Goal: Task Accomplishment & Management: Manage account settings

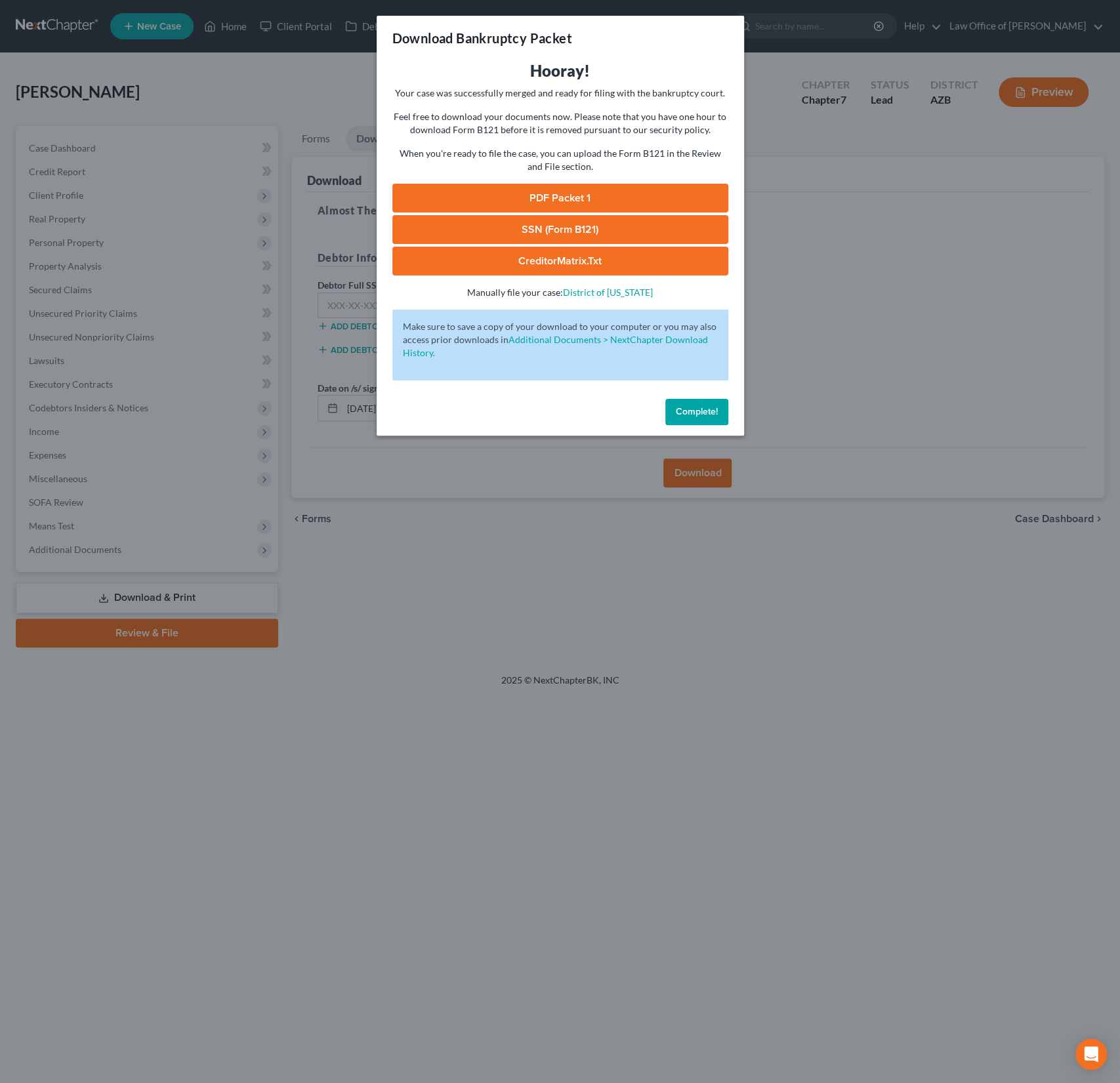
click at [708, 413] on span "Complete!" at bounding box center [697, 412] width 42 height 12
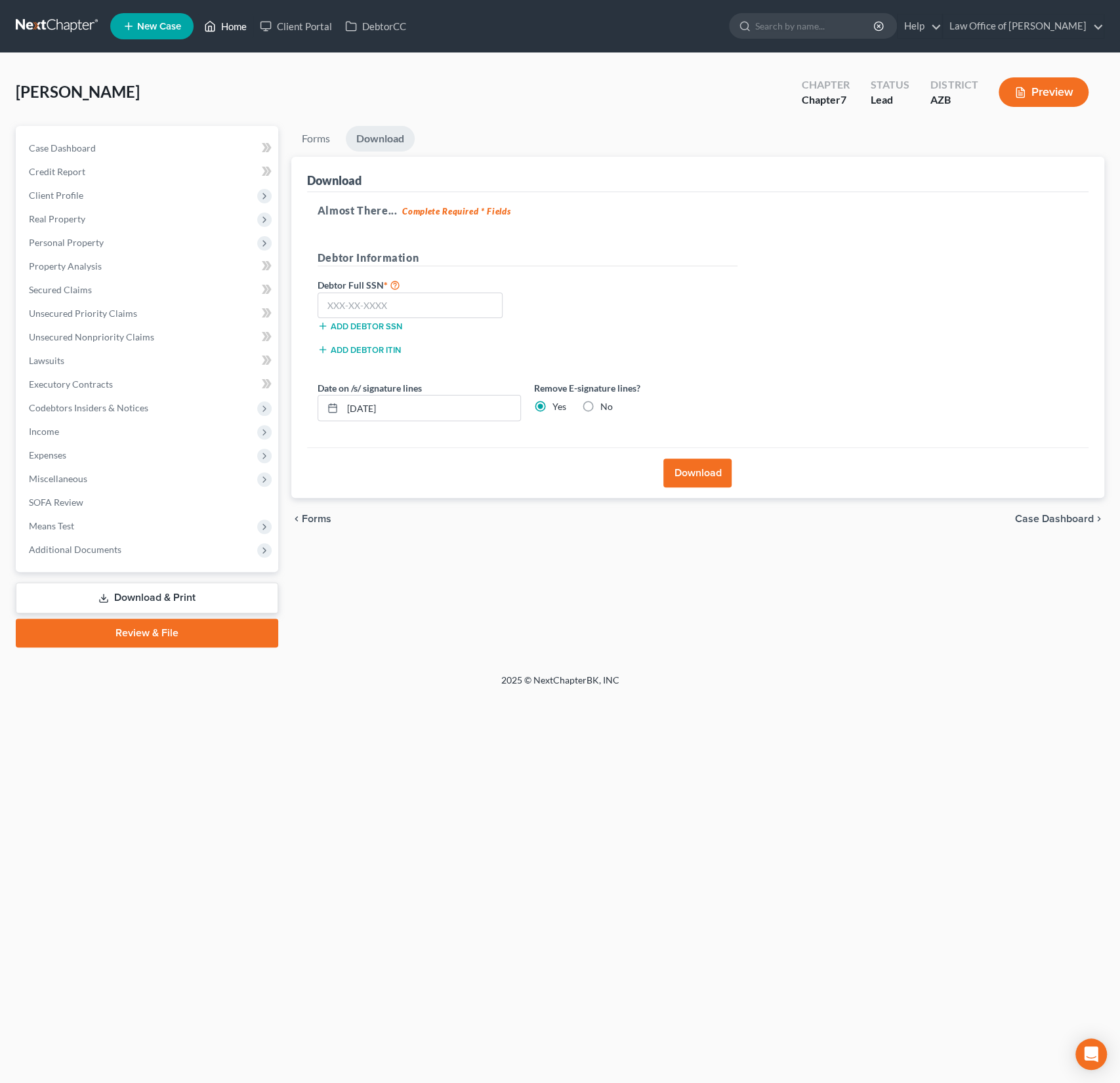
click at [235, 34] on link "Home" at bounding box center [226, 26] width 56 height 23
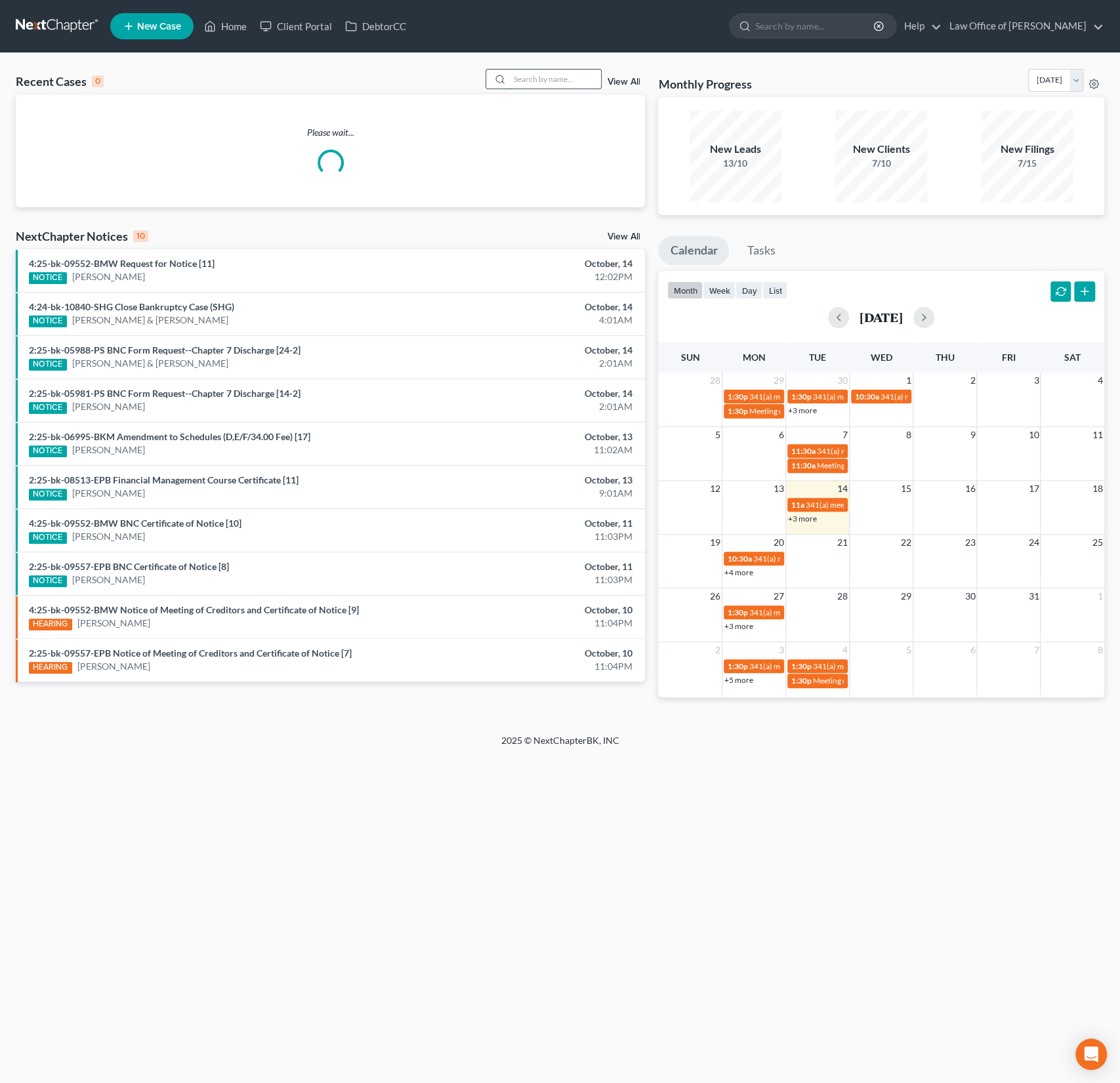
click at [554, 81] on input "search" at bounding box center [554, 79] width 92 height 19
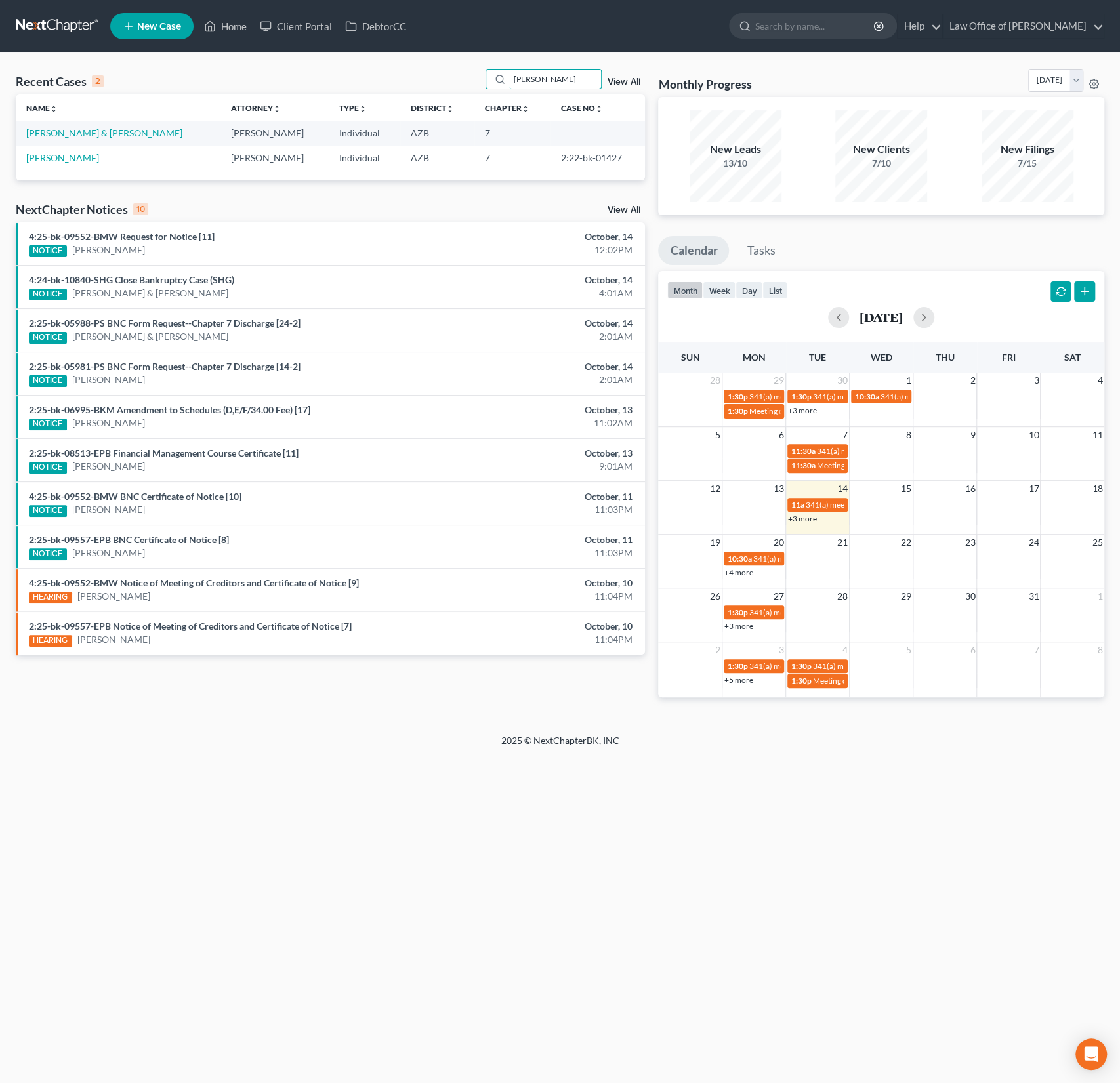
drag, startPoint x: 564, startPoint y: 83, endPoint x: 469, endPoint y: 63, distance: 97.1
click at [469, 63] on div "Recent Cases 2 [PERSON_NAME] View All Name unfold_more expand_more expand_less …" at bounding box center [560, 394] width 1120 height 681
type input "[PERSON_NAME]"
click at [64, 130] on link "[PERSON_NAME]" at bounding box center [62, 133] width 72 height 12
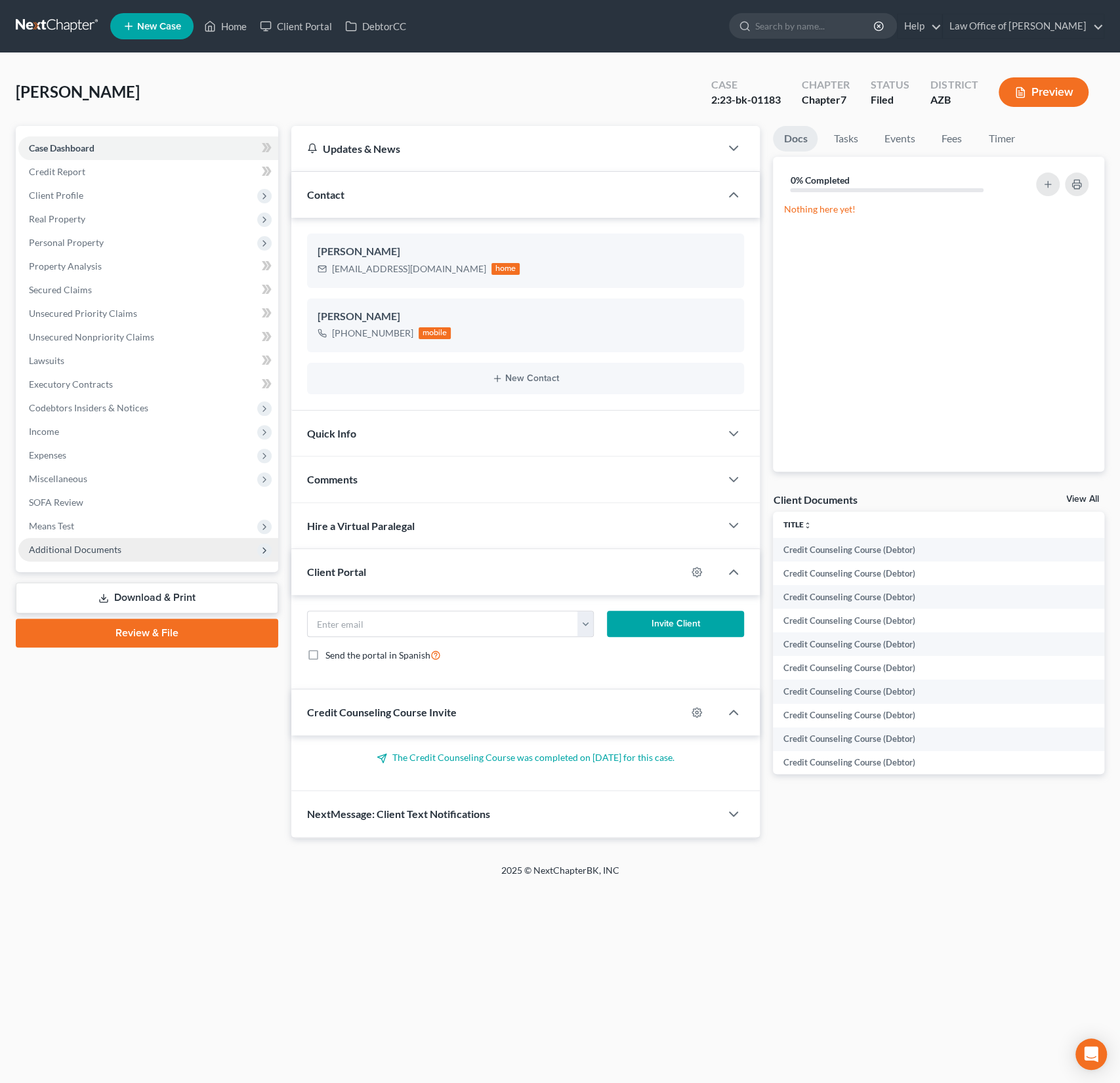
click at [89, 539] on span "Additional Documents" at bounding box center [148, 549] width 260 height 23
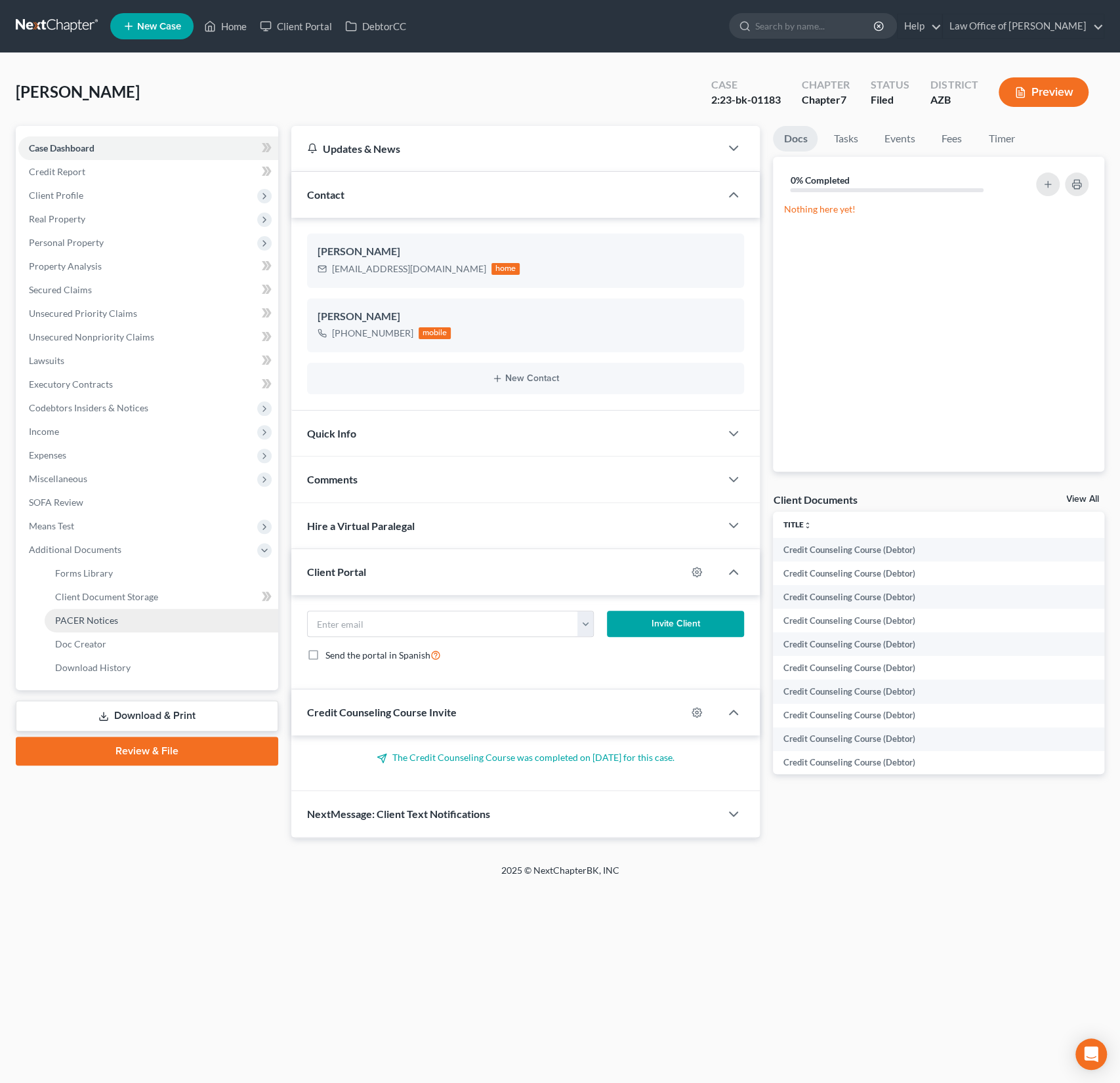
click at [105, 619] on span "PACER Notices" at bounding box center [86, 621] width 63 height 12
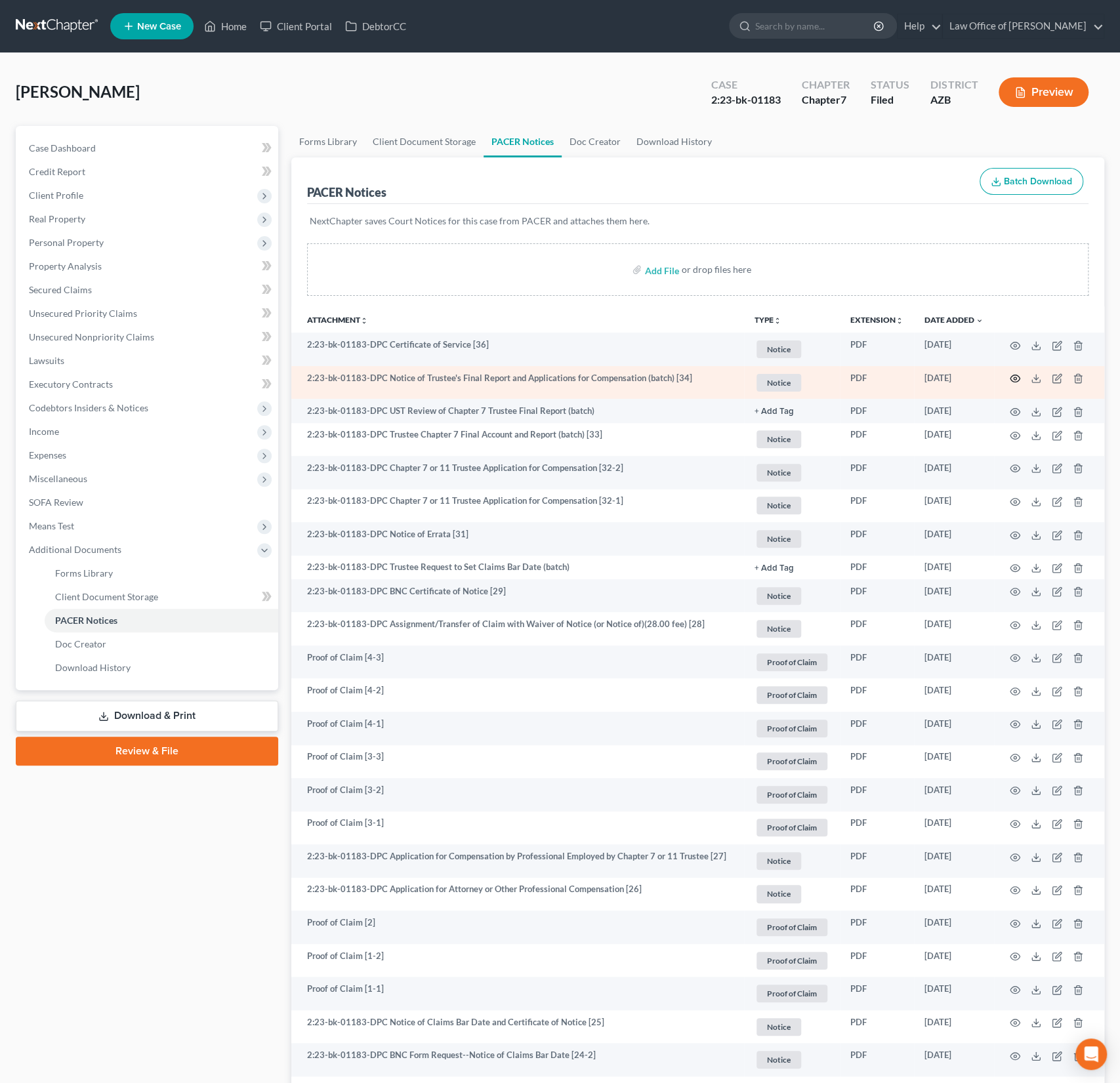
click at [1015, 375] on icon "button" at bounding box center [1016, 378] width 10 height 7
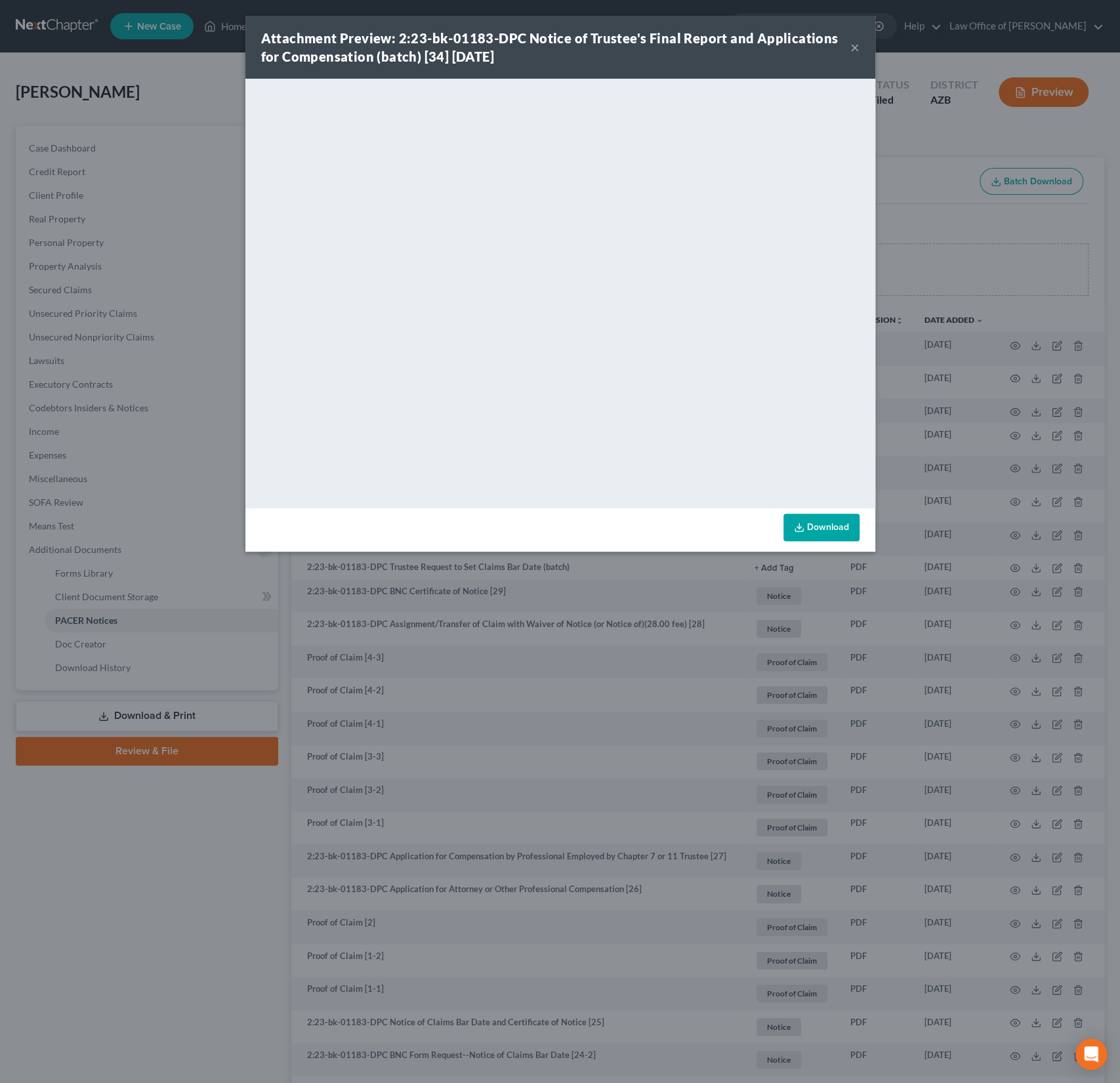
click at [840, 530] on link "Download" at bounding box center [822, 527] width 76 height 28
click at [854, 48] on button "×" at bounding box center [855, 47] width 10 height 15
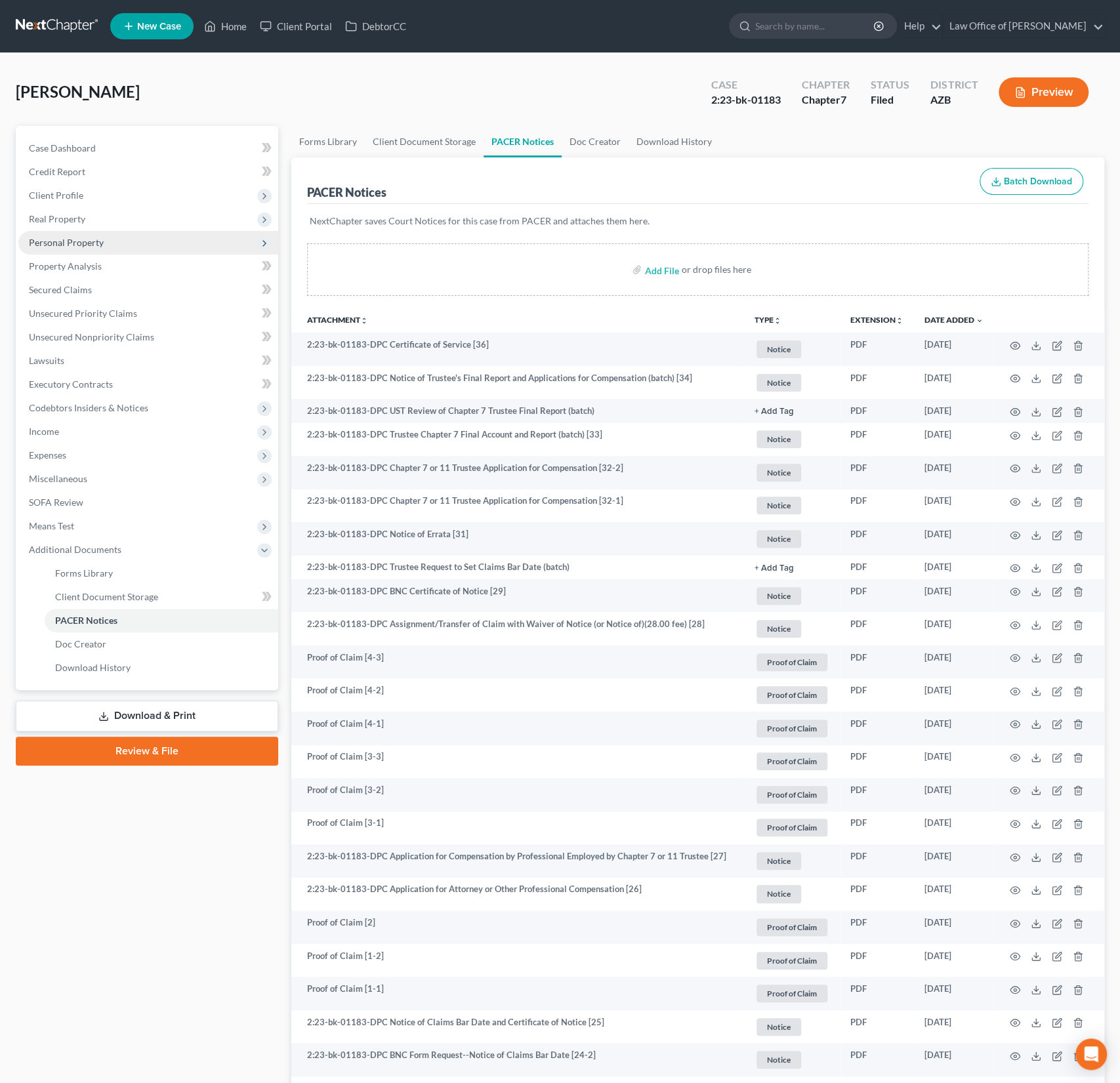
click at [77, 245] on span "Personal Property" at bounding box center [66, 242] width 74 height 12
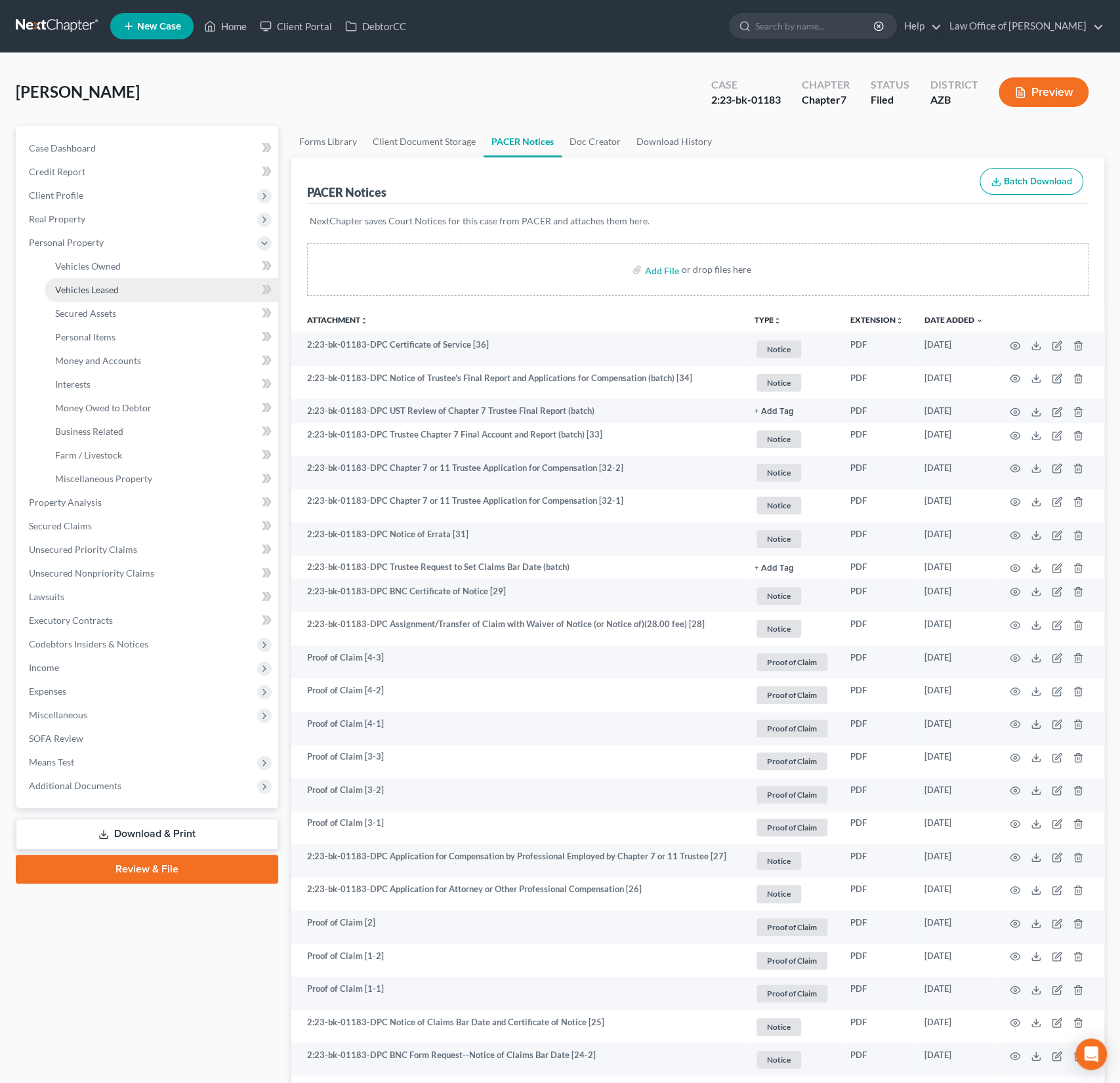
click at [89, 278] on link "Vehicles Leased" at bounding box center [161, 290] width 234 height 23
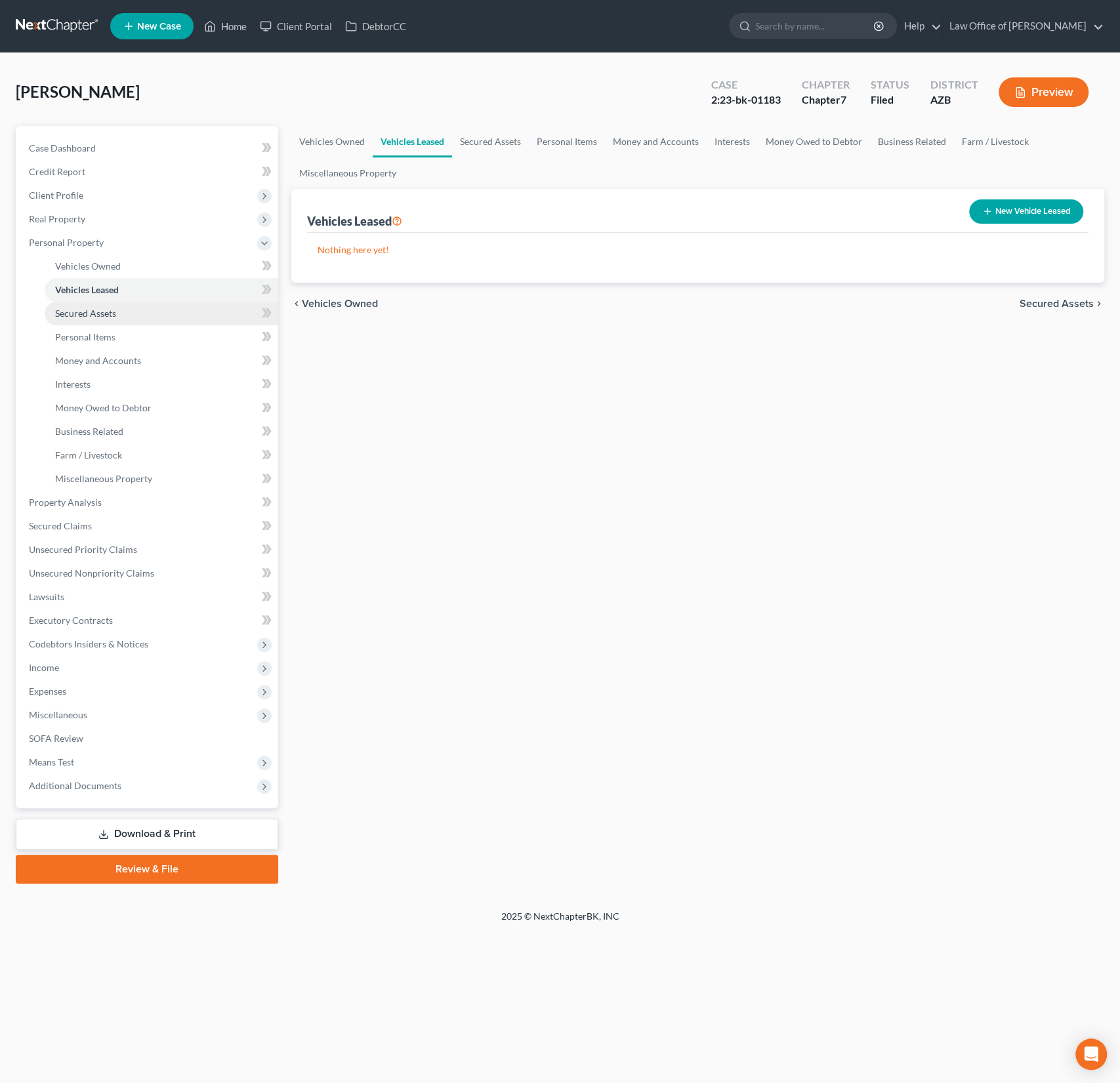
click at [92, 308] on span "Secured Assets" at bounding box center [85, 314] width 61 height 12
click at [107, 339] on span "Personal Items" at bounding box center [85, 337] width 61 height 12
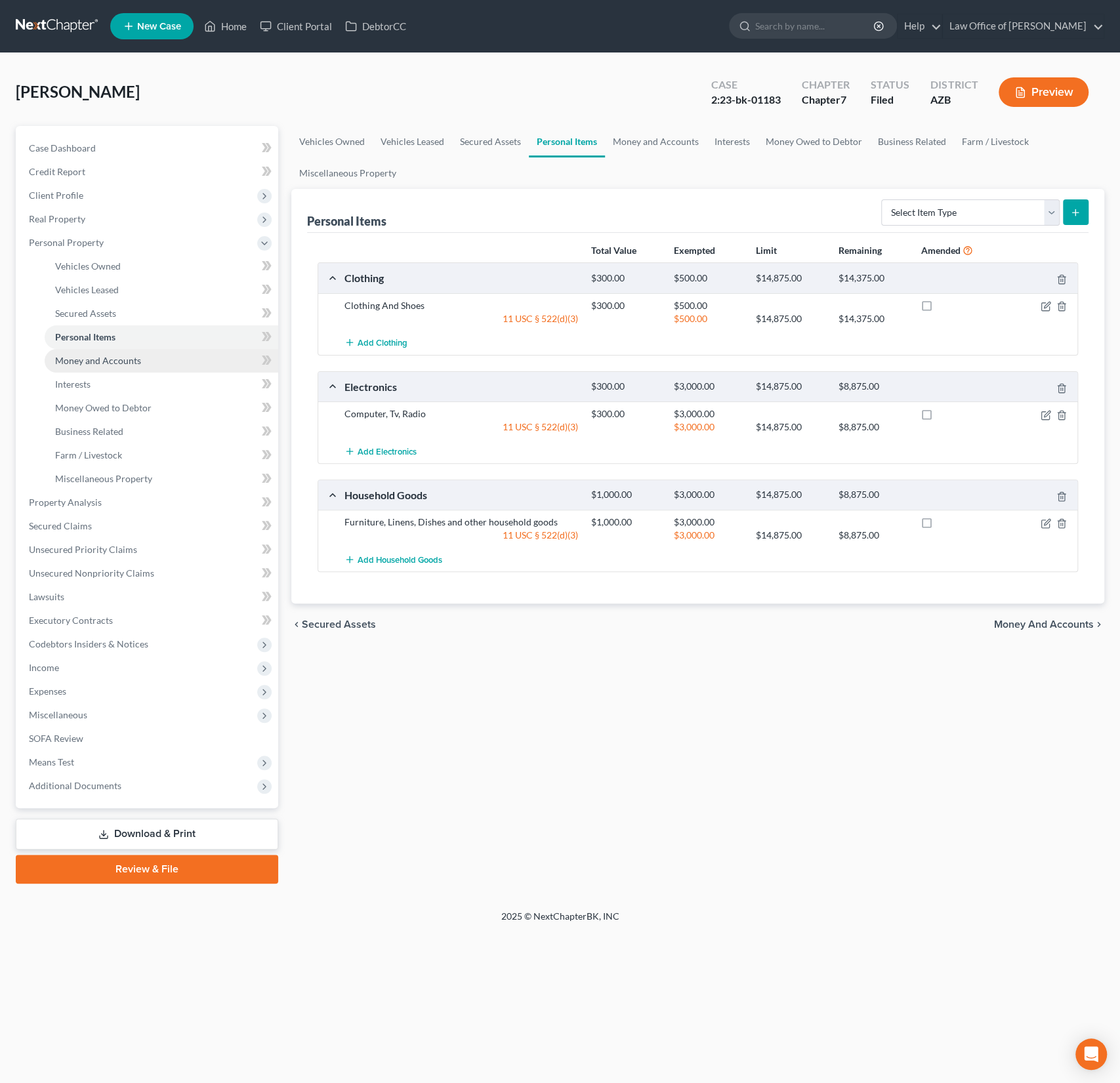
click at [110, 351] on link "Money and Accounts" at bounding box center [161, 361] width 234 height 23
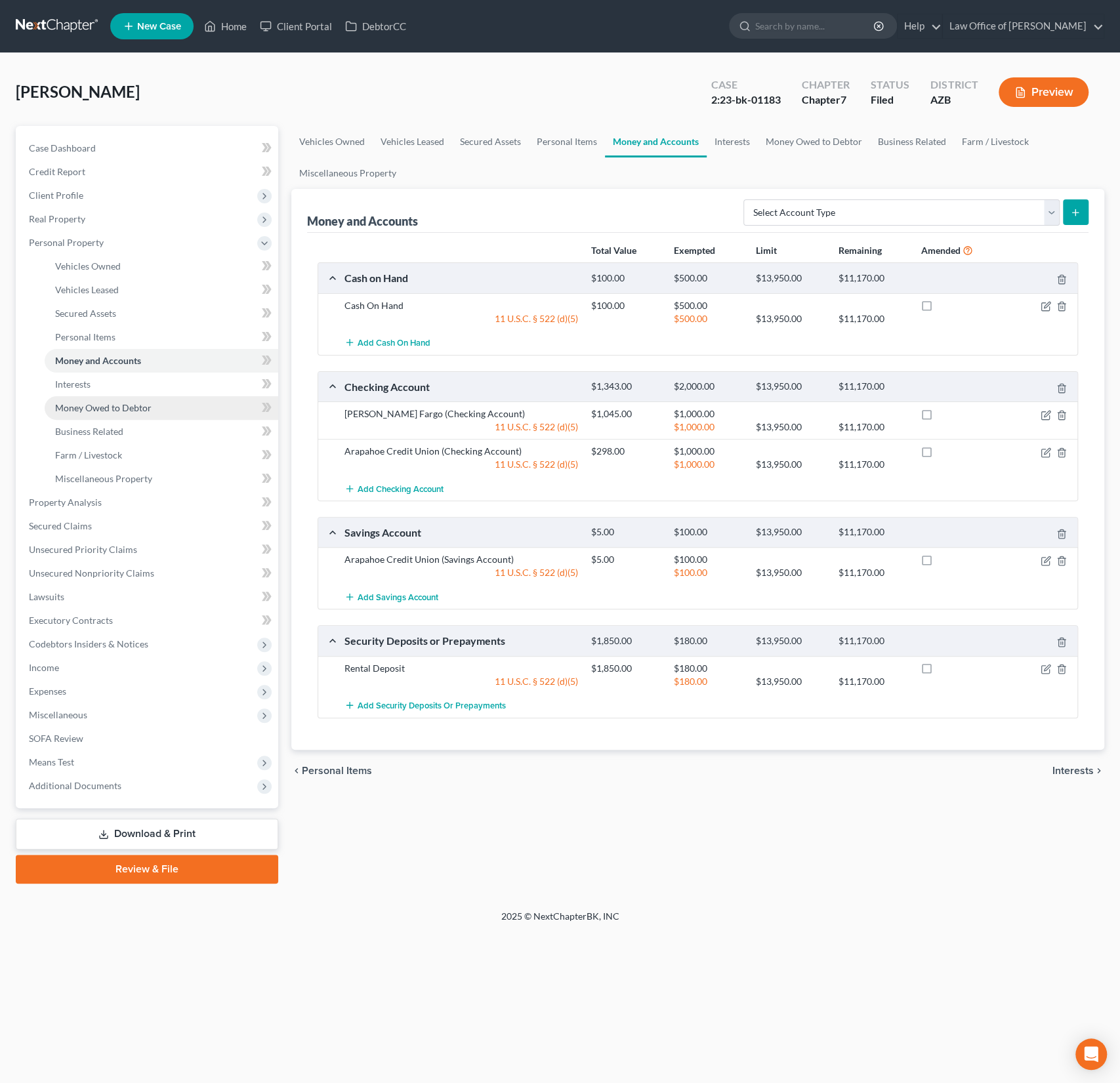
click at [91, 400] on link "Money Owed to Debtor" at bounding box center [161, 408] width 234 height 23
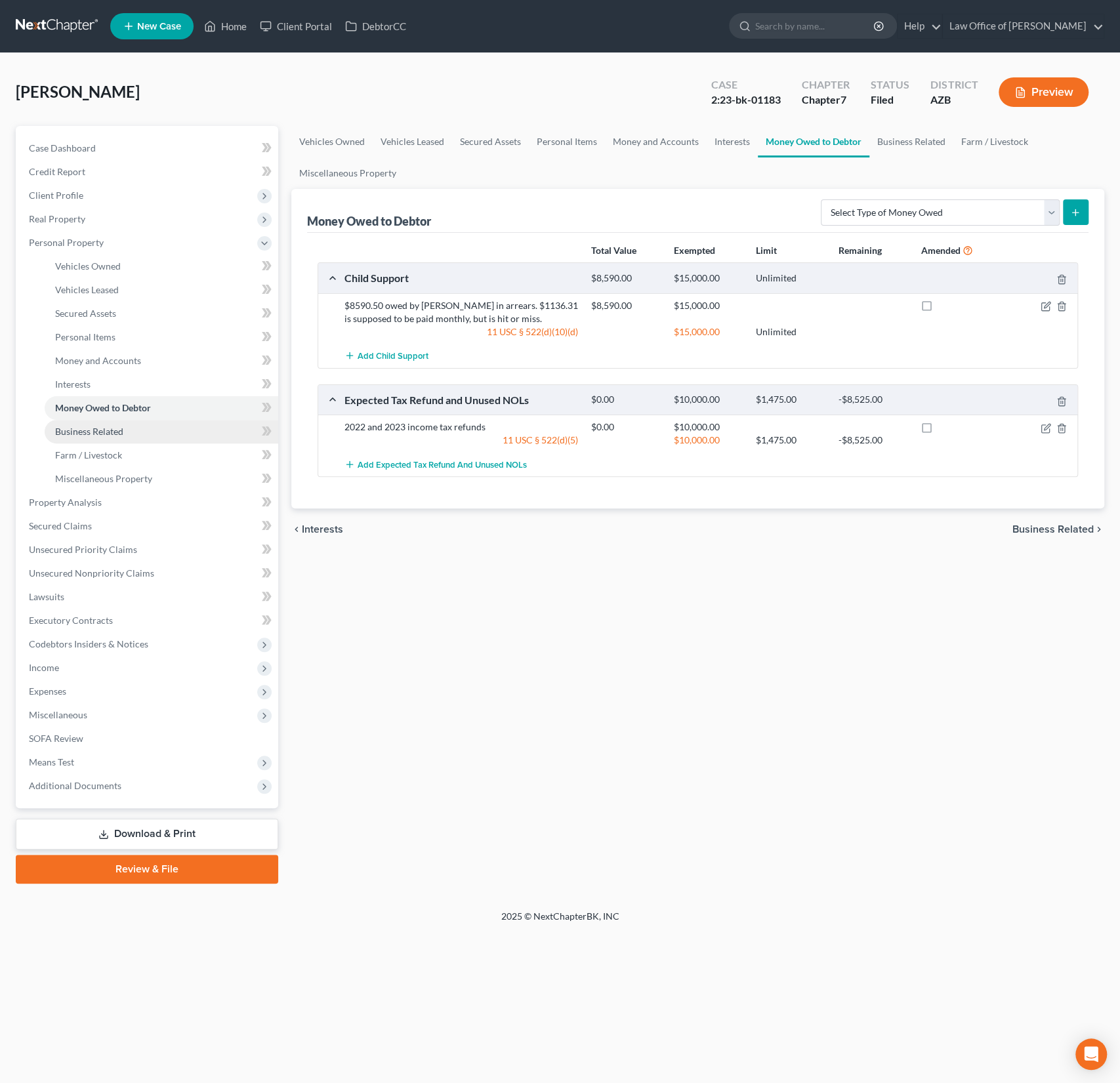
click at [83, 420] on link "Business Related" at bounding box center [161, 431] width 234 height 23
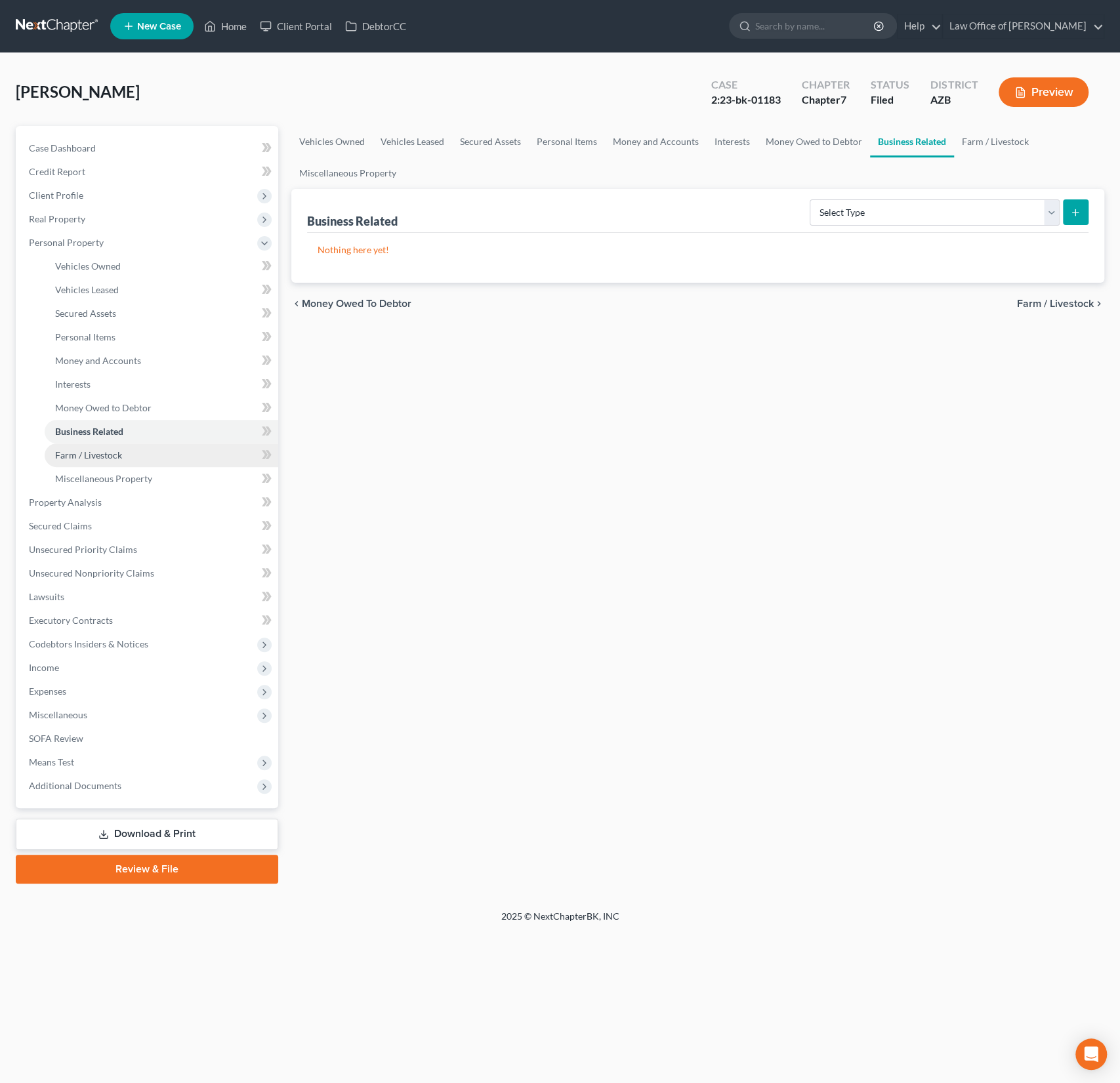
click at [94, 458] on span "Farm / Livestock" at bounding box center [88, 456] width 67 height 12
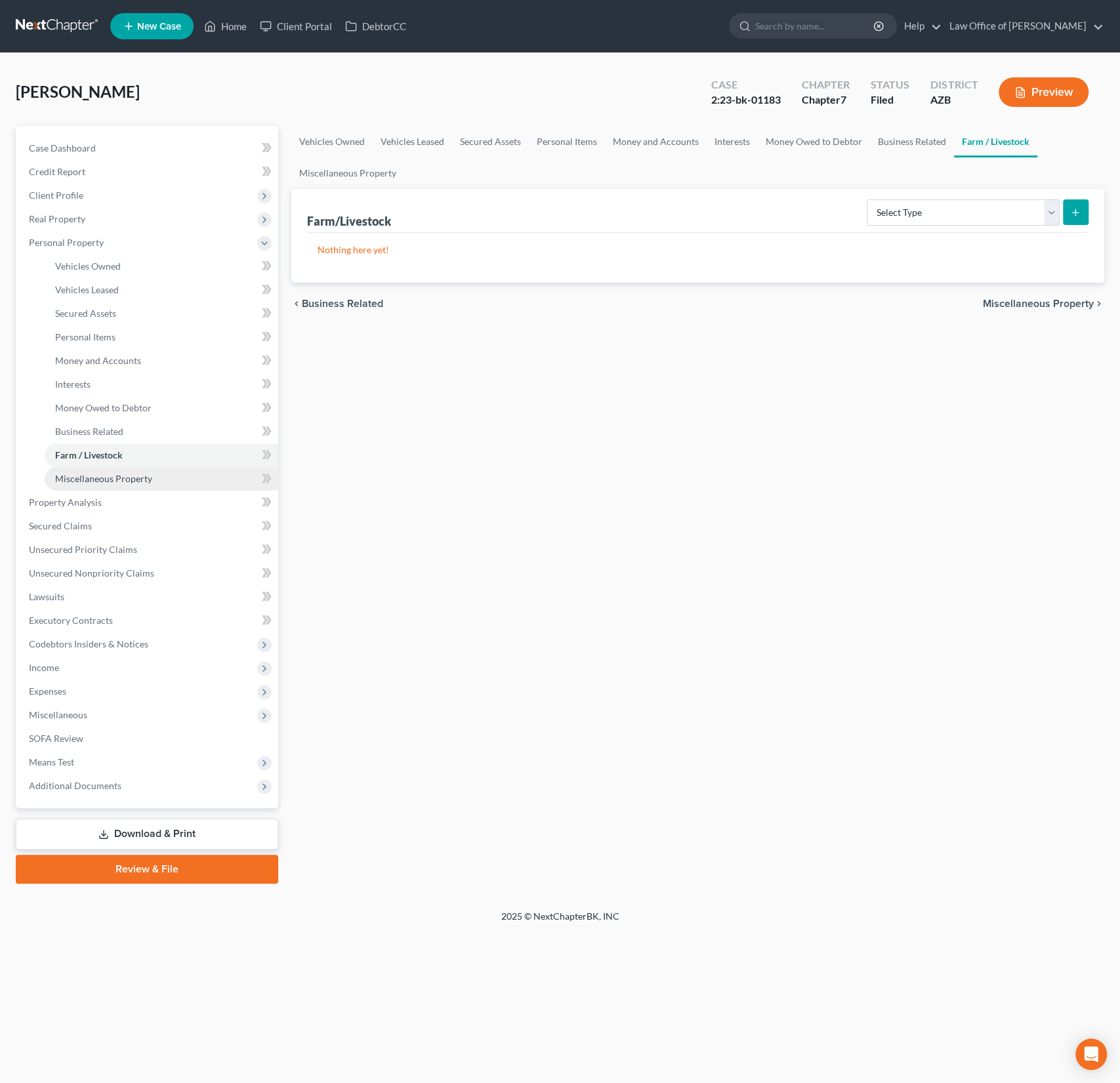
click at [101, 481] on span "Miscellaneous Property" at bounding box center [103, 479] width 98 height 12
click at [98, 462] on link "Farm / Livestock" at bounding box center [161, 456] width 234 height 23
click at [96, 434] on span "Business Related" at bounding box center [89, 431] width 69 height 12
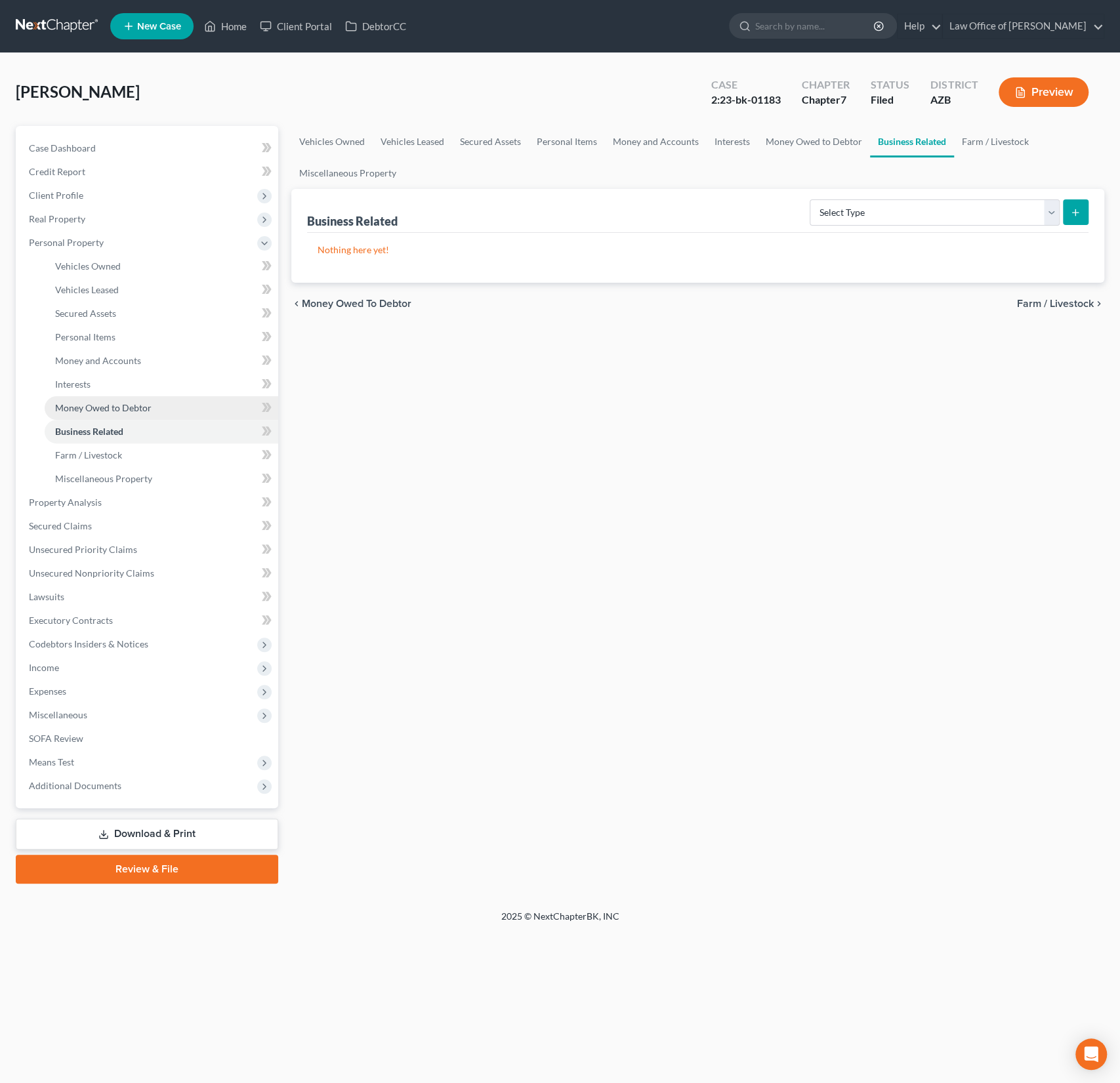
click at [94, 411] on span "Money Owed to Debtor" at bounding box center [103, 408] width 97 height 12
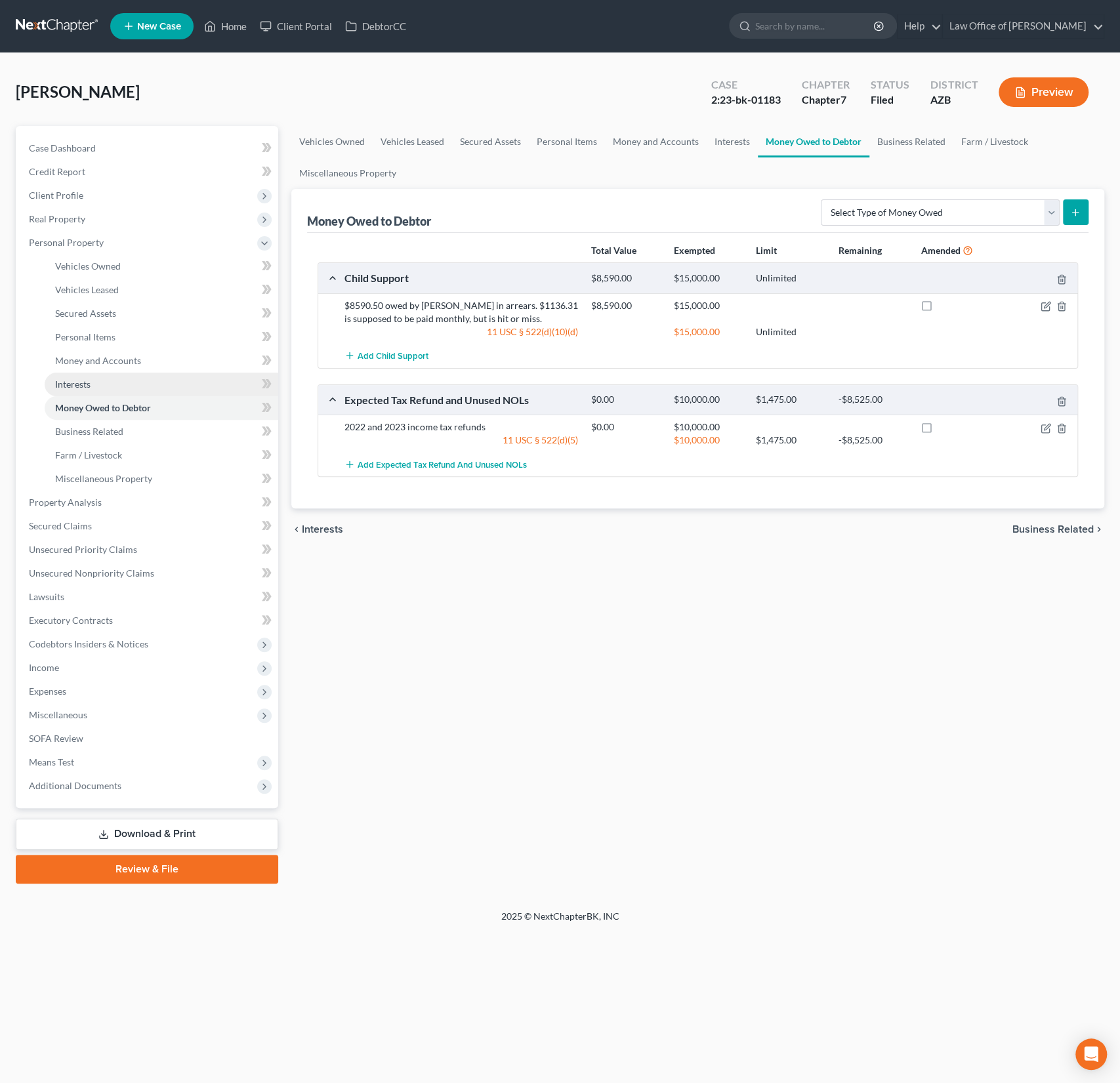
click at [91, 390] on link "Interests" at bounding box center [161, 384] width 234 height 23
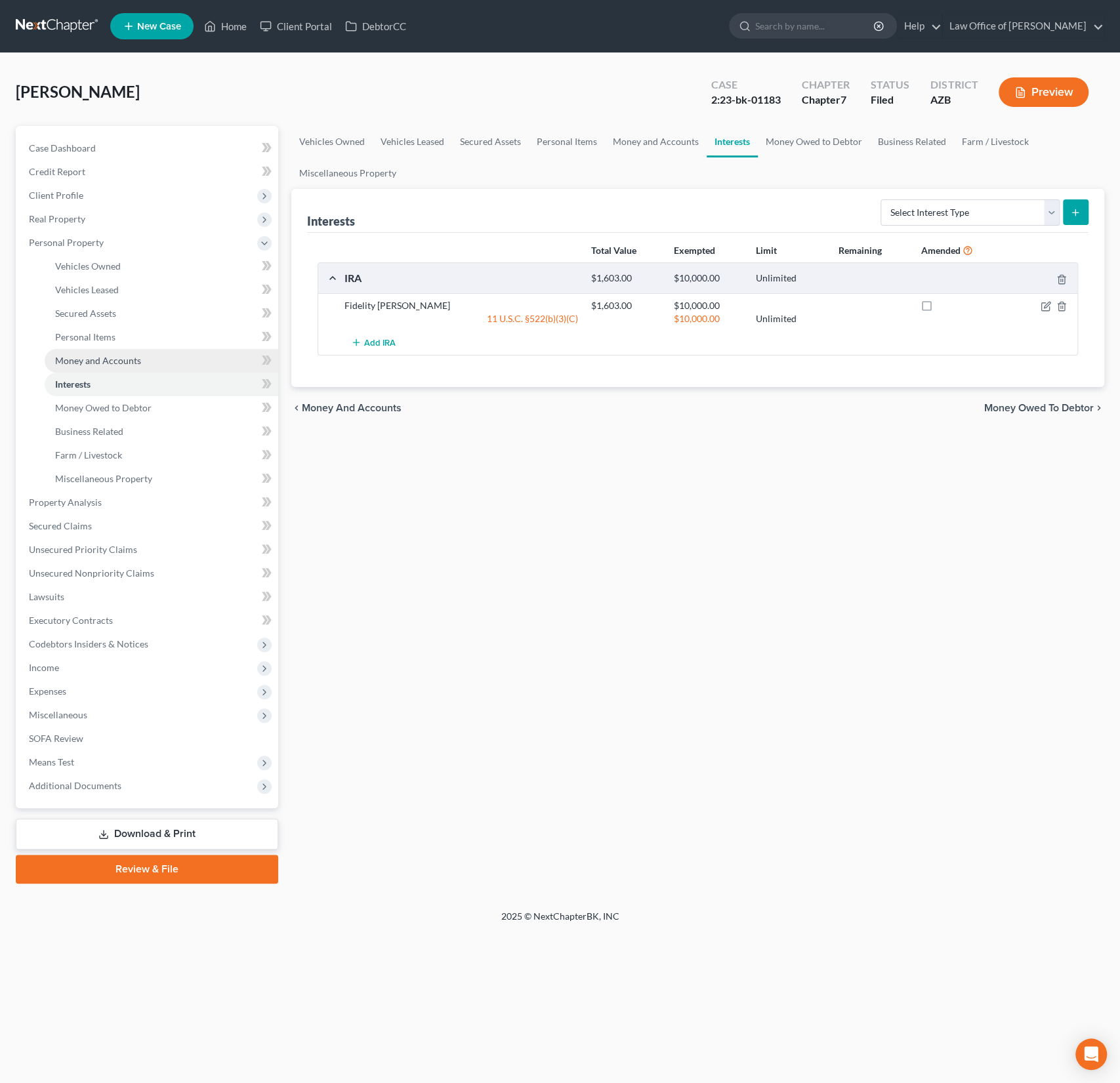
click at [90, 365] on span "Money and Accounts" at bounding box center [98, 361] width 86 height 12
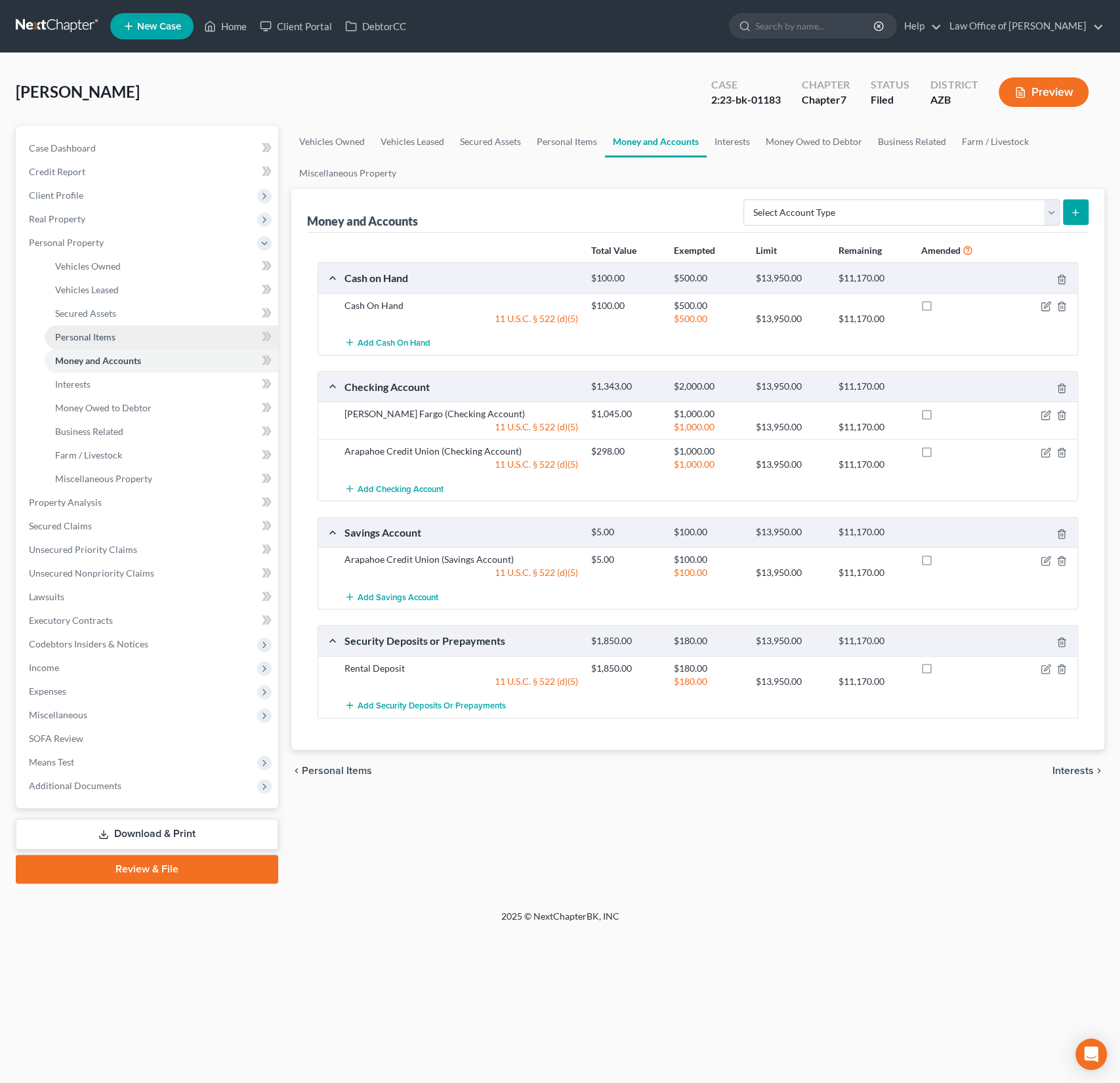
click at [88, 340] on span "Personal Items" at bounding box center [85, 337] width 61 height 12
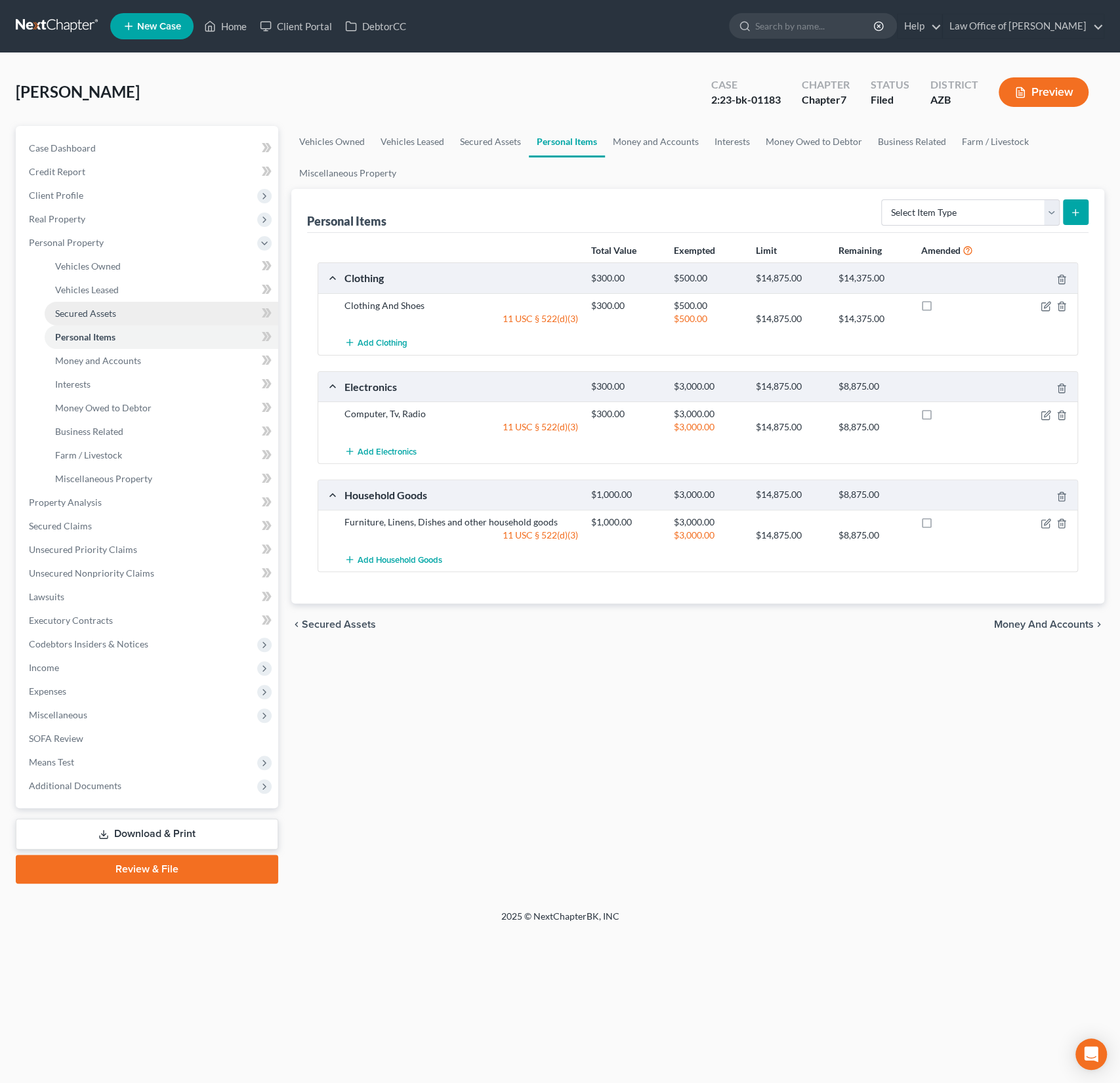
click at [85, 319] on link "Secured Assets" at bounding box center [161, 314] width 234 height 23
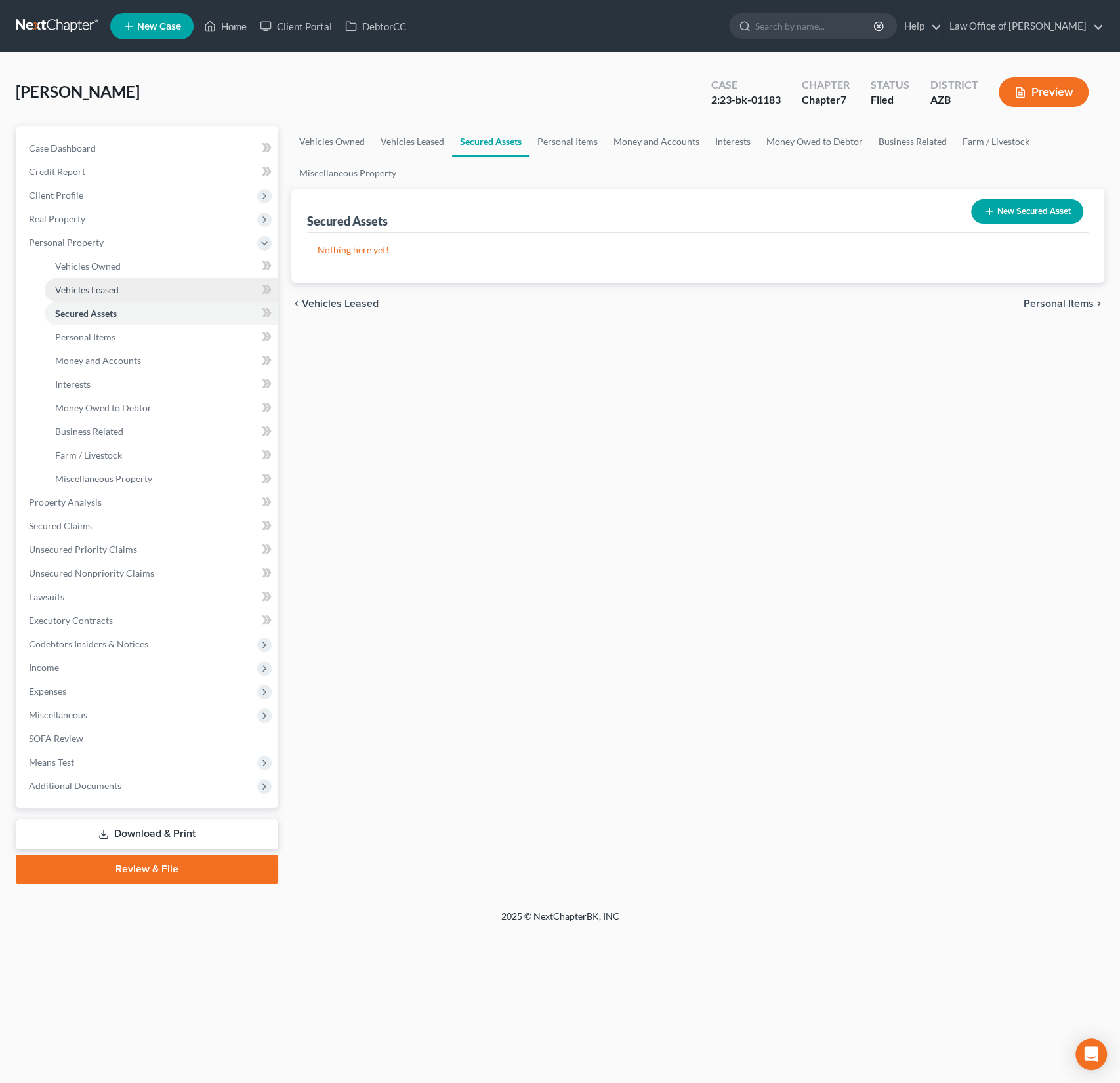
click at [87, 299] on link "Vehicles Leased" at bounding box center [161, 290] width 234 height 23
click at [87, 271] on link "Vehicles Owned" at bounding box center [161, 266] width 234 height 23
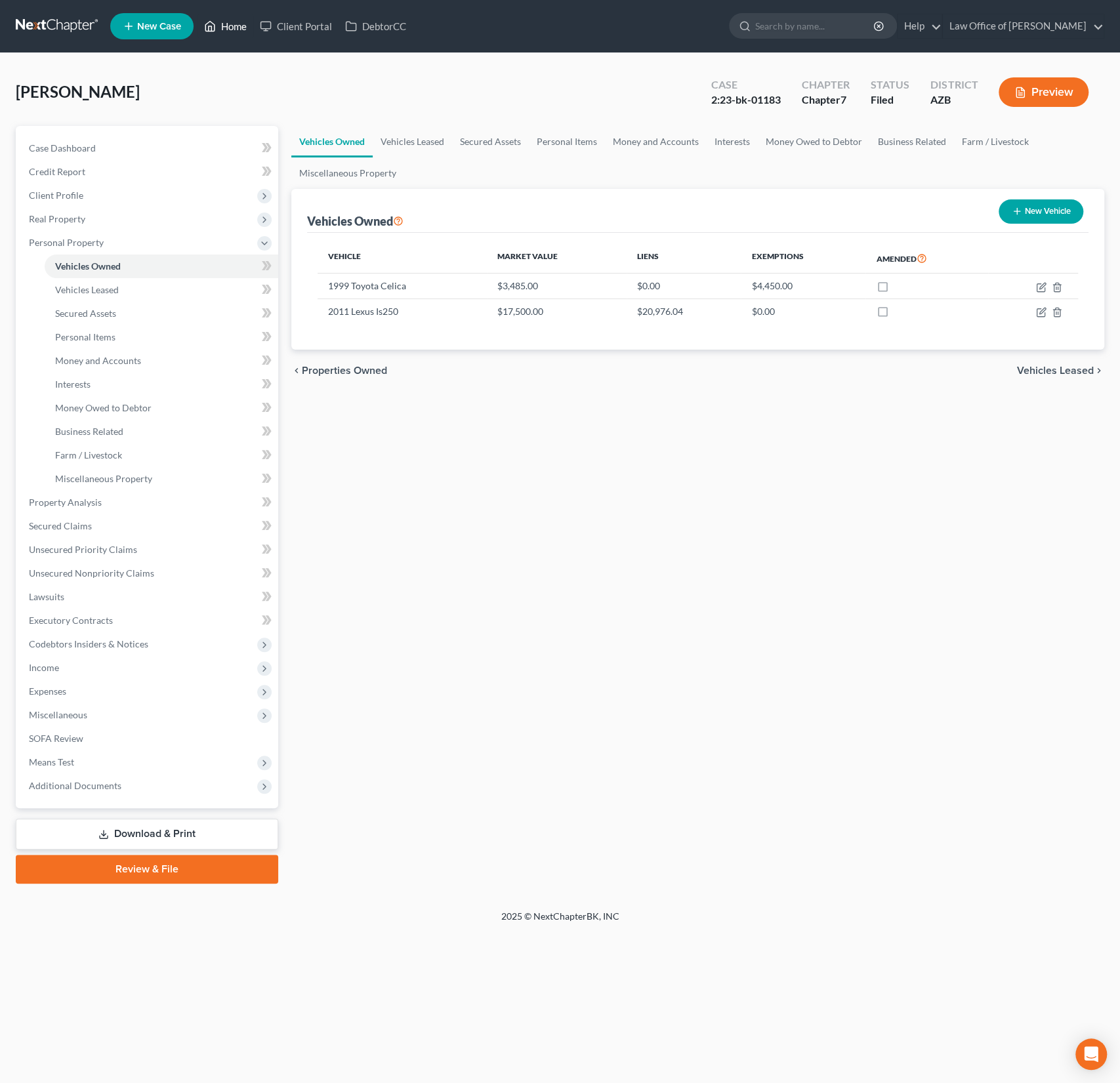
click at [233, 30] on link "Home" at bounding box center [226, 26] width 56 height 23
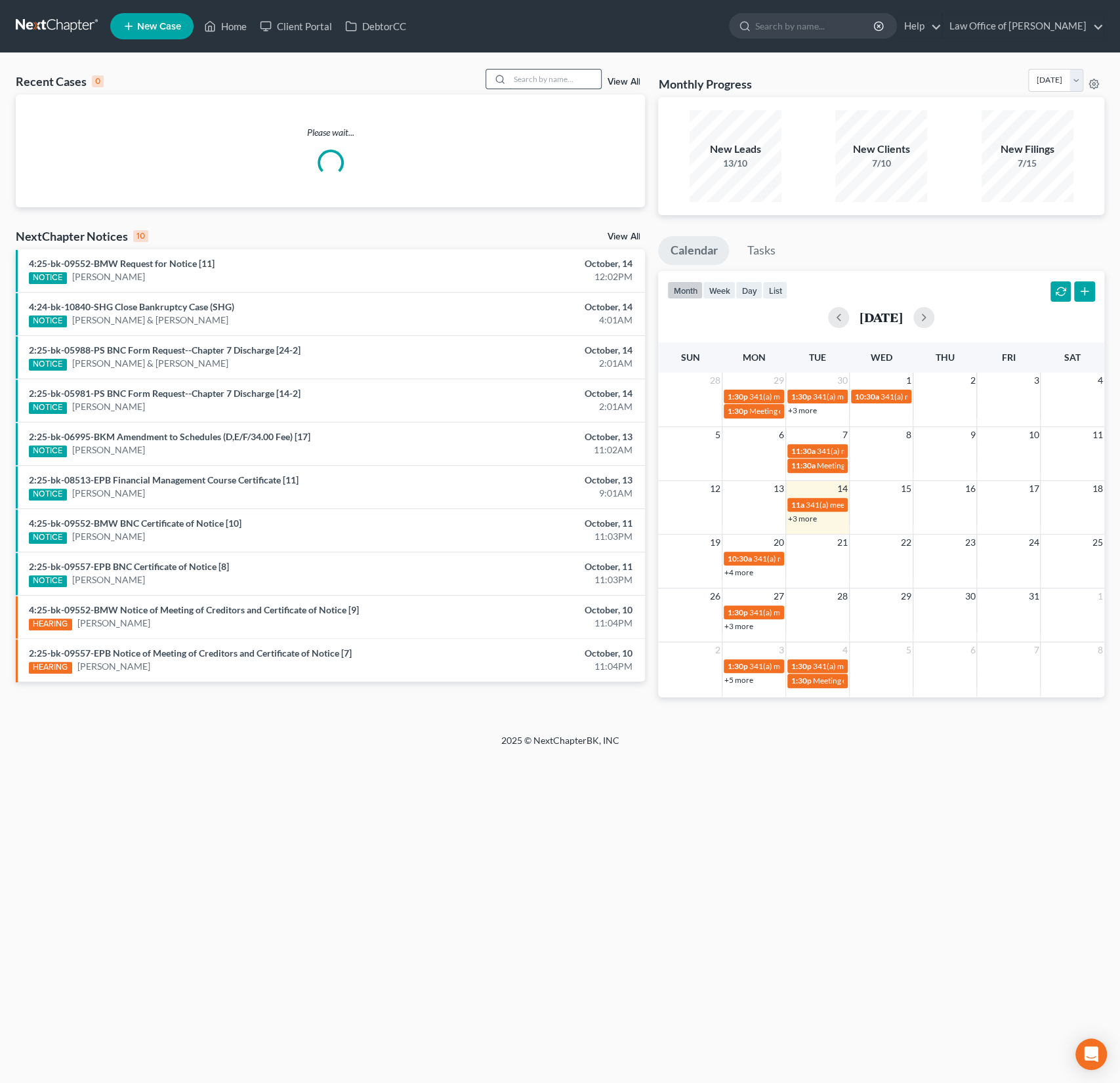
click at [528, 84] on input "search" at bounding box center [554, 79] width 92 height 19
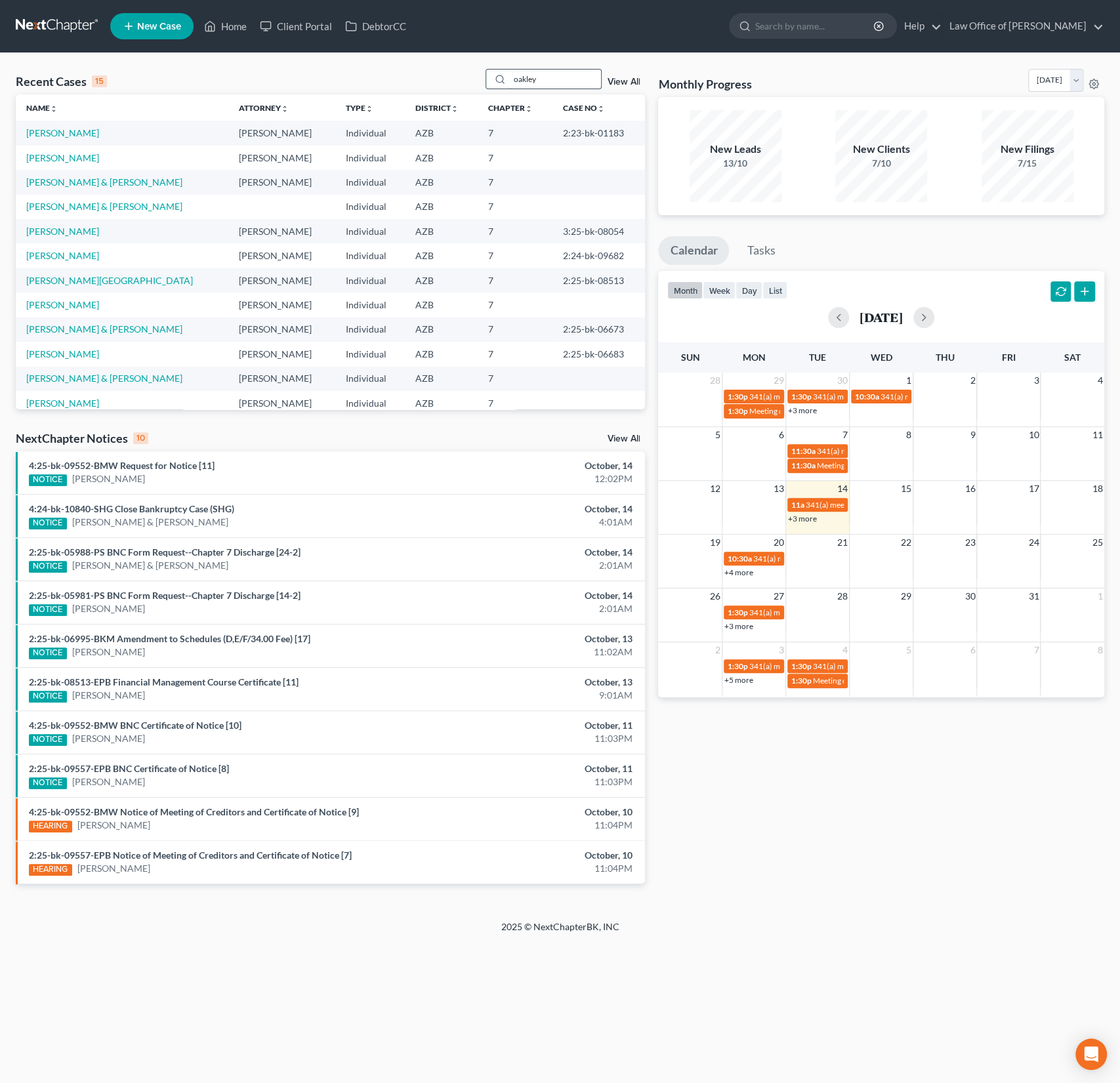
type input "oakley"
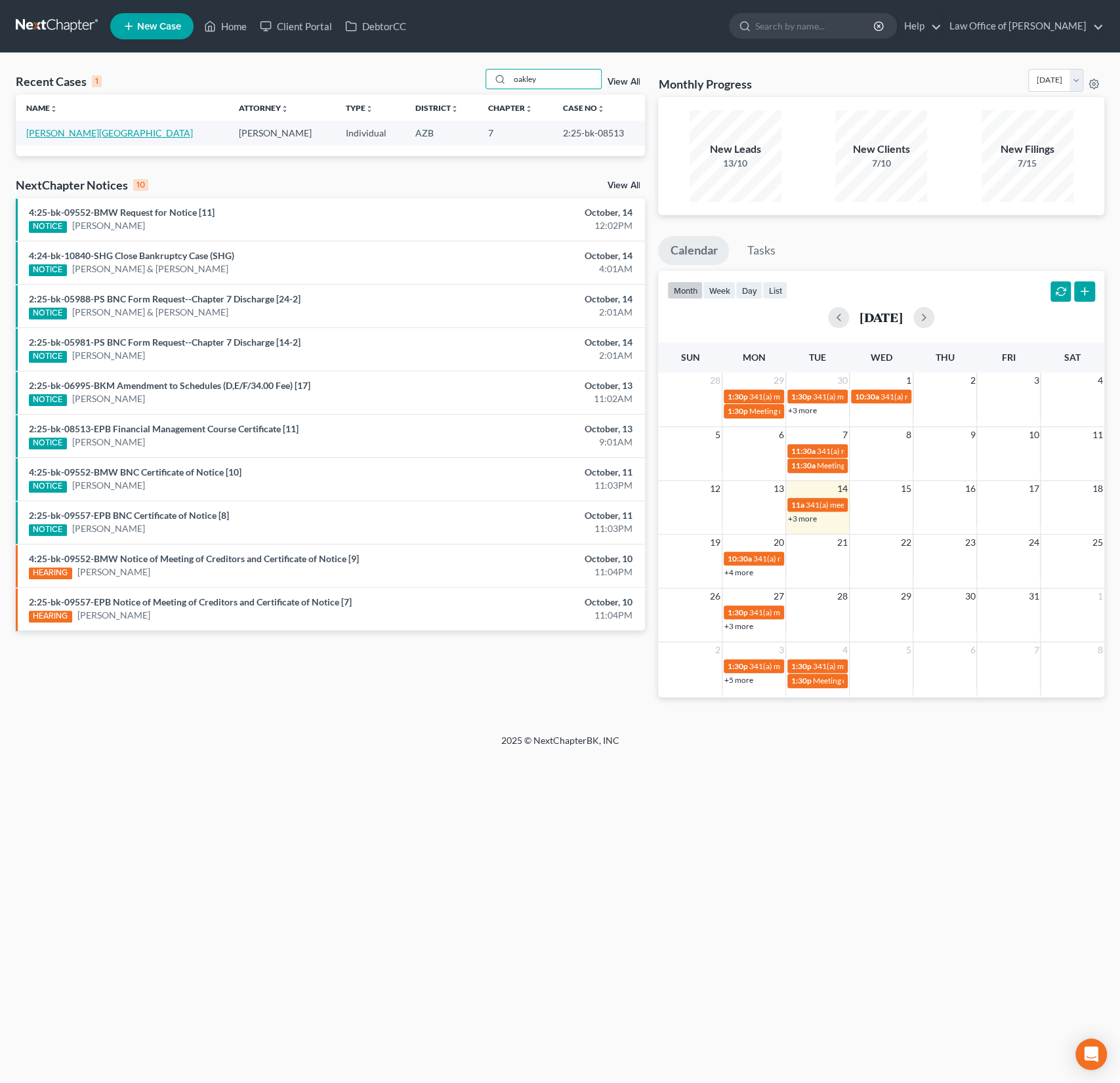
click at [81, 137] on link "[PERSON_NAME][GEOGRAPHIC_DATA]" at bounding box center [109, 133] width 167 height 12
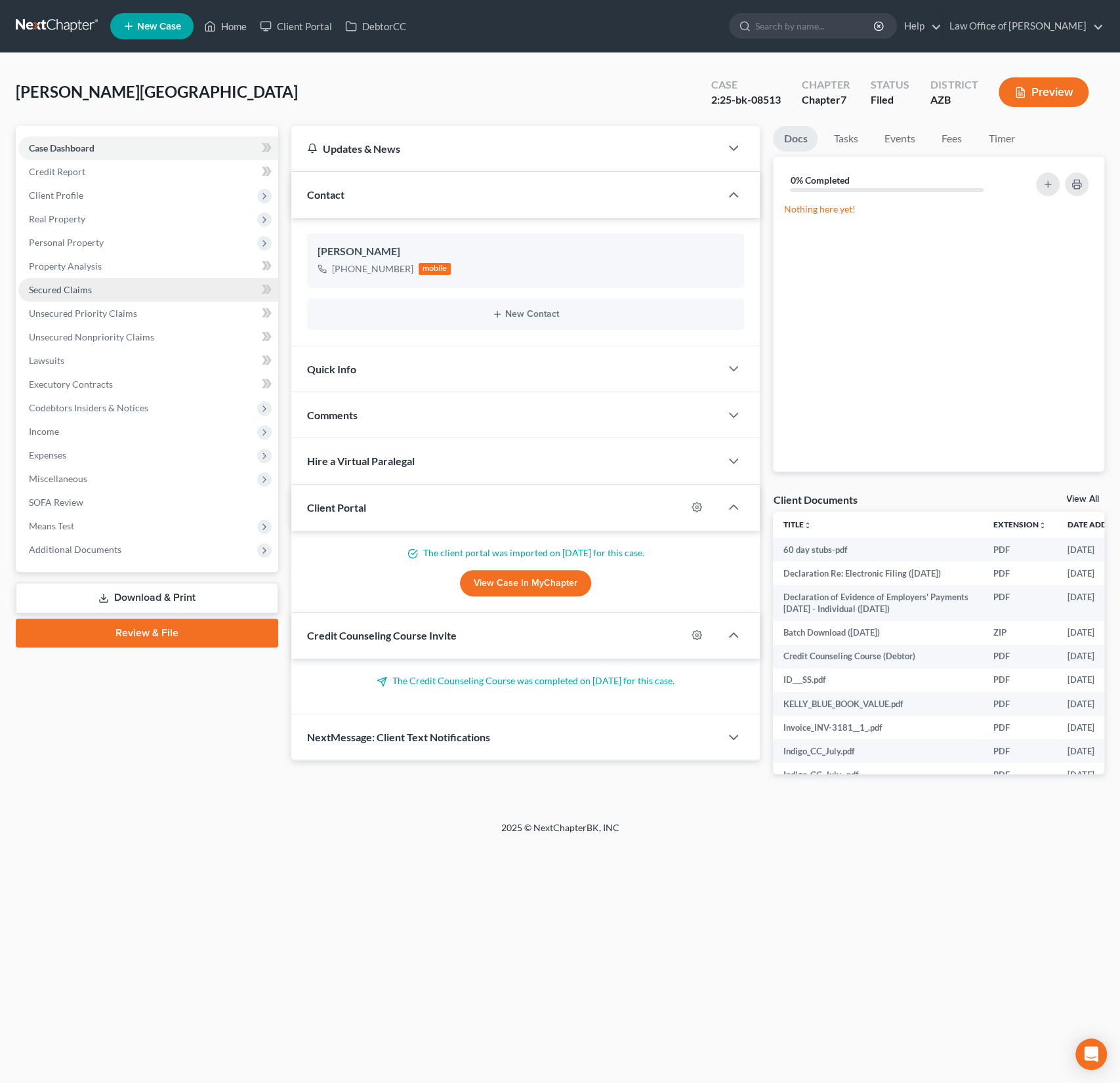
click at [75, 284] on span "Secured Claims" at bounding box center [60, 290] width 63 height 12
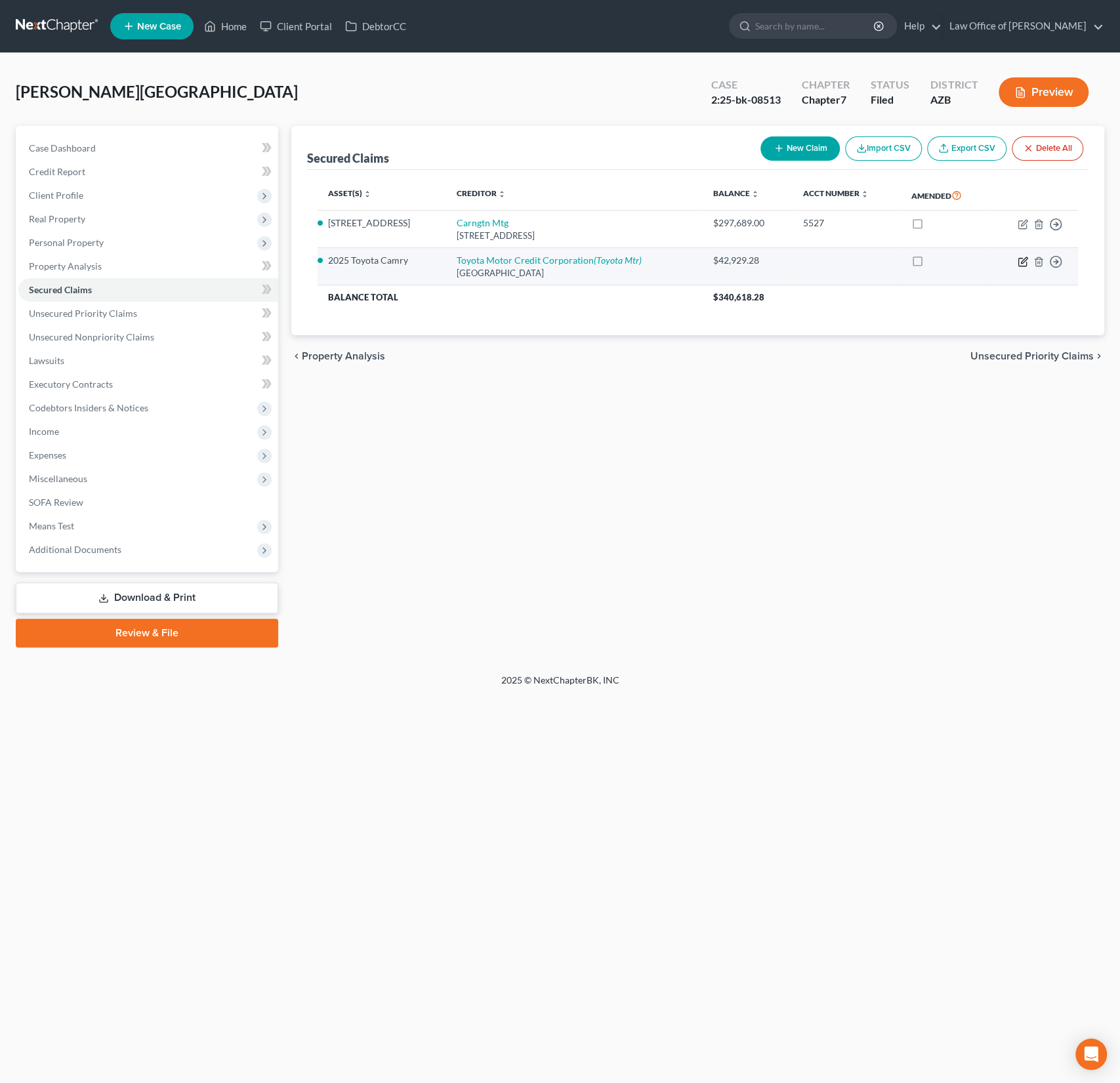
click at [1020, 262] on icon "button" at bounding box center [1022, 262] width 11 height 11
select select "45"
select select "0"
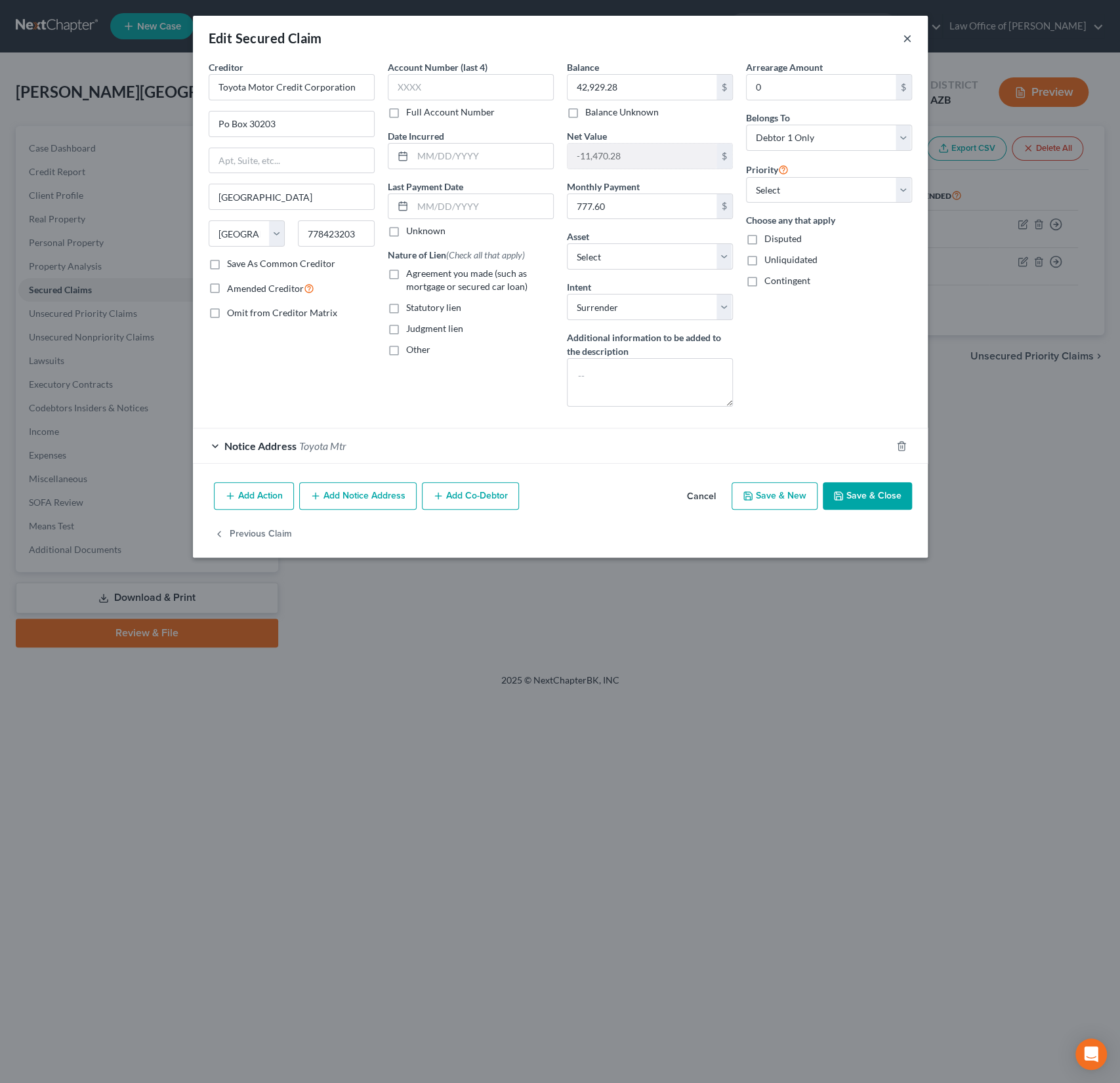
click at [909, 38] on button "×" at bounding box center [908, 38] width 10 height 15
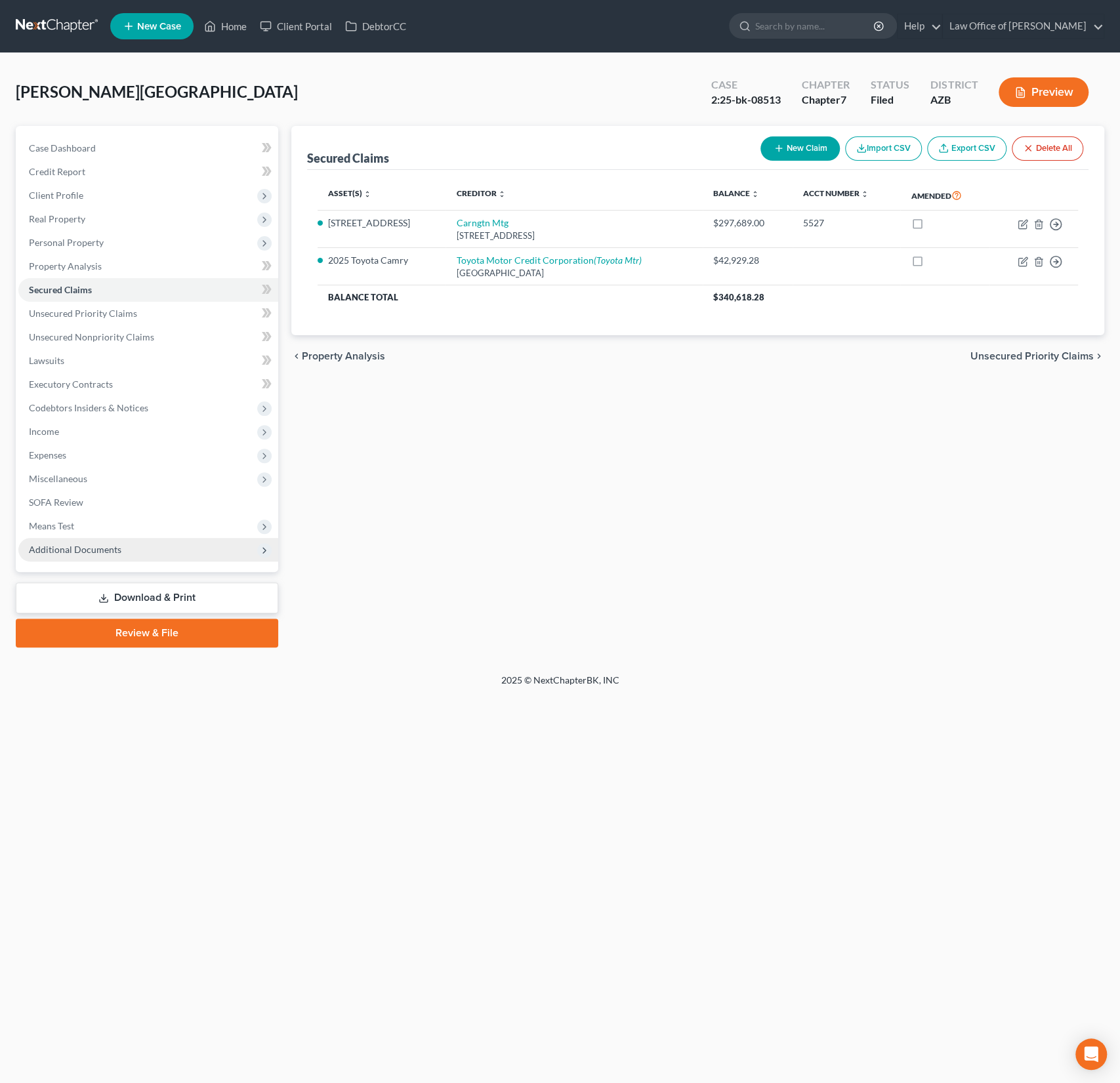
click at [98, 551] on span "Additional Documents" at bounding box center [75, 550] width 93 height 12
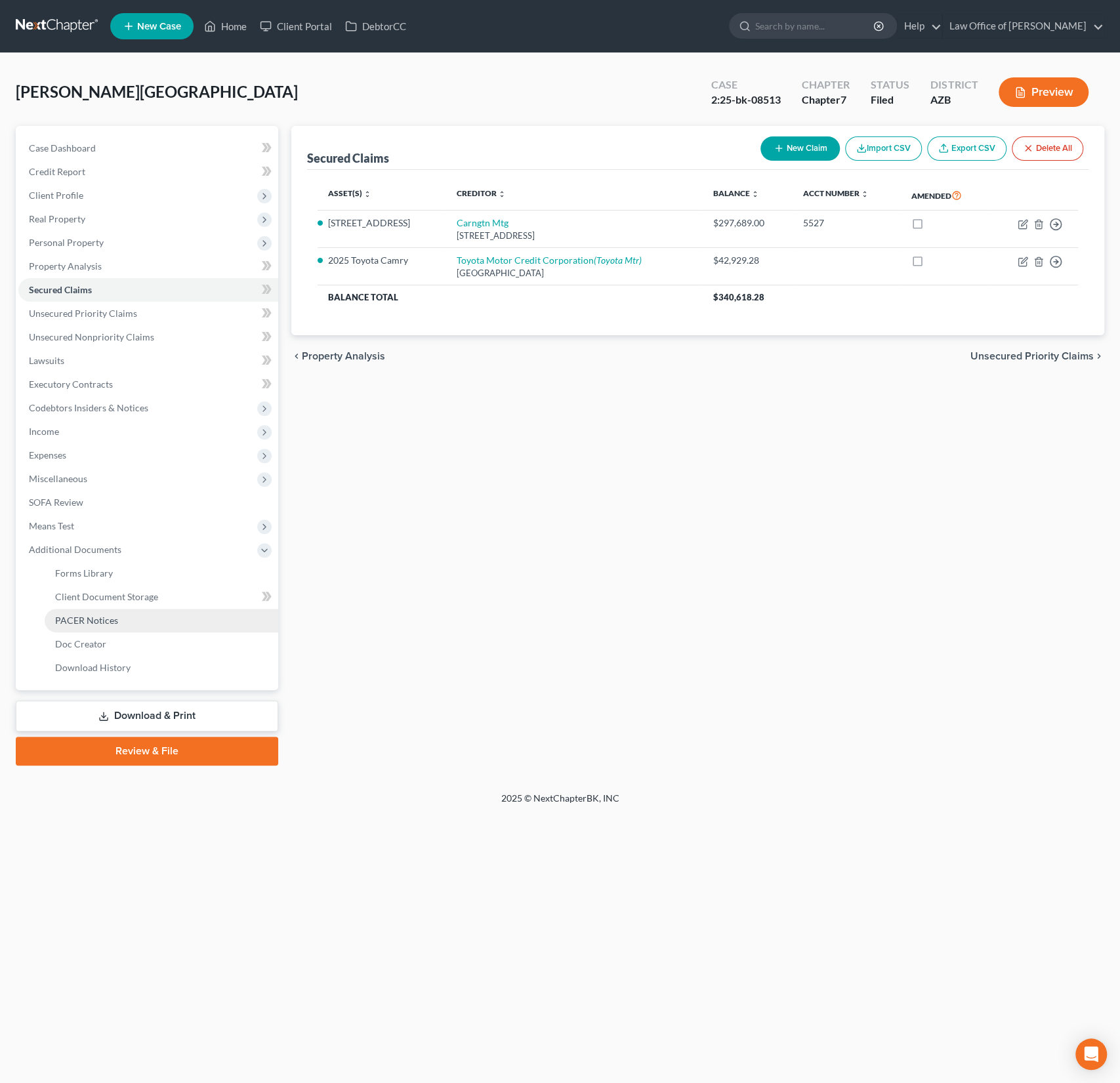
click at [99, 615] on span "PACER Notices" at bounding box center [86, 621] width 63 height 12
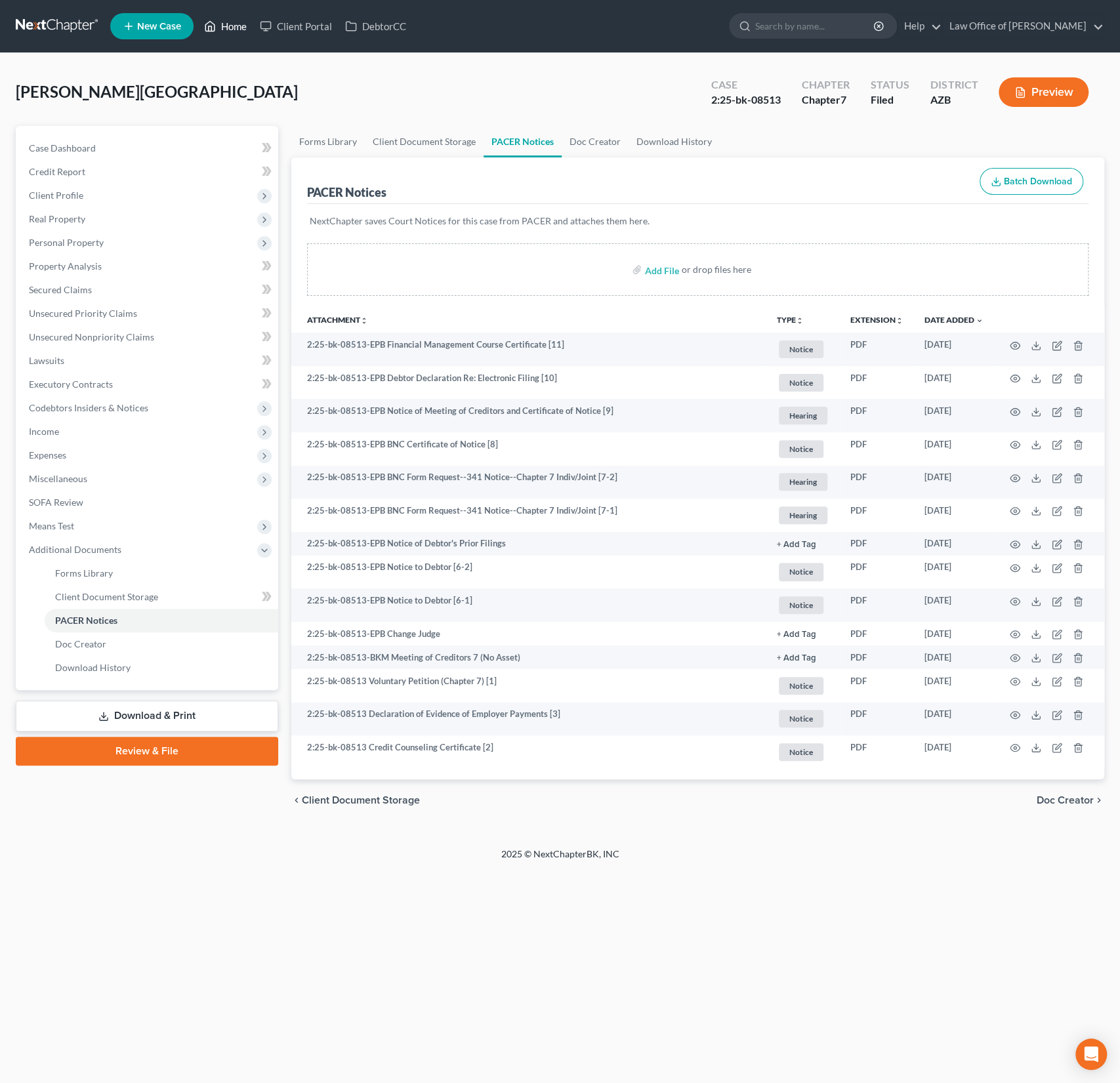
click at [238, 28] on link "Home" at bounding box center [226, 26] width 56 height 23
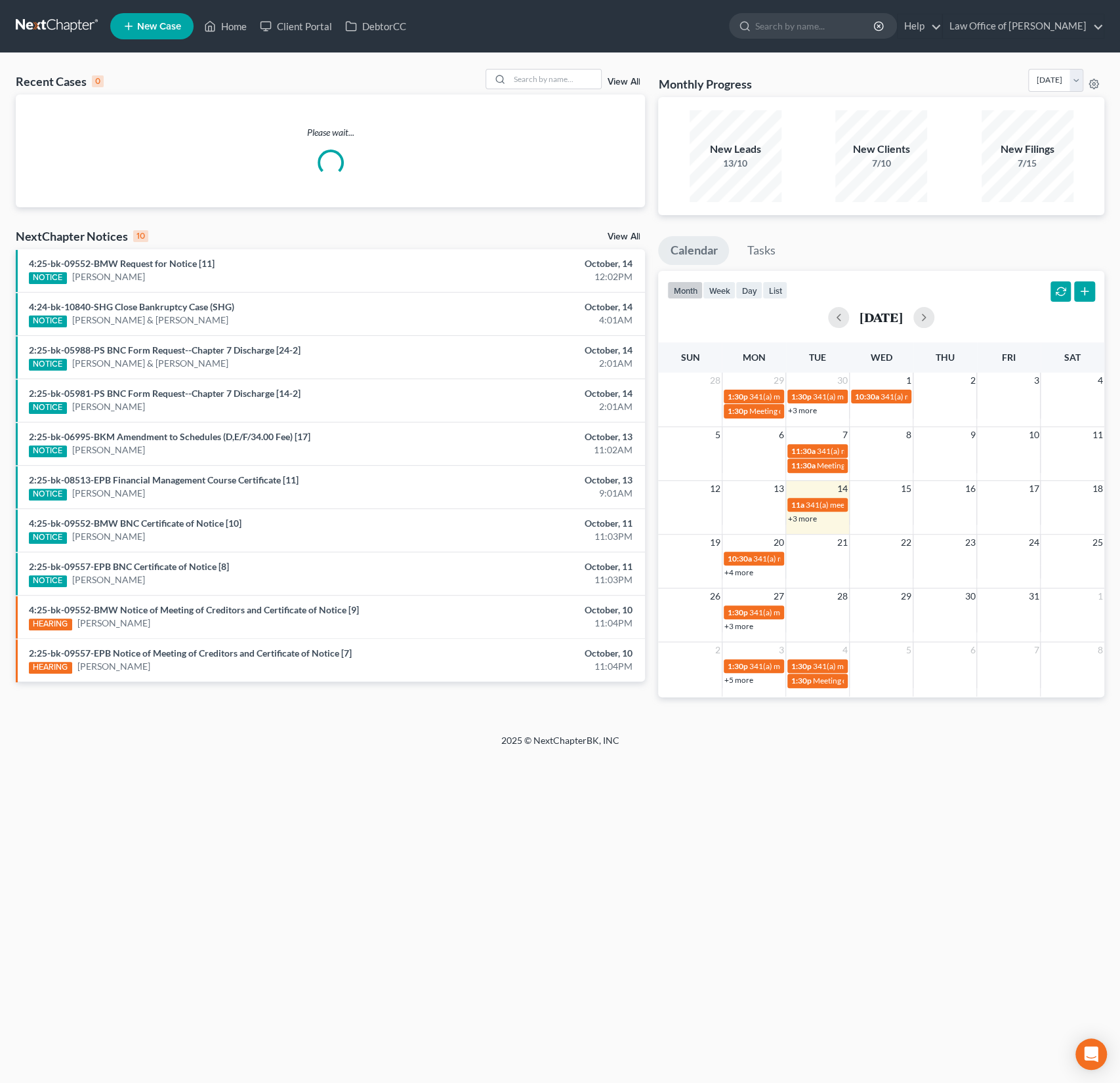
click at [614, 70] on div "View All" at bounding box center [566, 78] width 160 height 20
click at [557, 79] on input "search" at bounding box center [554, 79] width 92 height 19
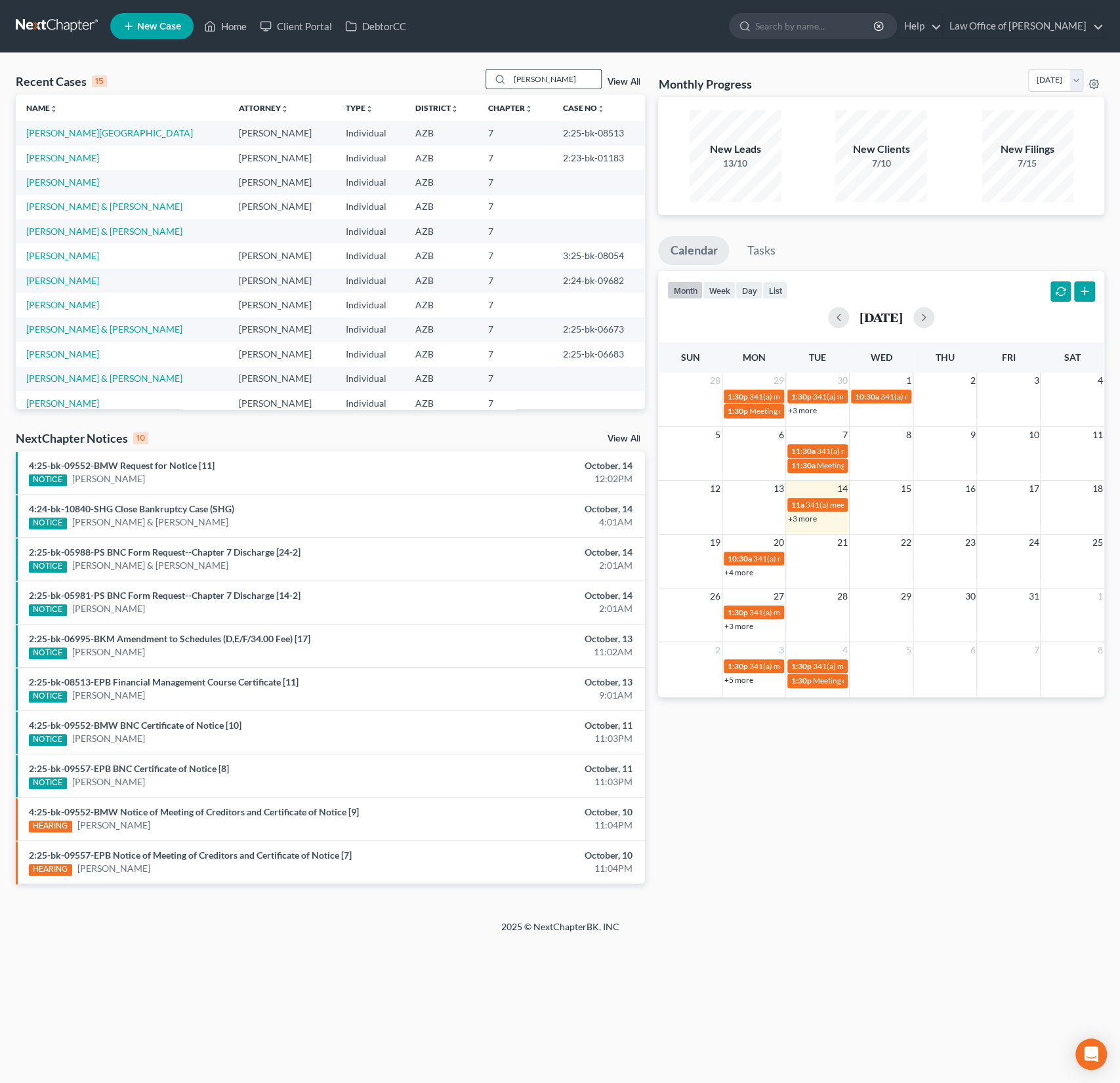
type input "[PERSON_NAME]"
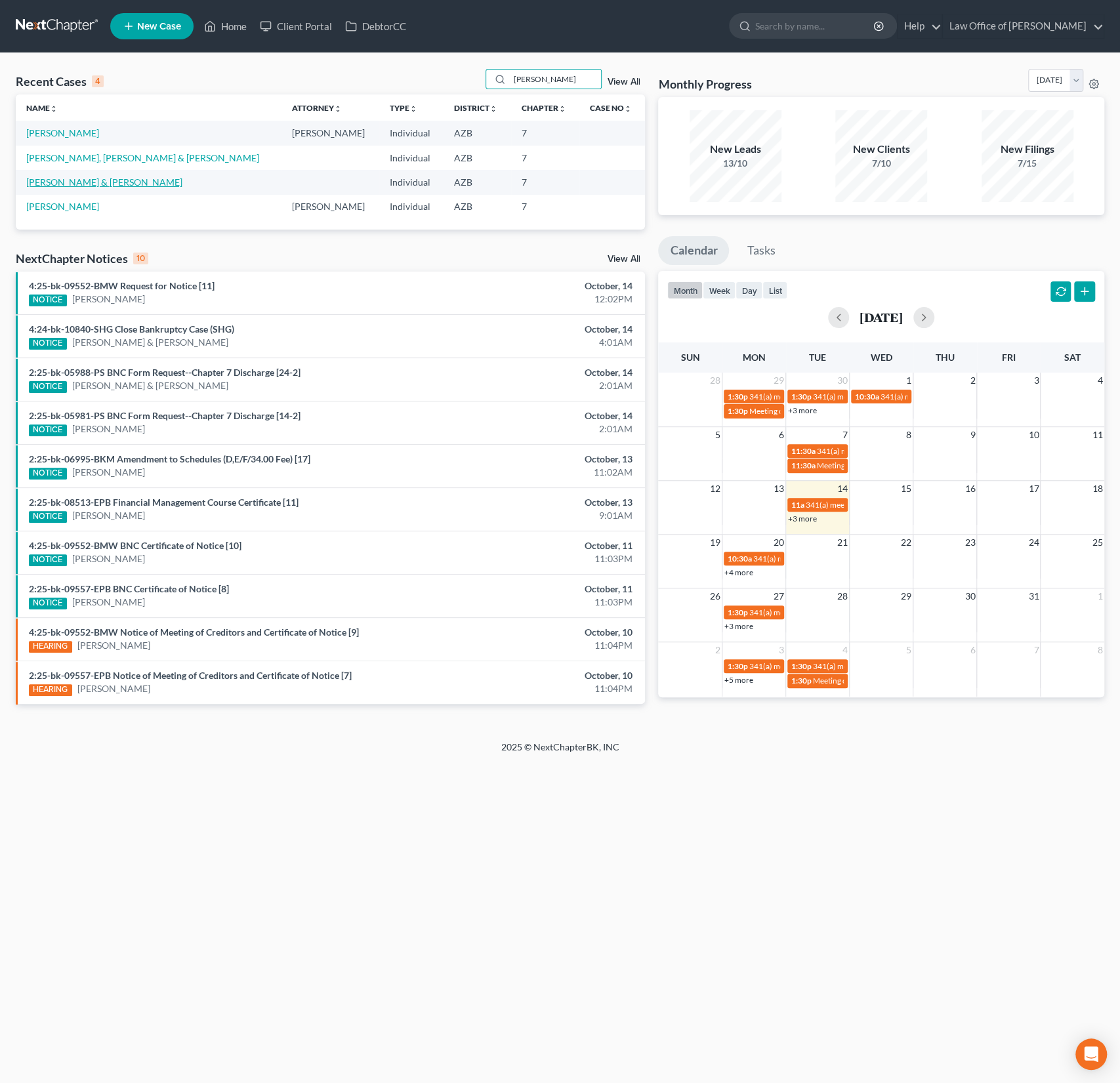
click at [85, 182] on link "[PERSON_NAME] & [PERSON_NAME]" at bounding box center [104, 182] width 156 height 12
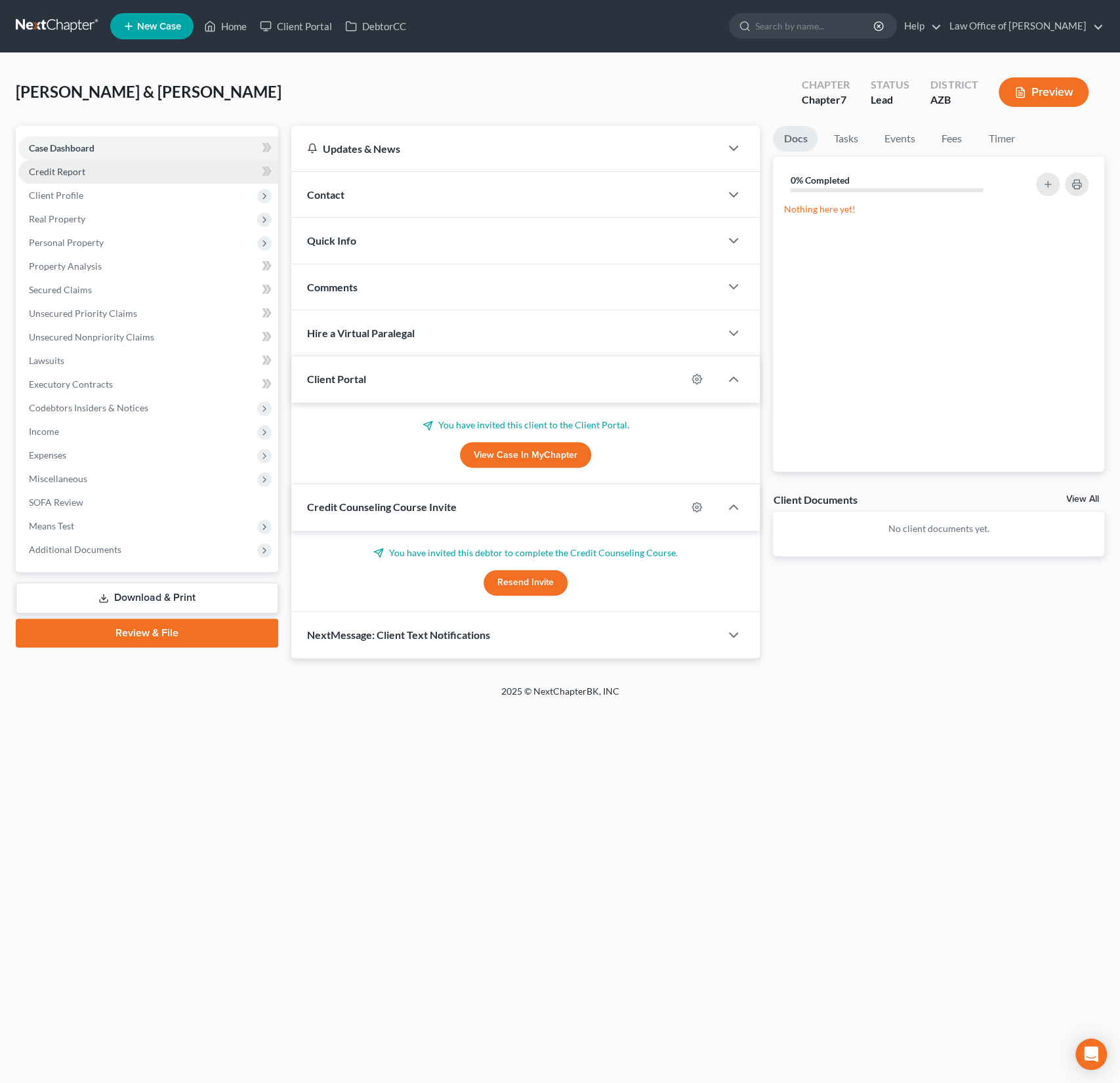
click at [81, 174] on span "Credit Report" at bounding box center [57, 172] width 56 height 12
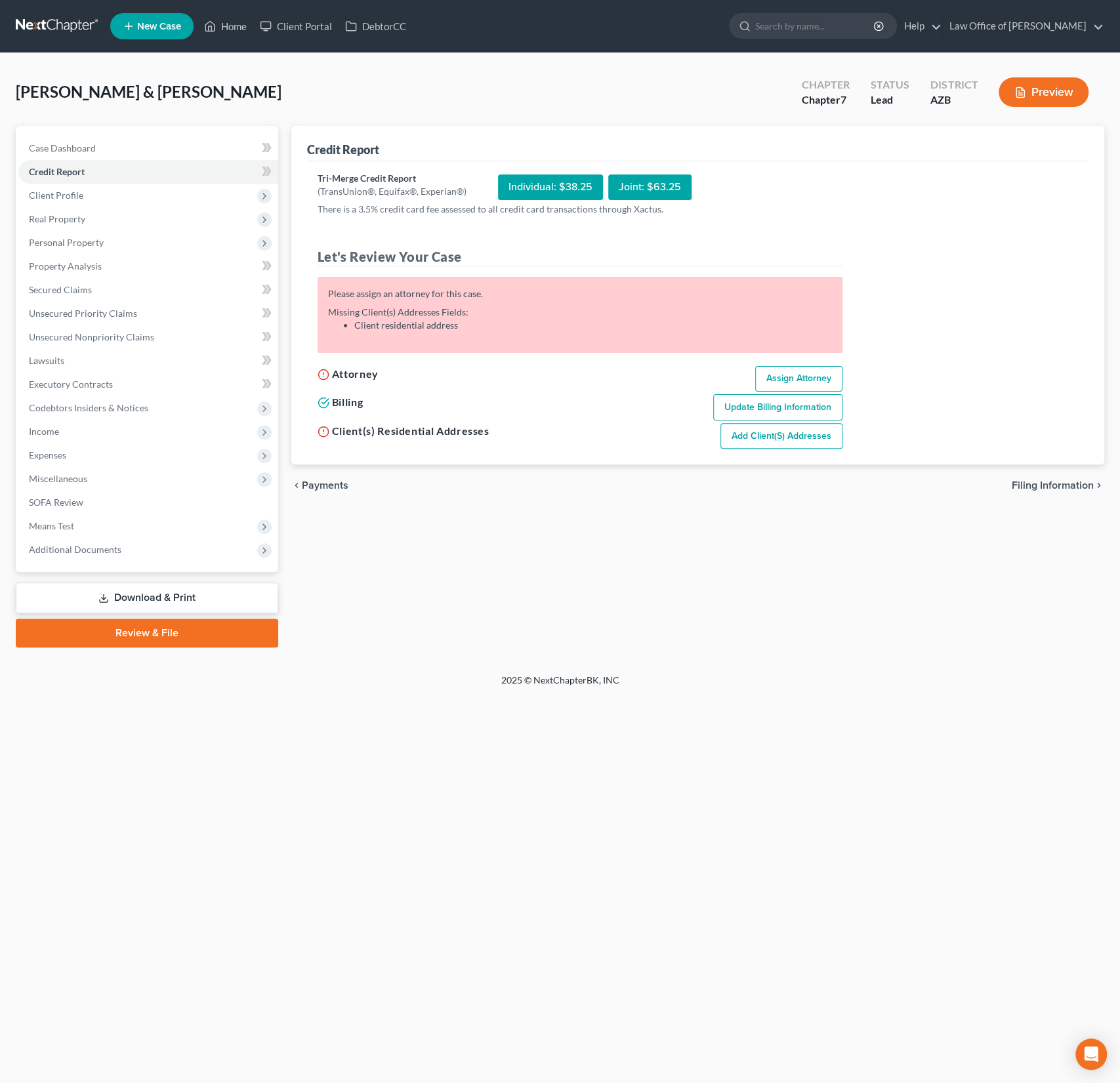
click at [788, 372] on link "Assign Attorney" at bounding box center [798, 378] width 87 height 26
select select "1"
select select "0"
select select "3"
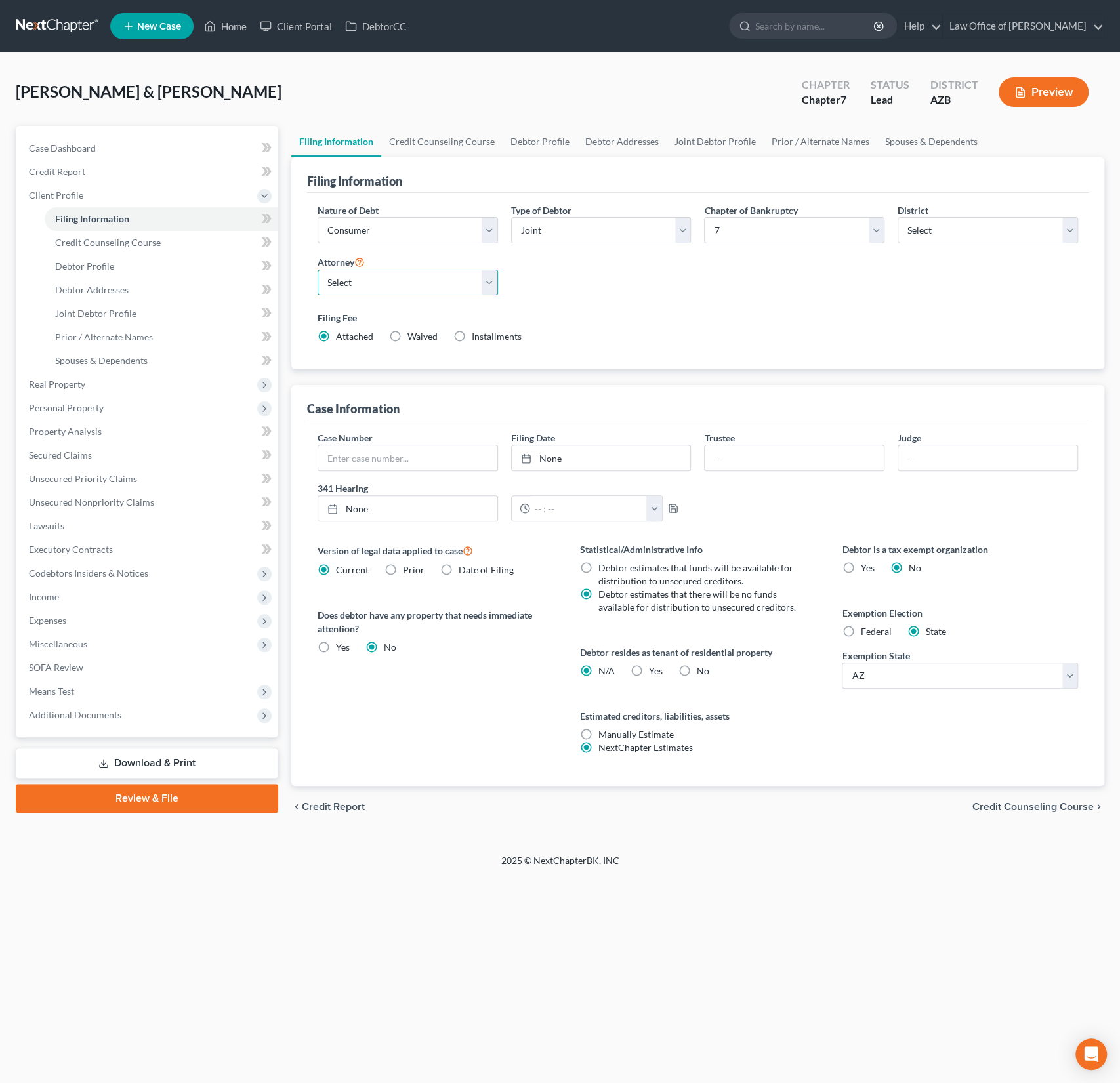
click at [366, 284] on select "Select [PERSON_NAME] - AZB" at bounding box center [407, 282] width 181 height 26
select select "0"
click at [318, 269] on select "Select [PERSON_NAME] - AZB" at bounding box center [407, 282] width 181 height 26
click at [137, 246] on span "Credit Counseling Course" at bounding box center [107, 242] width 105 height 12
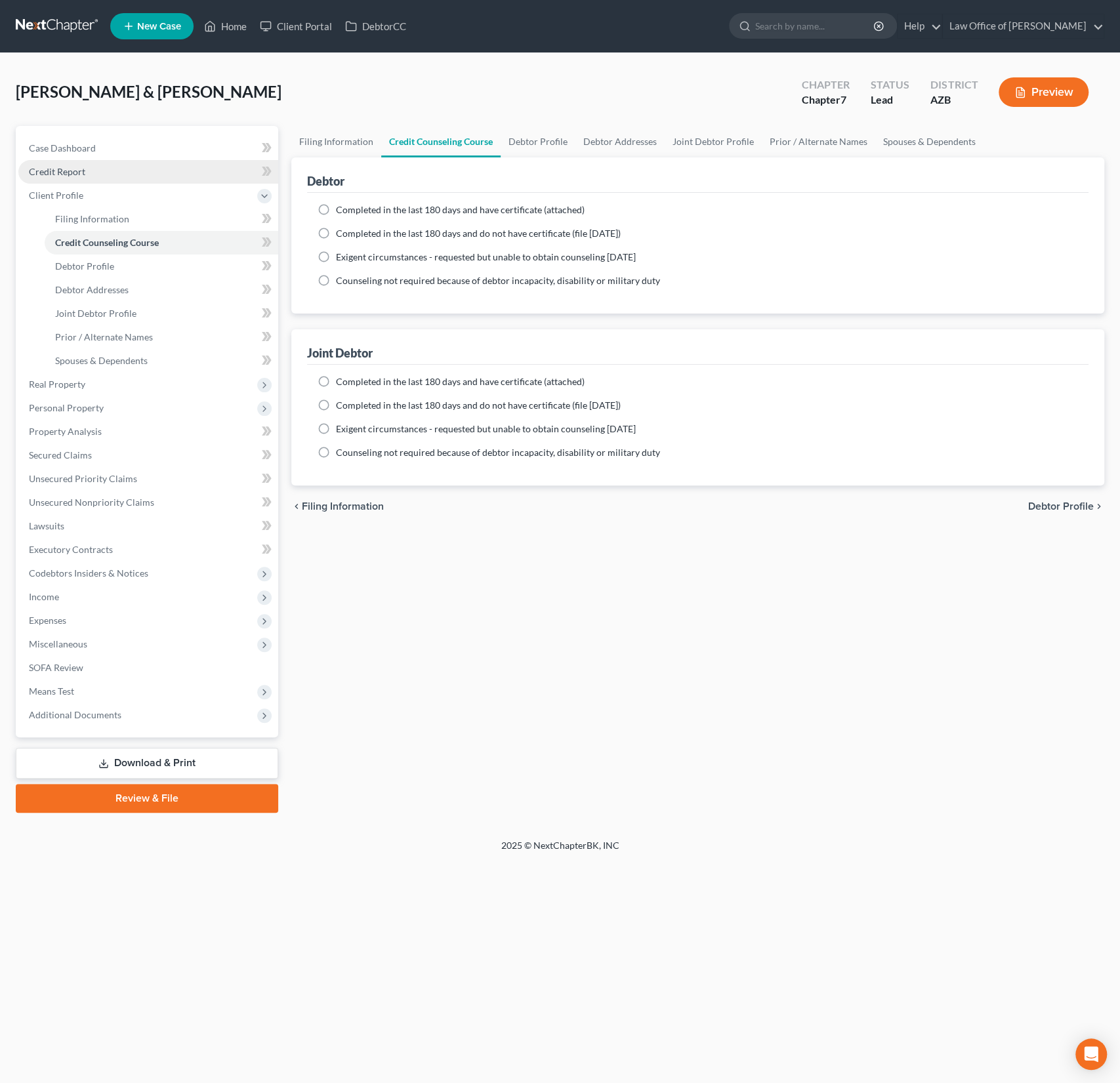
click at [58, 179] on link "Credit Report" at bounding box center [148, 172] width 260 height 23
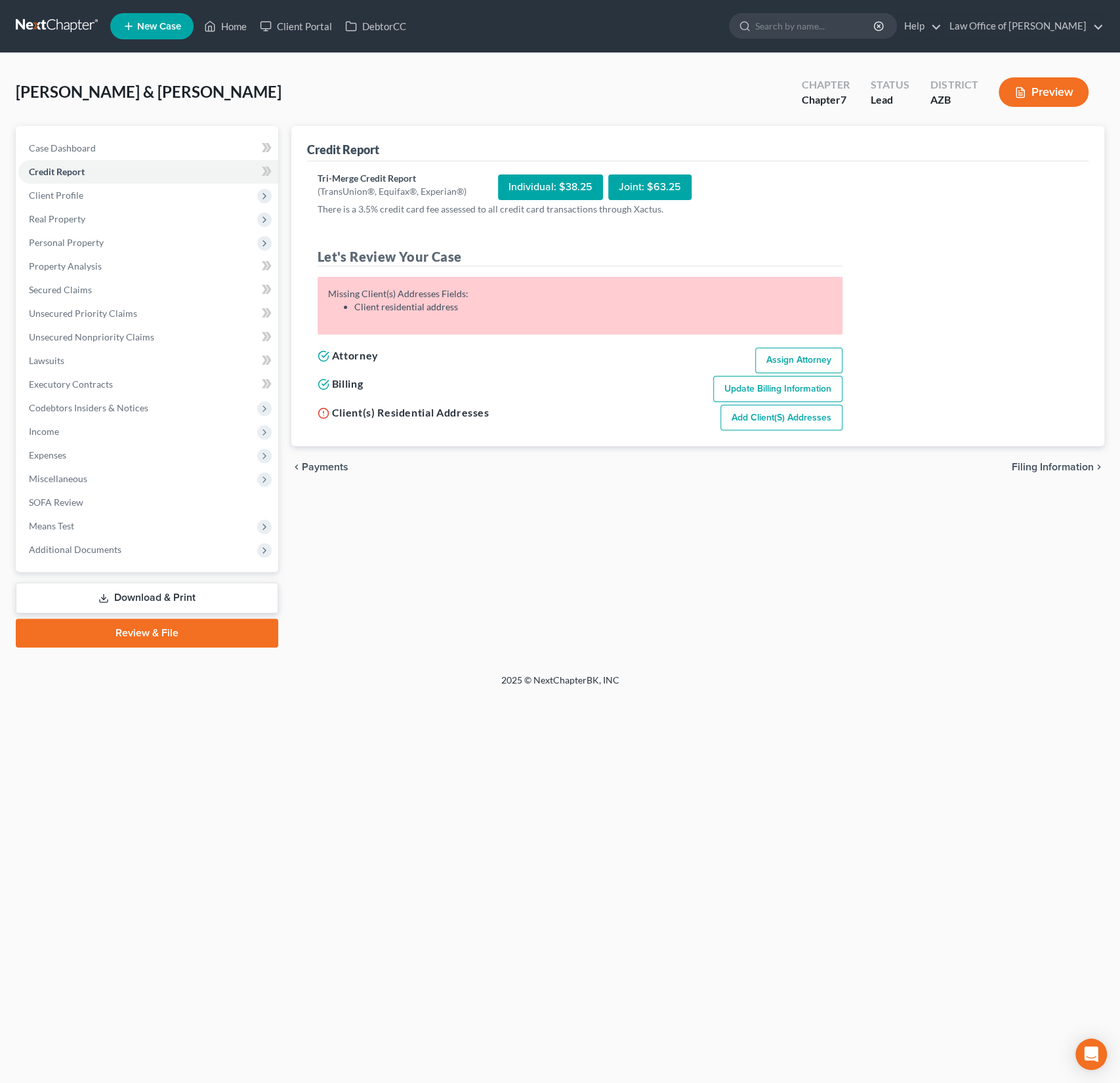
click at [779, 419] on link "Add Client(s) Addresses" at bounding box center [781, 417] width 122 height 26
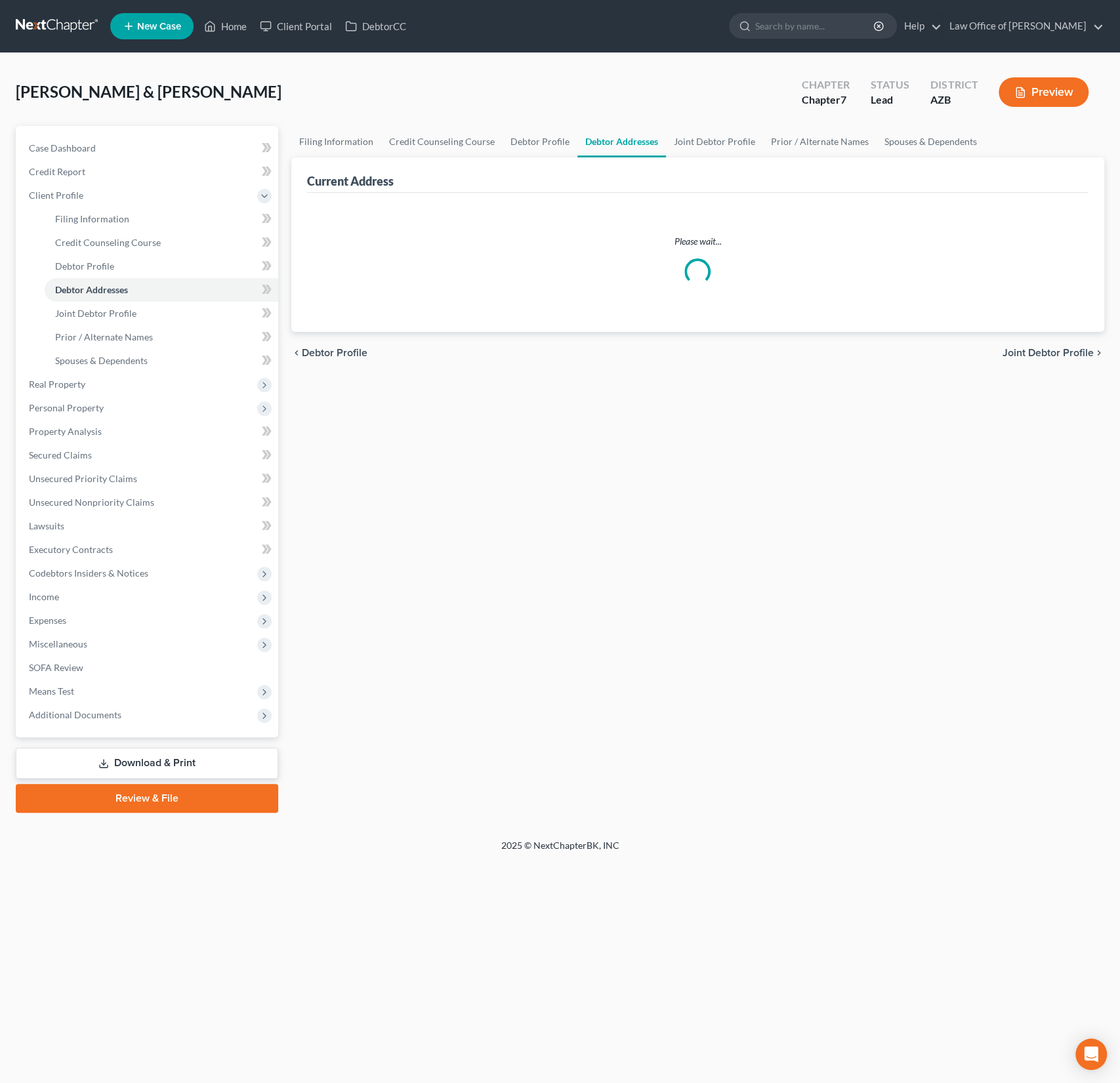
select select "0"
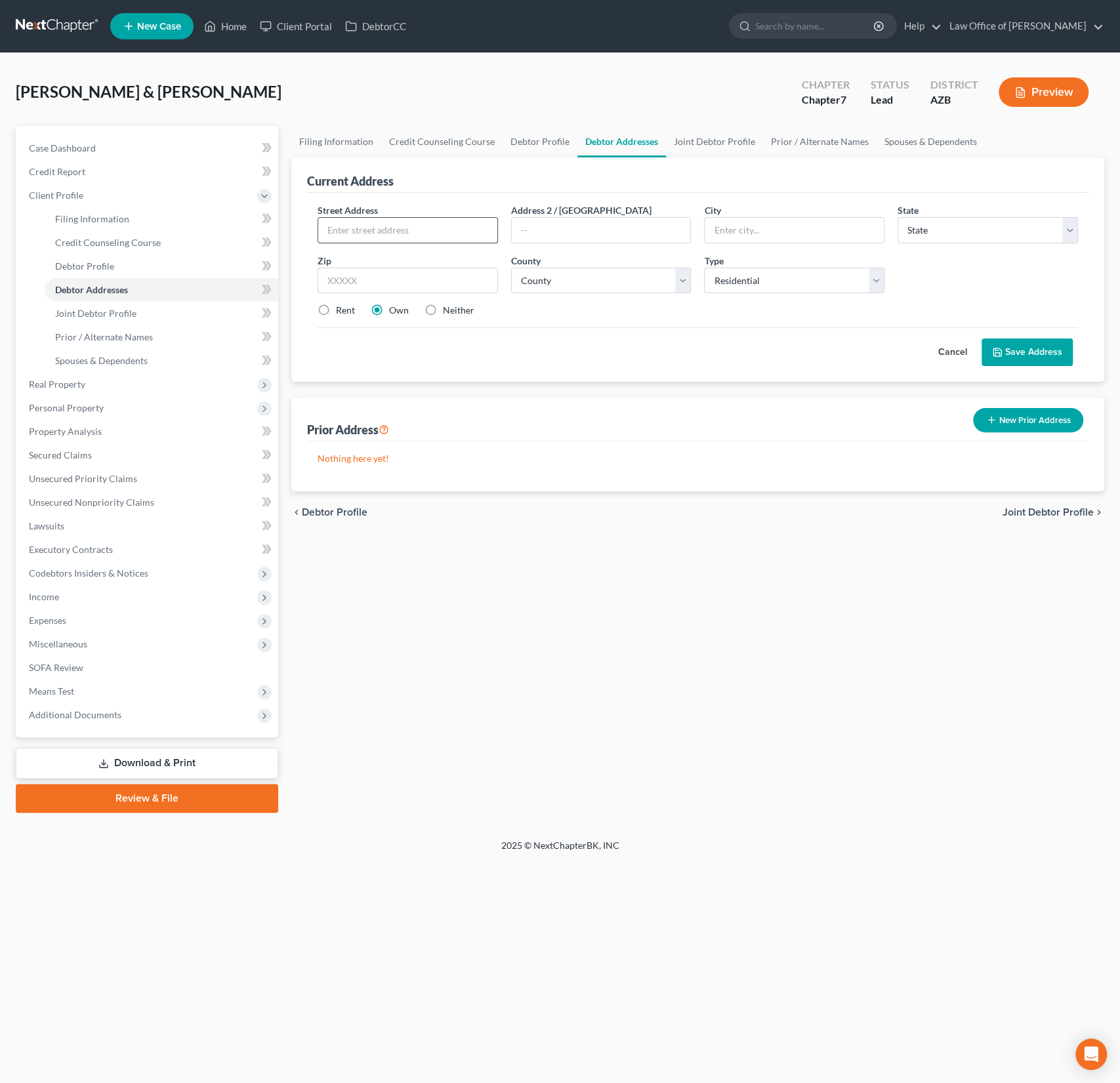
click at [359, 220] on input "text" at bounding box center [408, 231] width 180 height 25
type input "[STREET_ADDRESS]"
type input "85139"
click at [757, 220] on input "text" at bounding box center [795, 231] width 180 height 25
type input "Maricopa"
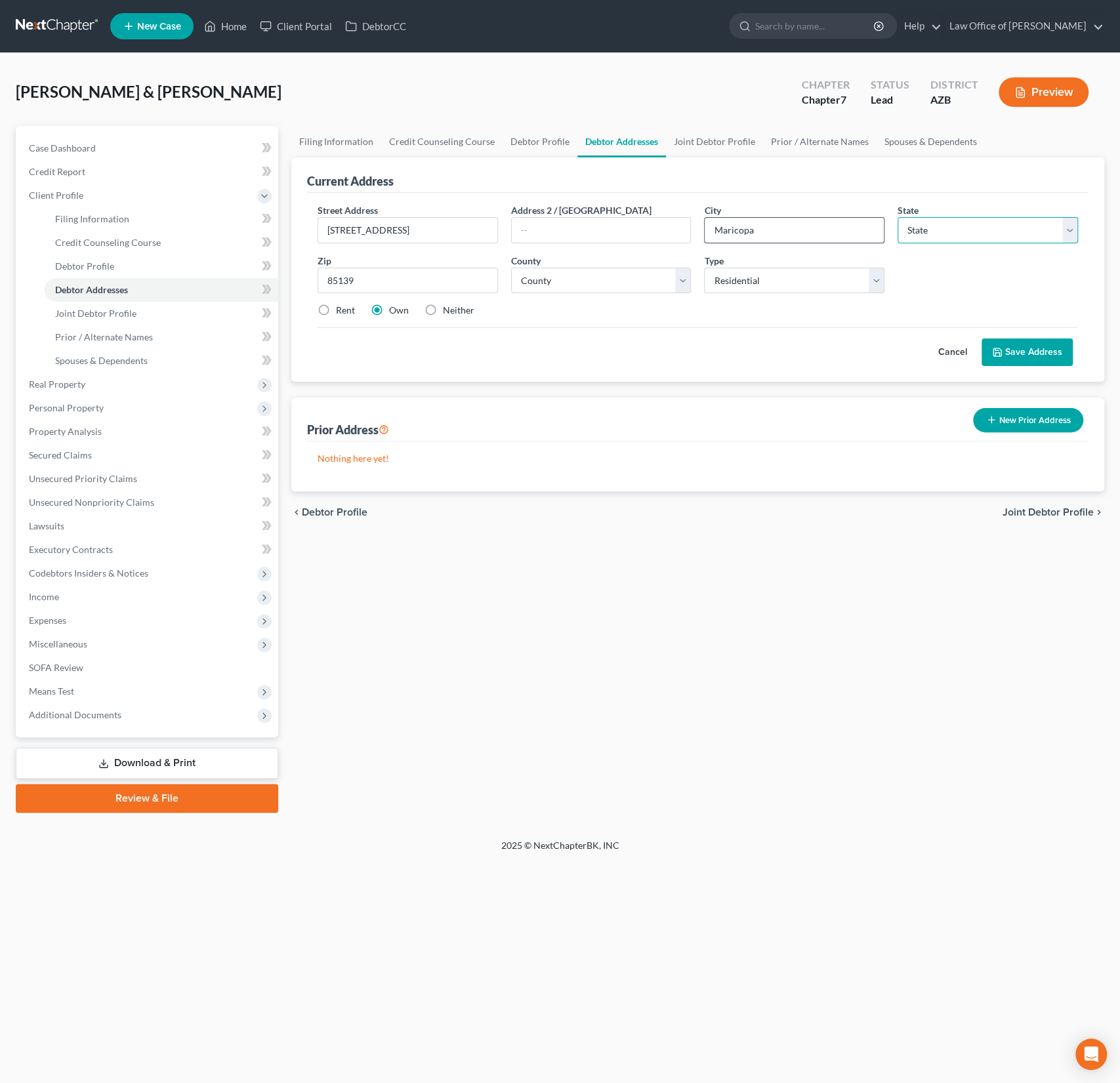
select select "3"
click at [898, 217] on select "State [US_STATE] AK AR AZ CA CO CT DE DC [GEOGRAPHIC_DATA] [GEOGRAPHIC_DATA] GU…" at bounding box center [988, 230] width 181 height 26
click at [585, 271] on select "County [GEOGRAPHIC_DATA] [GEOGRAPHIC_DATA] [GEOGRAPHIC_DATA] [GEOGRAPHIC_DATA] …" at bounding box center [602, 280] width 181 height 26
select select "7"
click at [512, 267] on select "County [GEOGRAPHIC_DATA] [GEOGRAPHIC_DATA] [GEOGRAPHIC_DATA] [GEOGRAPHIC_DATA] …" at bounding box center [602, 280] width 181 height 26
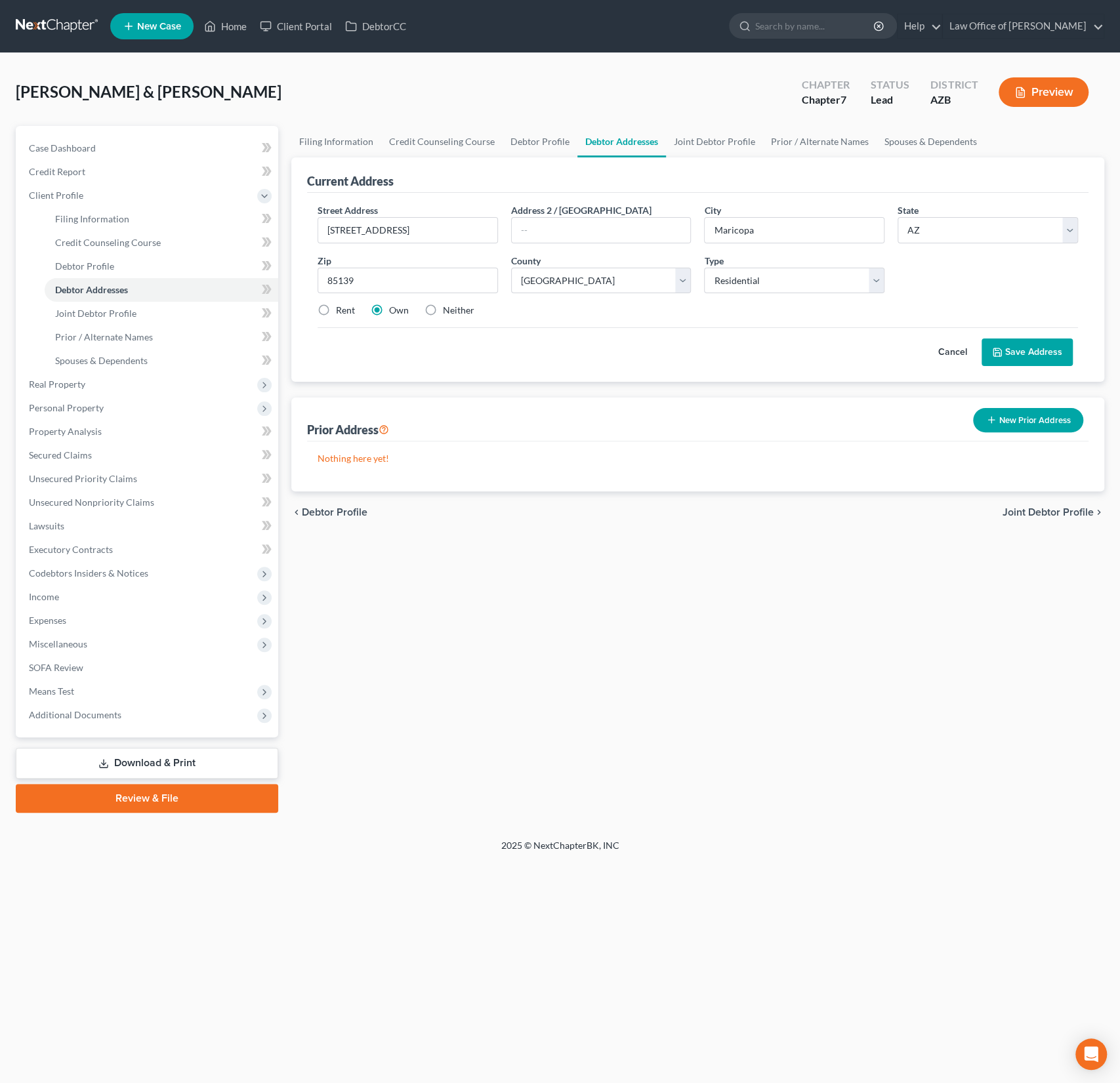
click at [1025, 351] on button "Save Address" at bounding box center [1027, 352] width 91 height 28
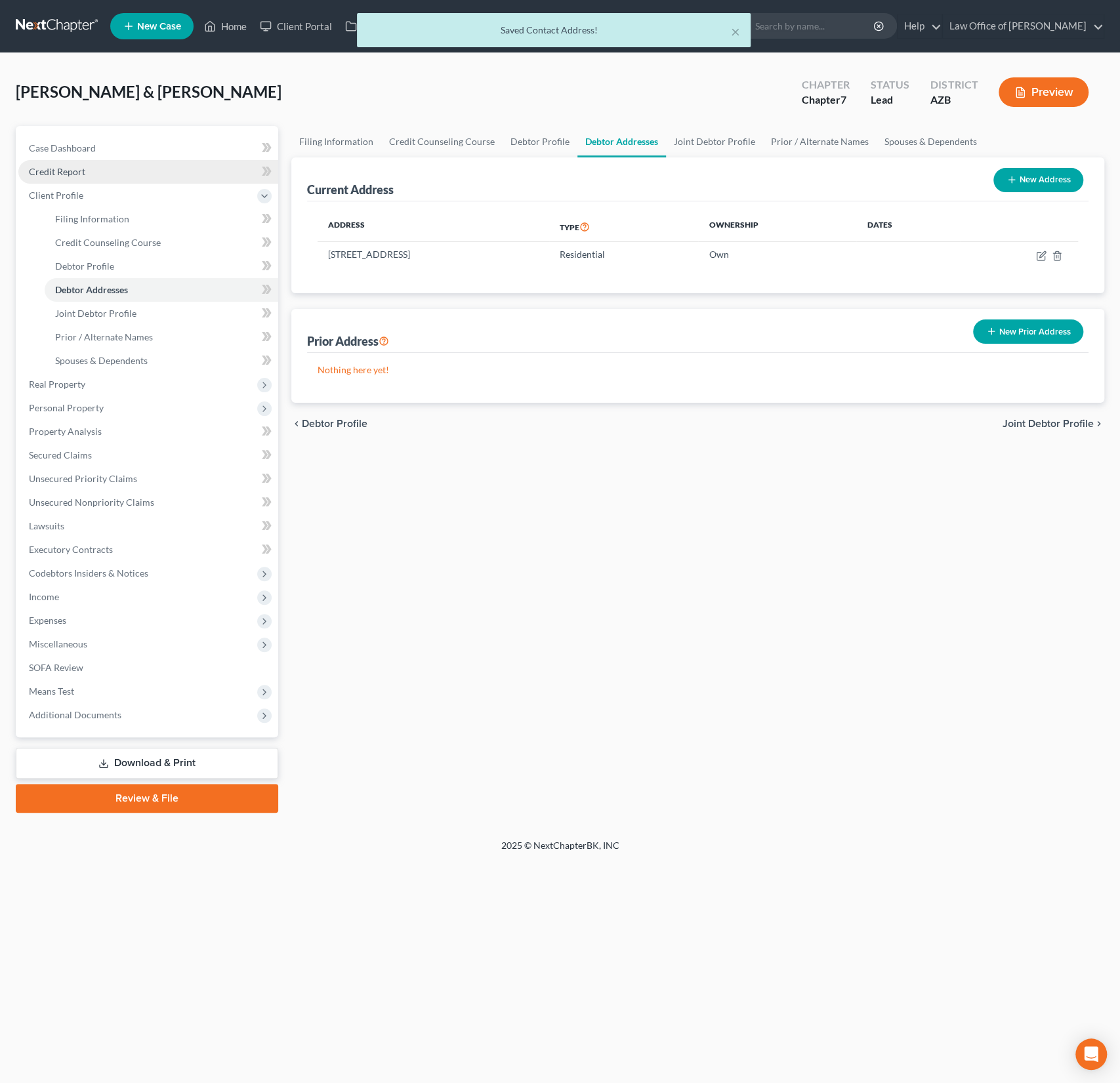
click at [59, 175] on span "Credit Report" at bounding box center [57, 172] width 56 height 12
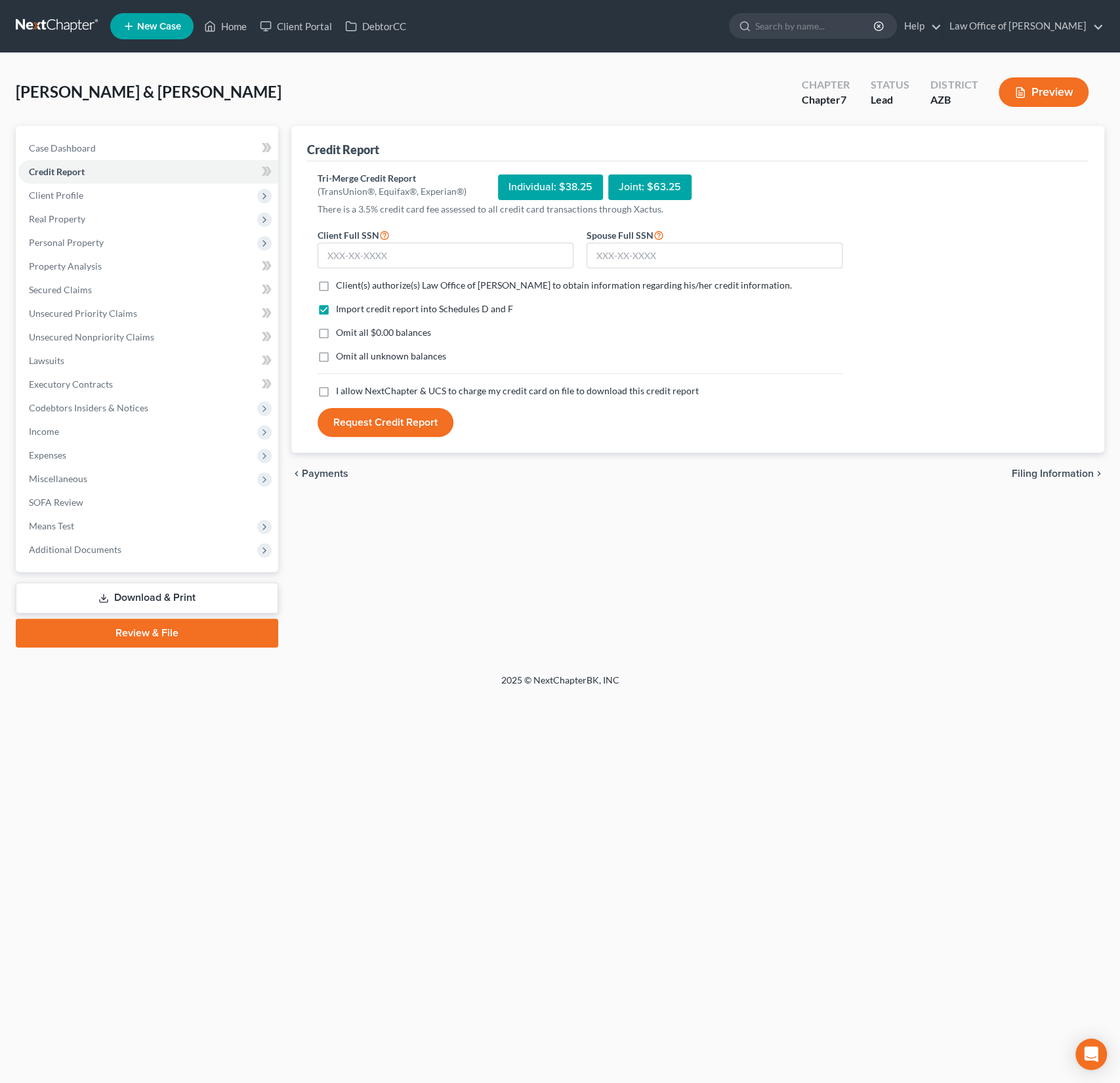
click at [336, 283] on label "Client(s) authorize(s) Law Office of [PERSON_NAME] to obtain information regard…" at bounding box center [564, 286] width 456 height 14
click at [341, 283] on input "Client(s) authorize(s) Law Office of [PERSON_NAME] to obtain information regard…" at bounding box center [345, 283] width 9 height 9
checkbox input "true"
click at [336, 388] on label "I allow NextChapter & UCS to charge my credit card on file to download this cre…" at bounding box center [518, 391] width 363 height 14
click at [341, 388] on input "I allow NextChapter & UCS to charge my credit card on file to download this cre…" at bounding box center [345, 388] width 9 height 9
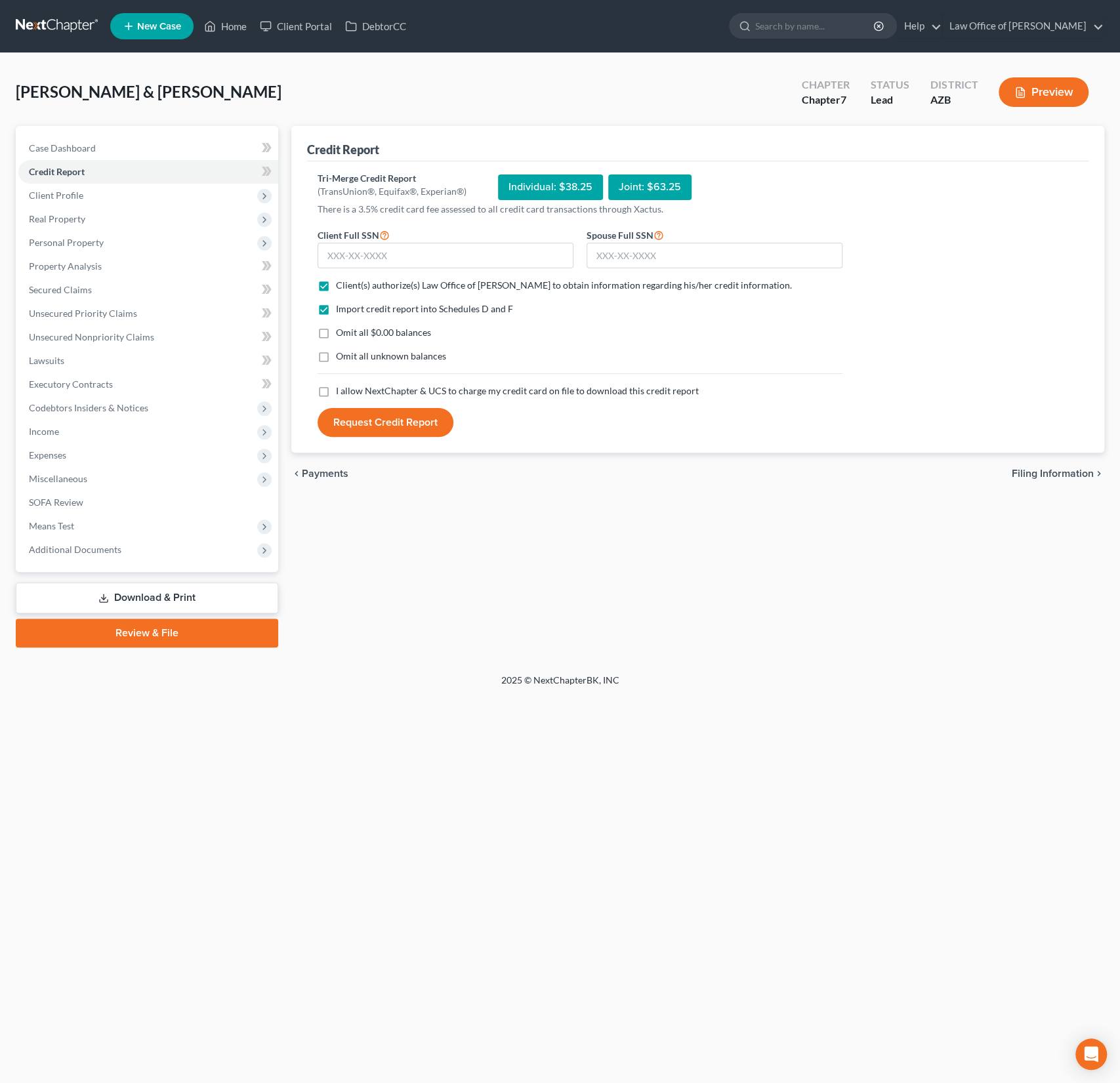
checkbox input "true"
click at [348, 256] on input "text" at bounding box center [445, 256] width 256 height 26
type input "601-08-2534"
click at [630, 260] on input "text" at bounding box center [714, 256] width 256 height 26
type input "601-98-3292"
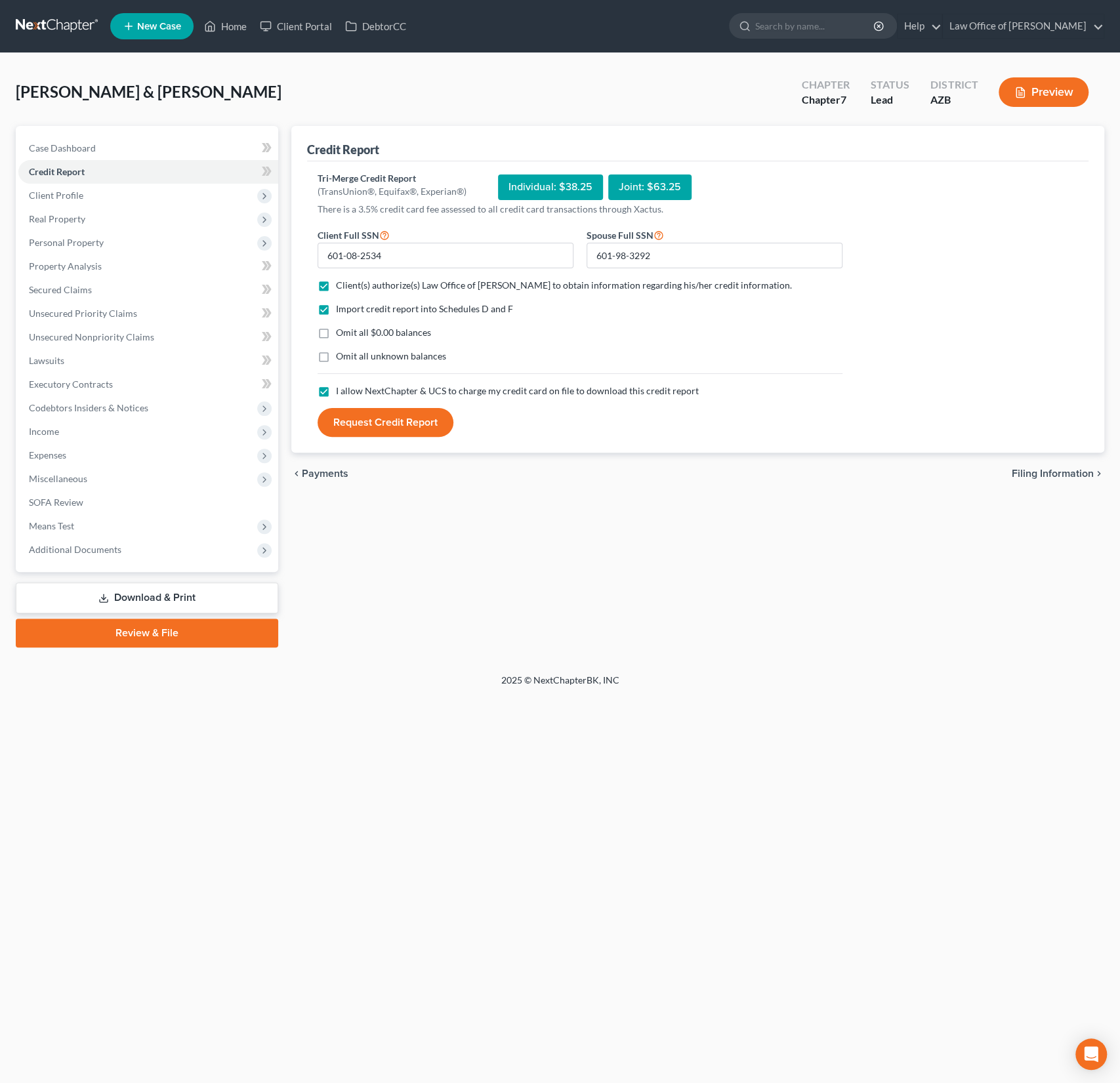
click at [417, 428] on button "Request Credit Report" at bounding box center [385, 423] width 136 height 29
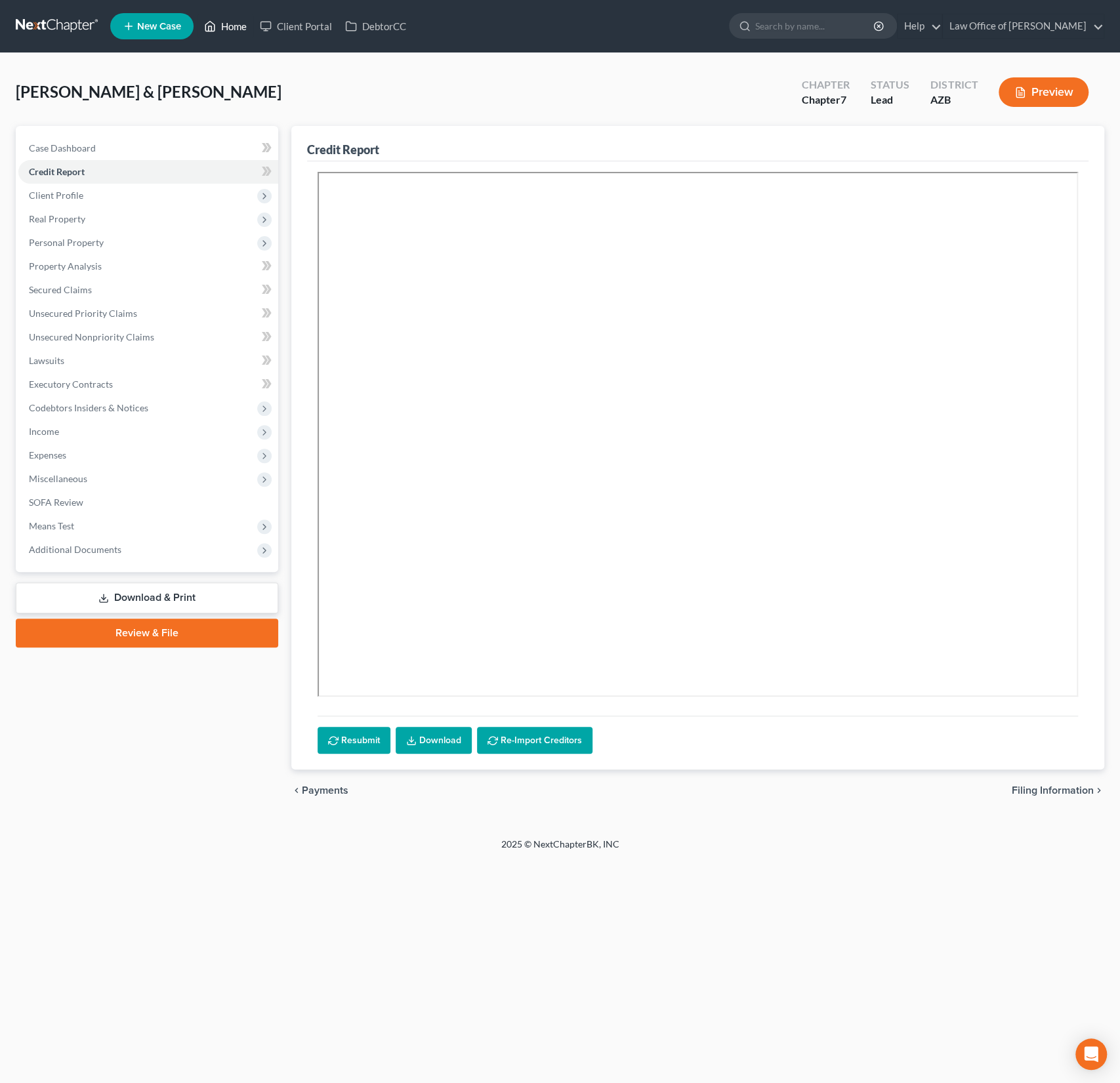
click at [218, 24] on link "Home" at bounding box center [226, 26] width 56 height 23
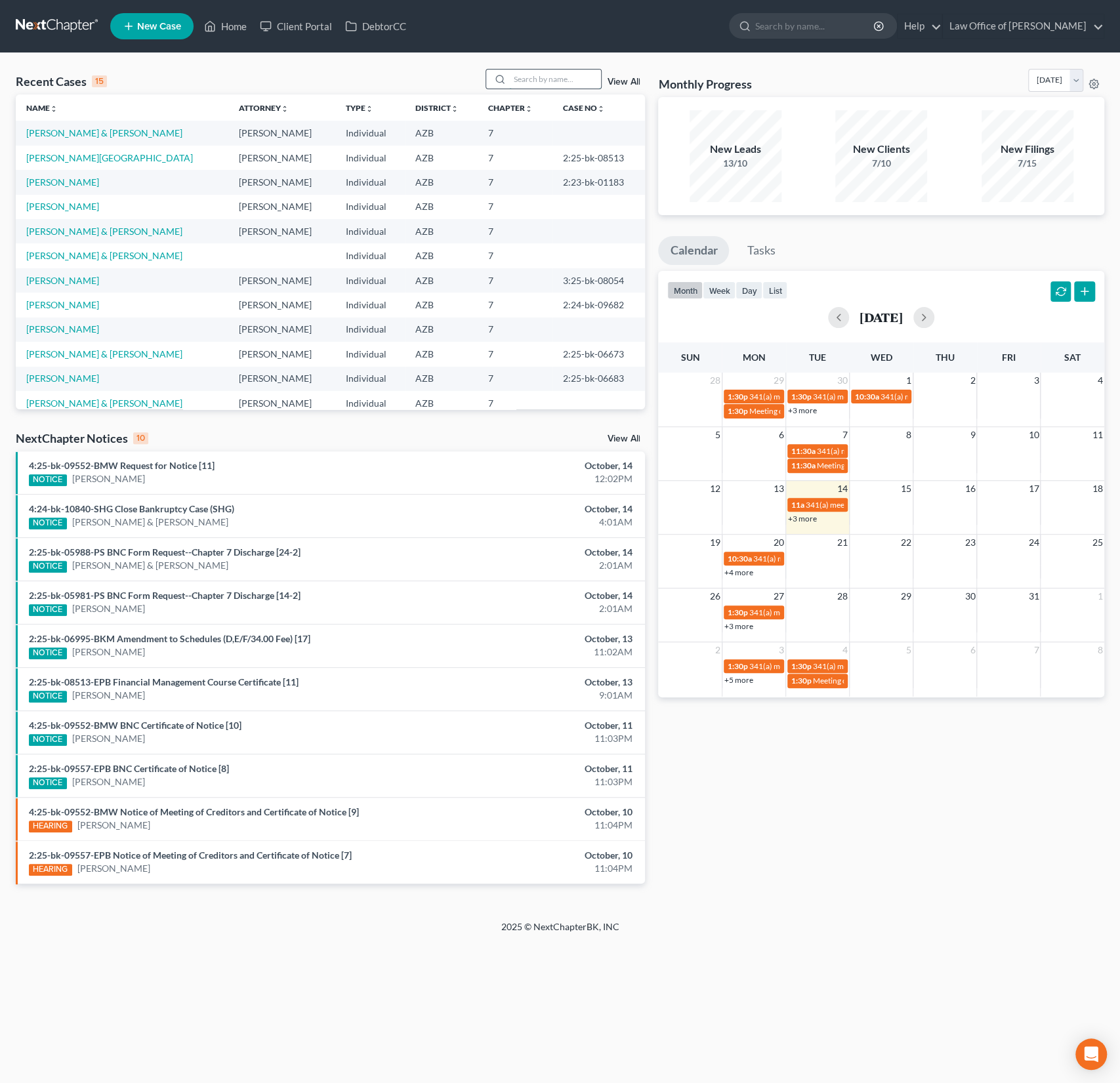
click at [546, 82] on input "search" at bounding box center [554, 79] width 92 height 19
type input "[PERSON_NAME]"
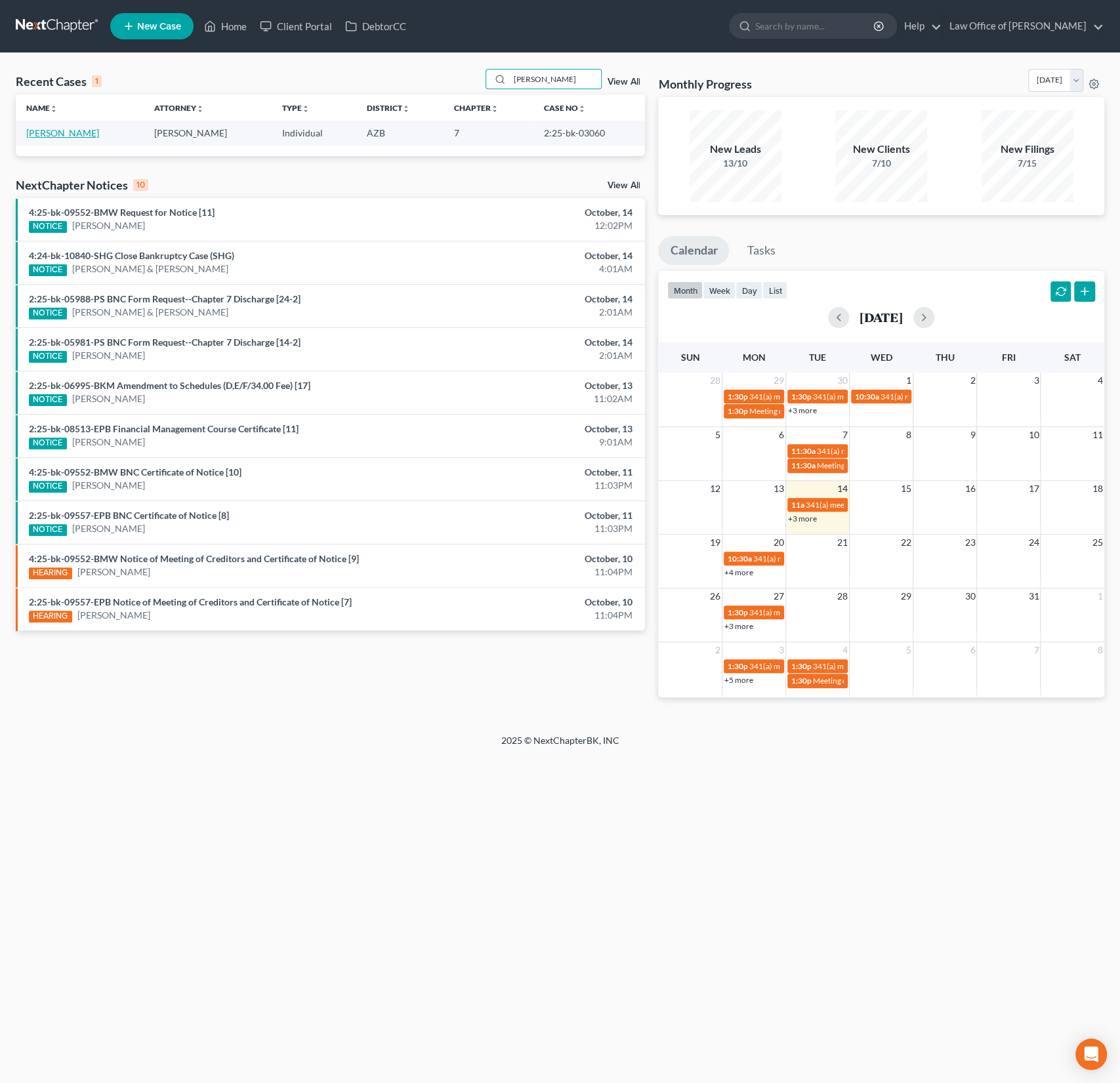
click at [68, 133] on link "[PERSON_NAME]" at bounding box center [62, 133] width 72 height 12
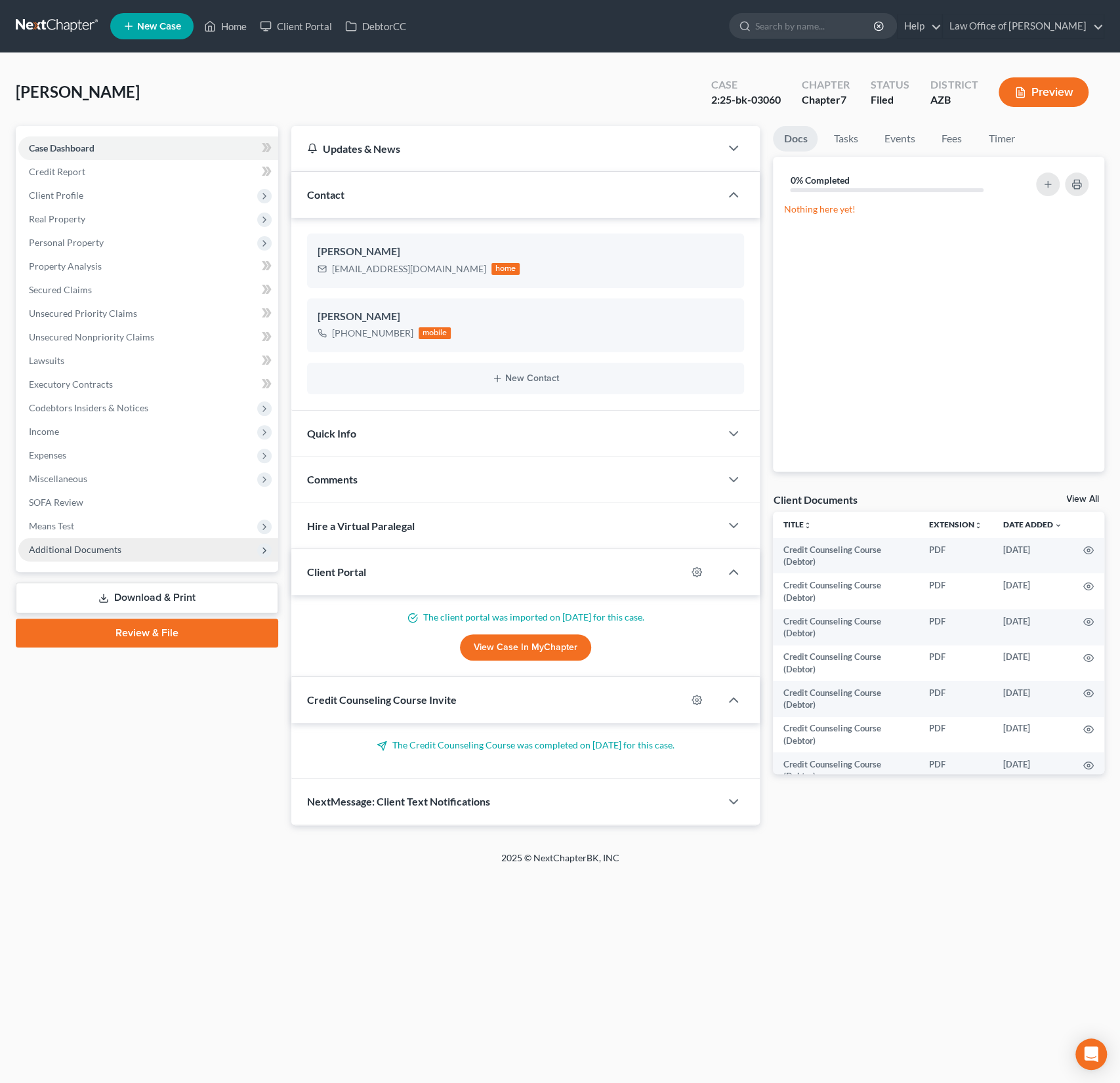
click at [80, 552] on span "Additional Documents" at bounding box center [75, 550] width 93 height 12
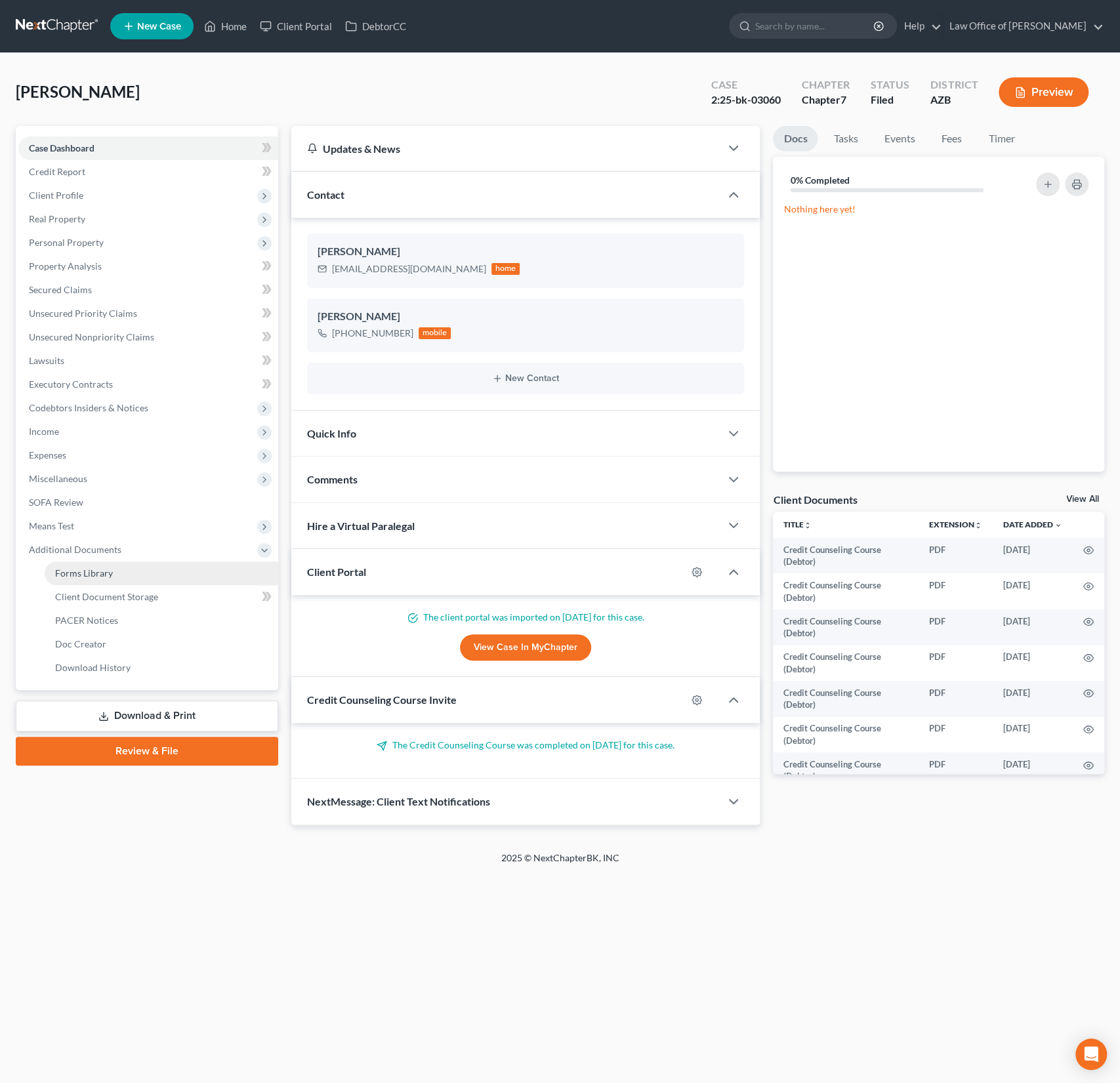
click at [87, 570] on span "Forms Library" at bounding box center [84, 573] width 58 height 12
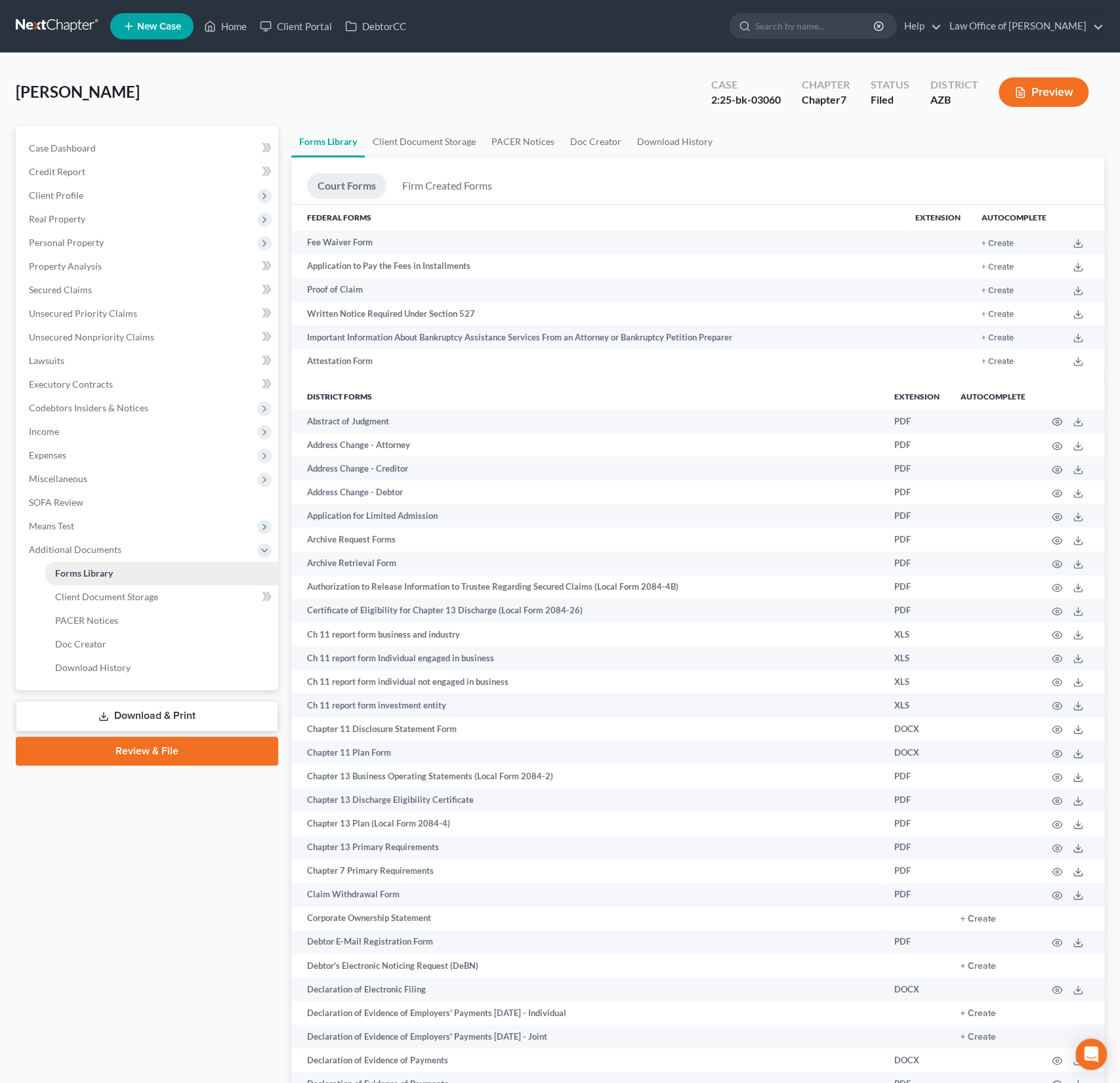
click at [94, 583] on link "Forms Library" at bounding box center [161, 573] width 234 height 23
click at [94, 597] on span "Client Document Storage" at bounding box center [106, 597] width 103 height 12
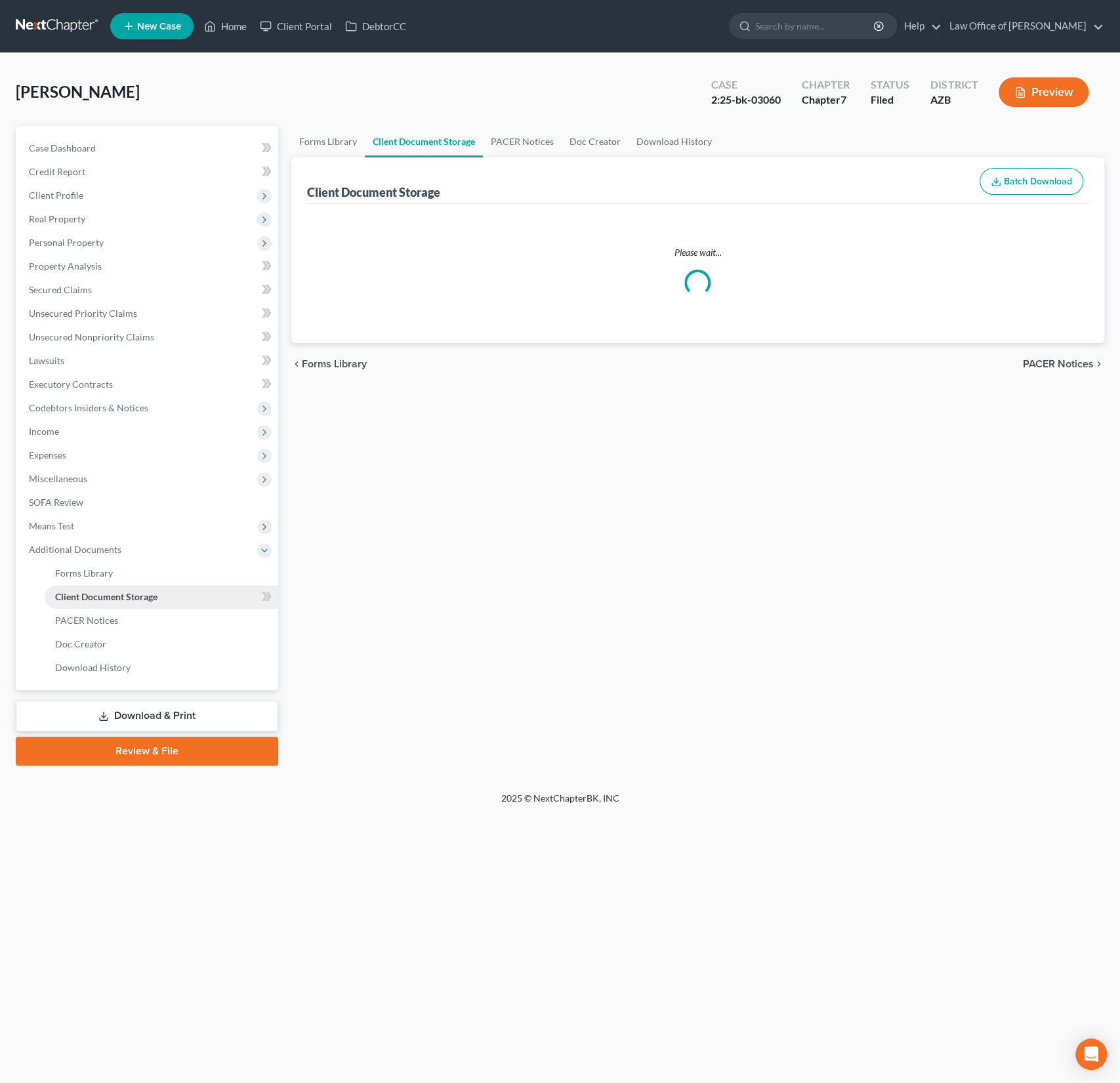
select select "18"
select select "14"
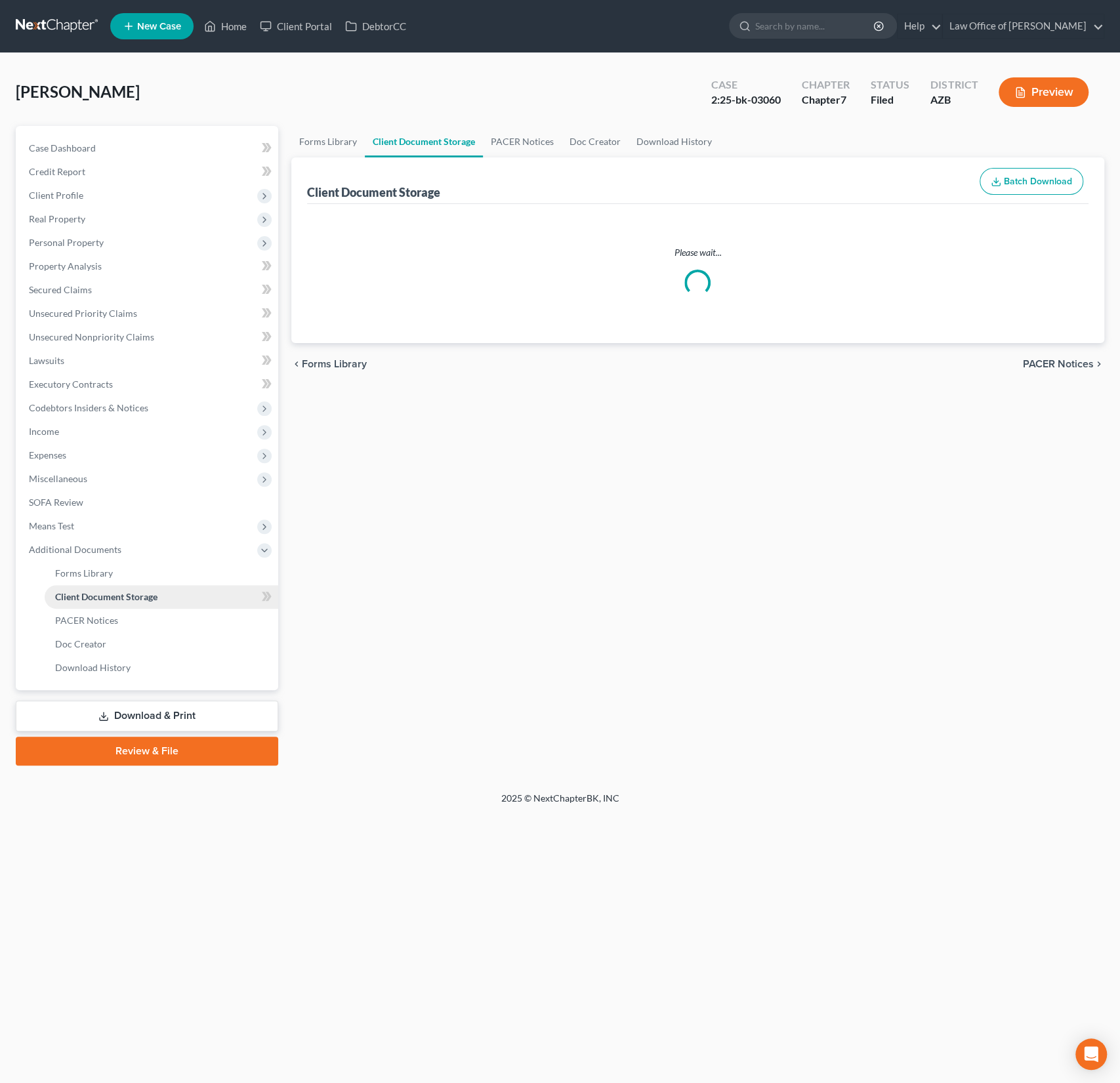
select select "14"
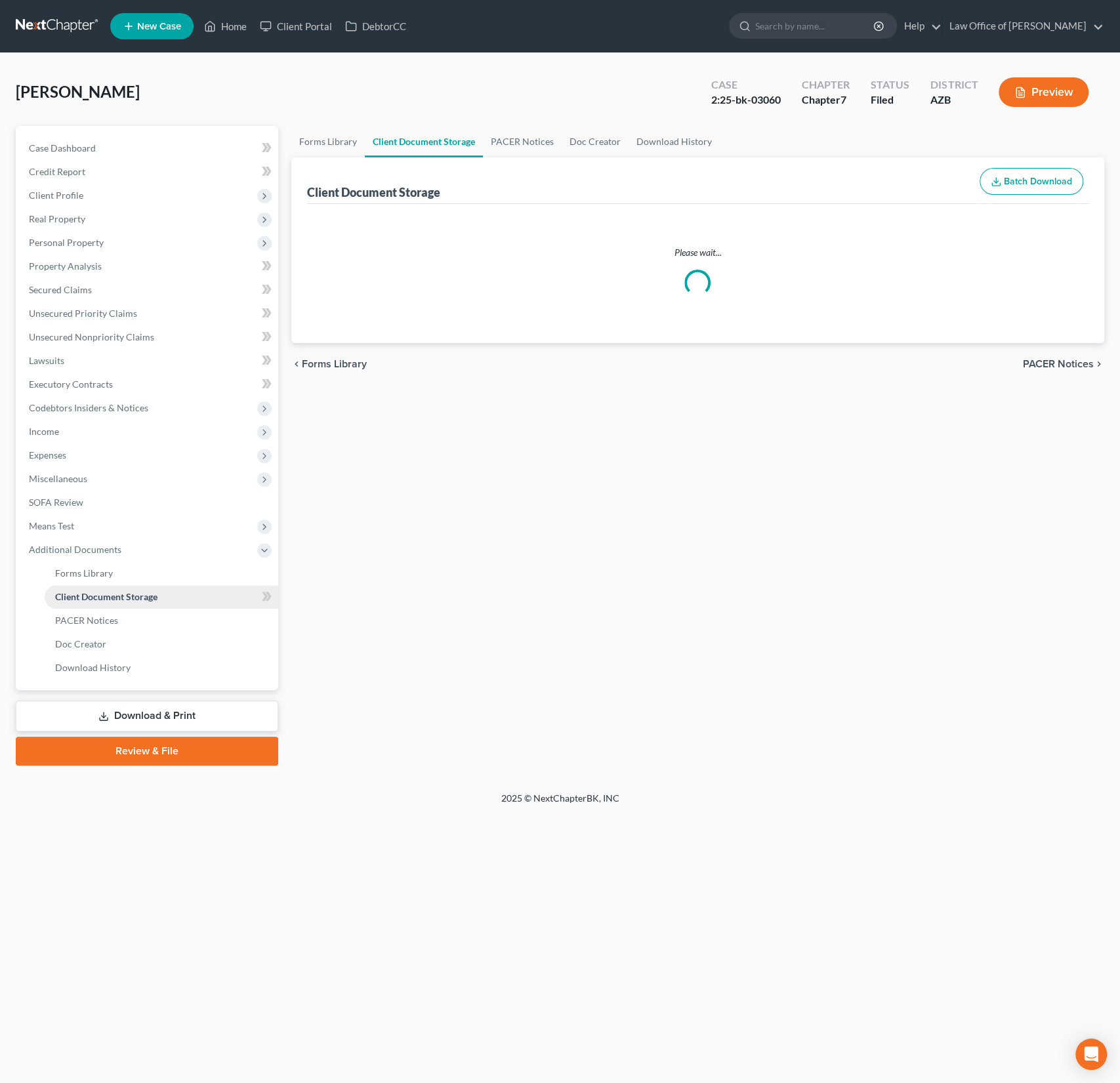
select select "14"
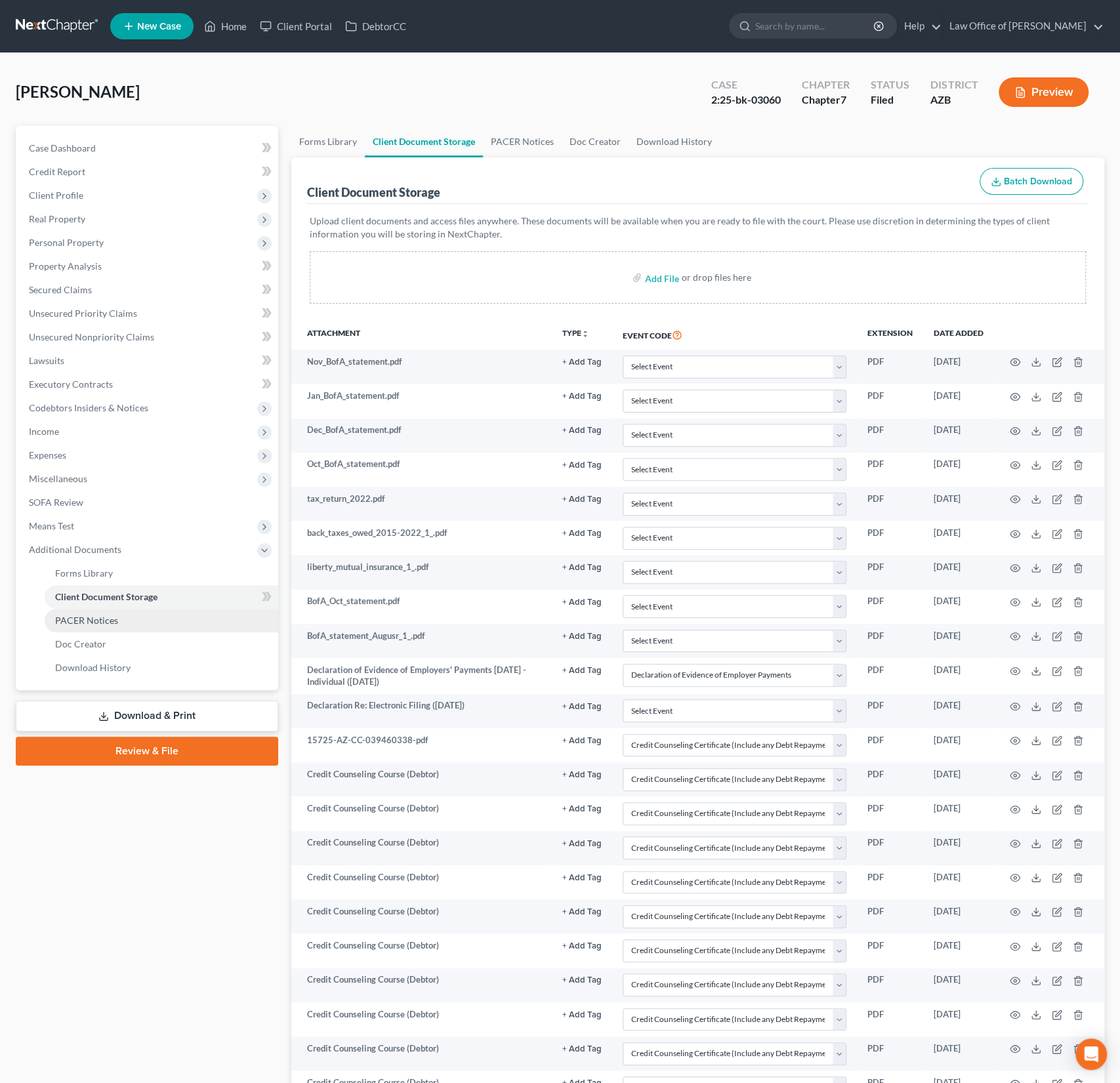
click at [94, 617] on span "PACER Notices" at bounding box center [86, 621] width 63 height 12
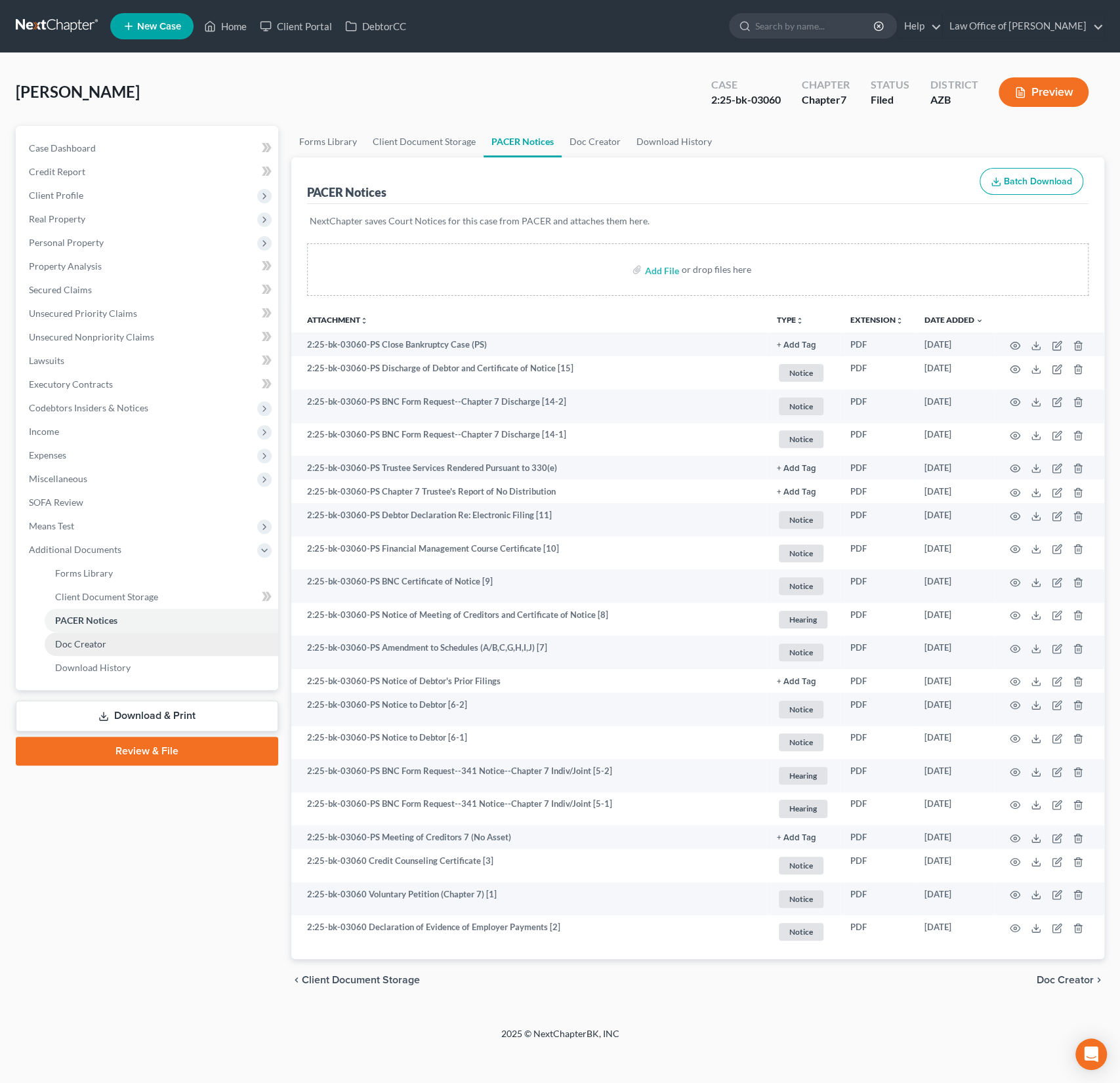
click at [109, 633] on link "Doc Creator" at bounding box center [161, 644] width 234 height 23
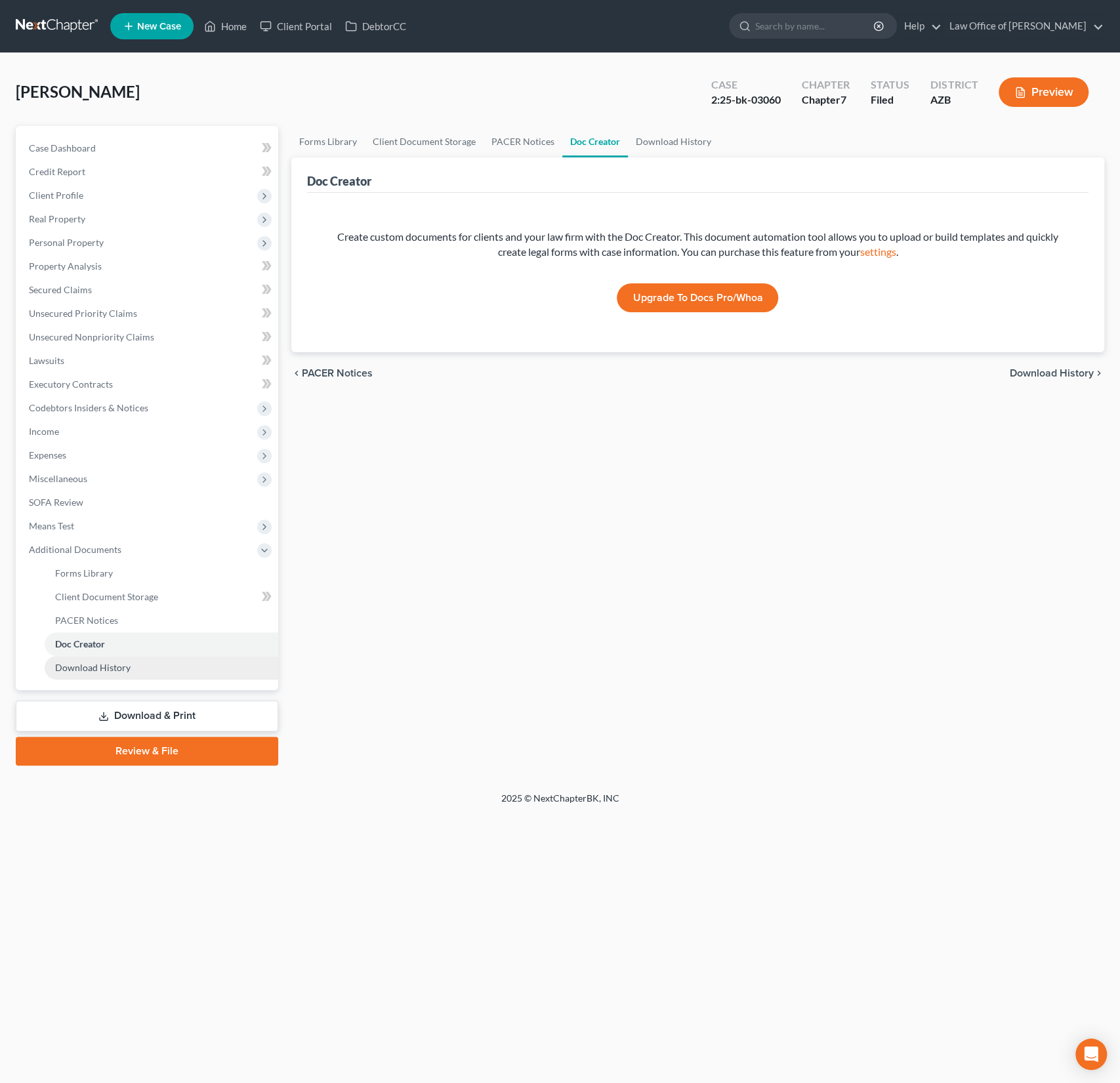
click at [109, 658] on link "Download History" at bounding box center [161, 668] width 234 height 23
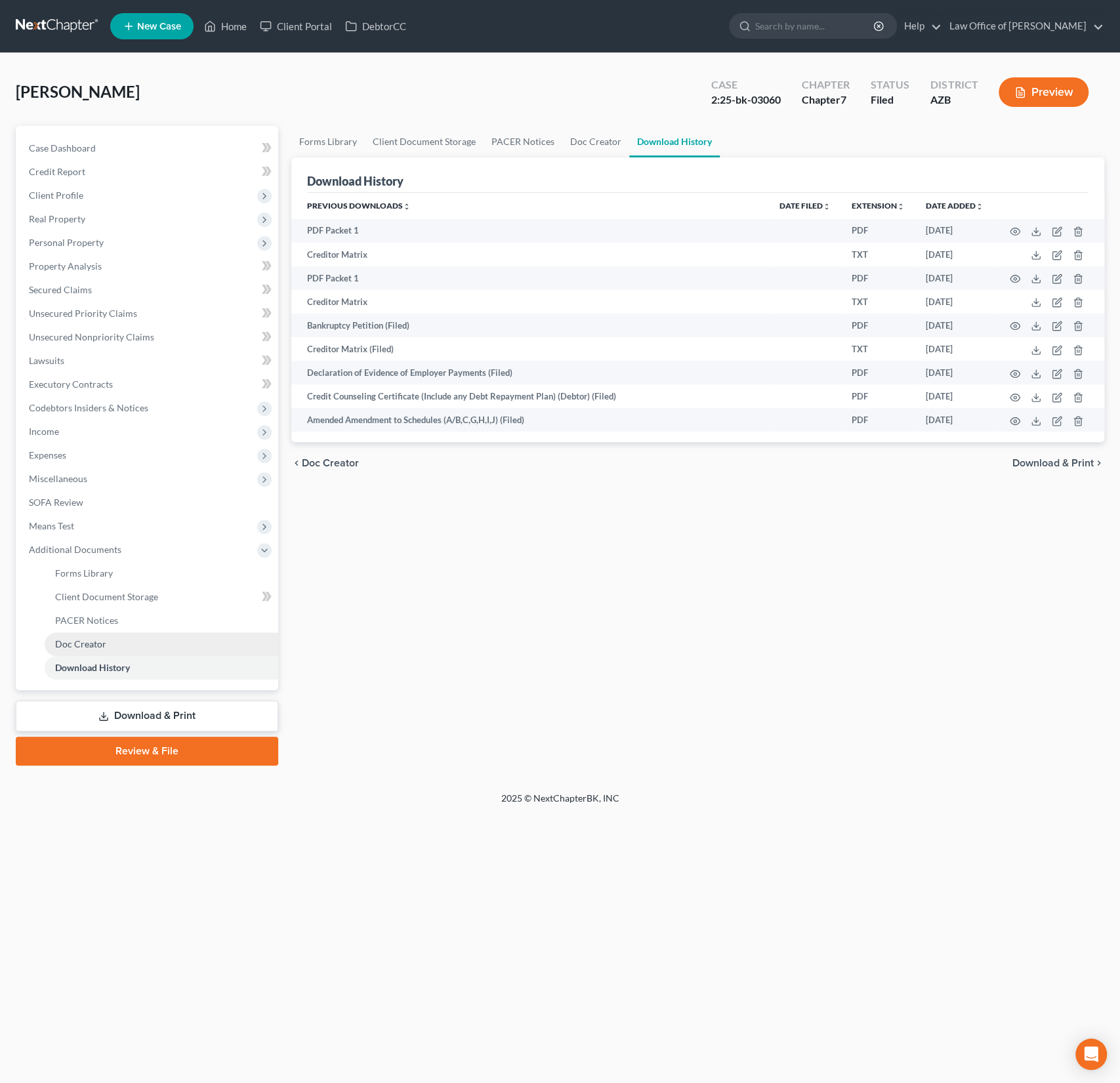
click at [93, 643] on span "Doc Creator" at bounding box center [80, 644] width 51 height 12
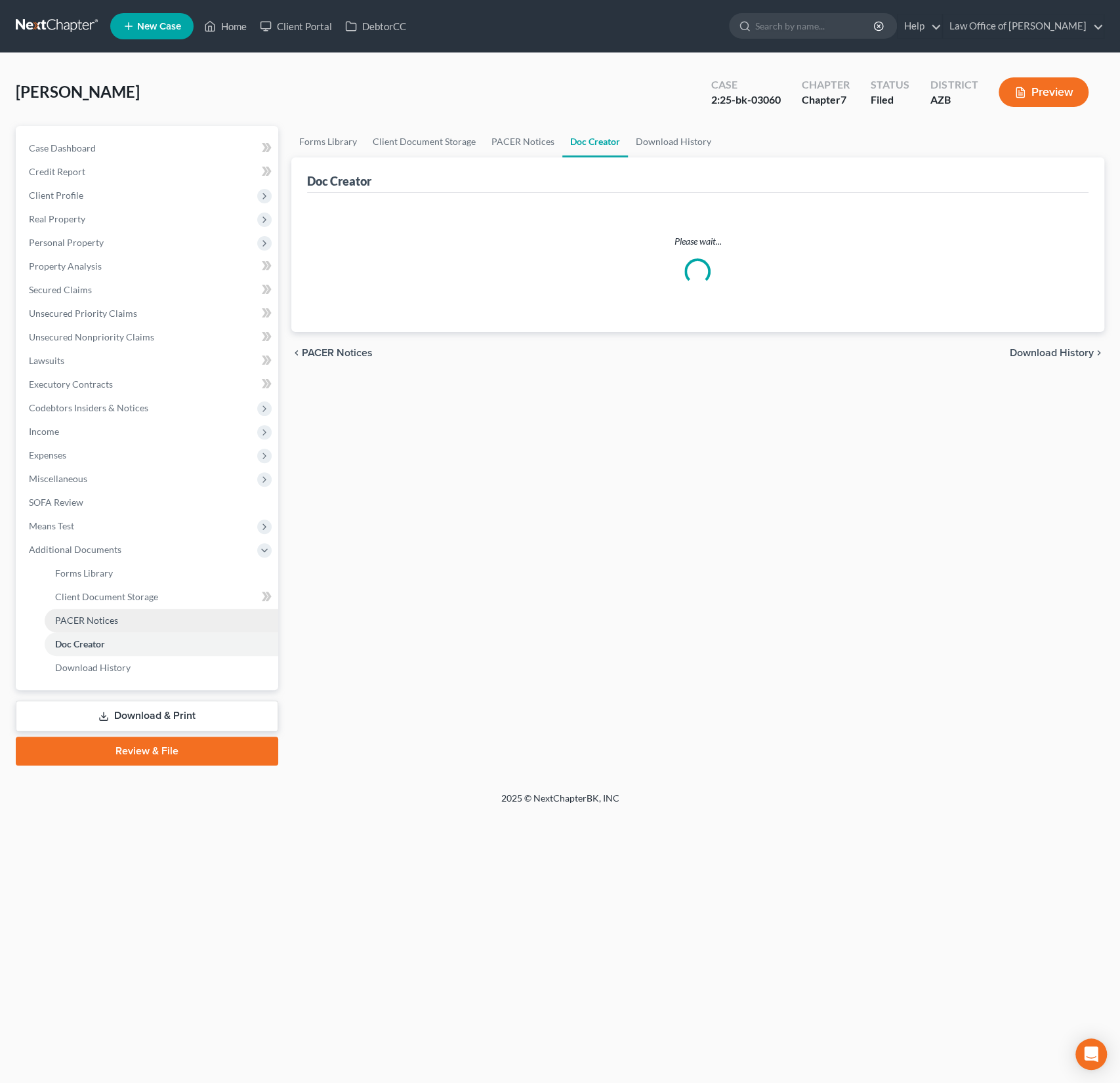
click at [94, 622] on span "PACER Notices" at bounding box center [86, 621] width 63 height 12
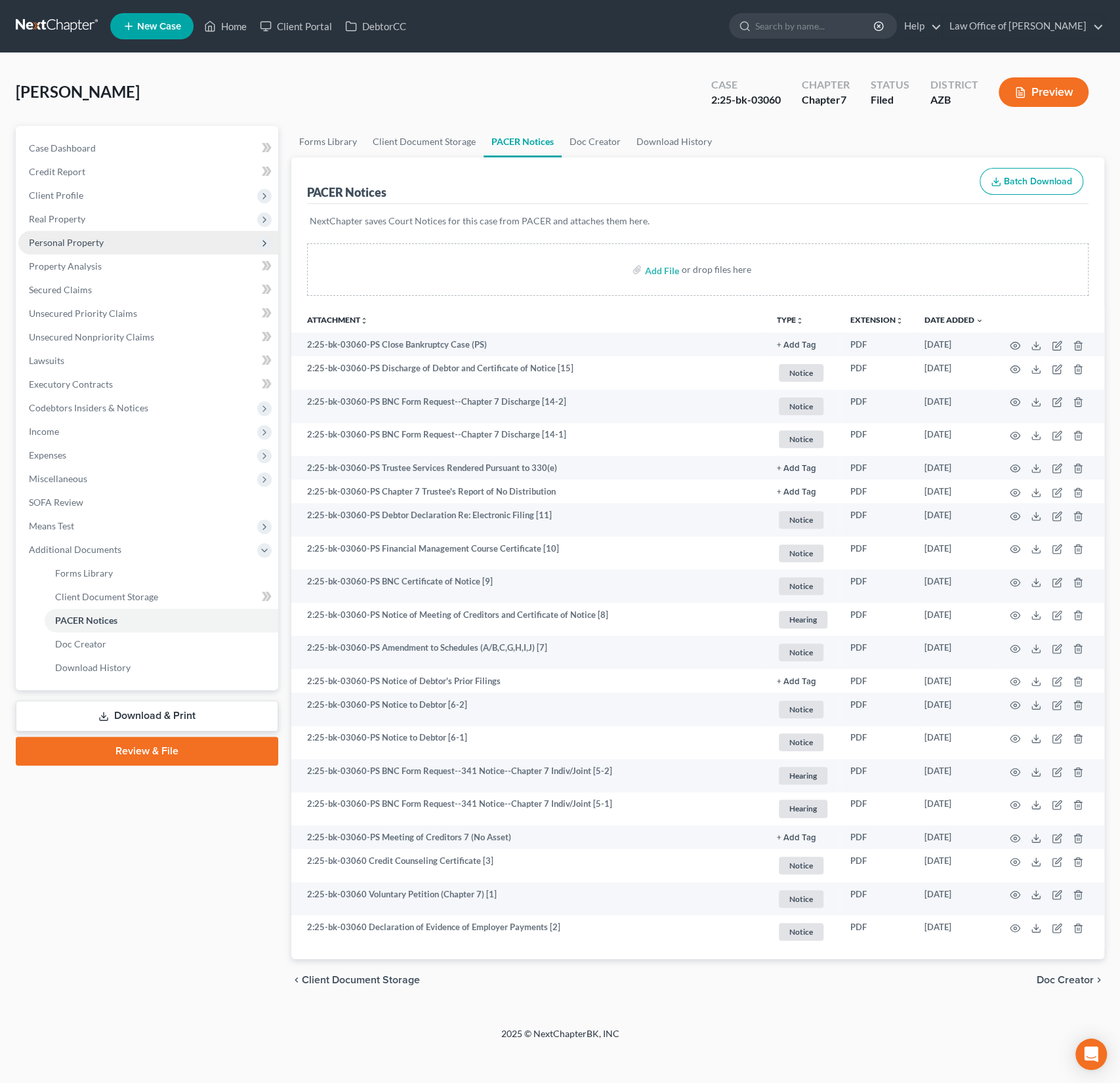
click at [70, 241] on span "Personal Property" at bounding box center [66, 242] width 74 height 12
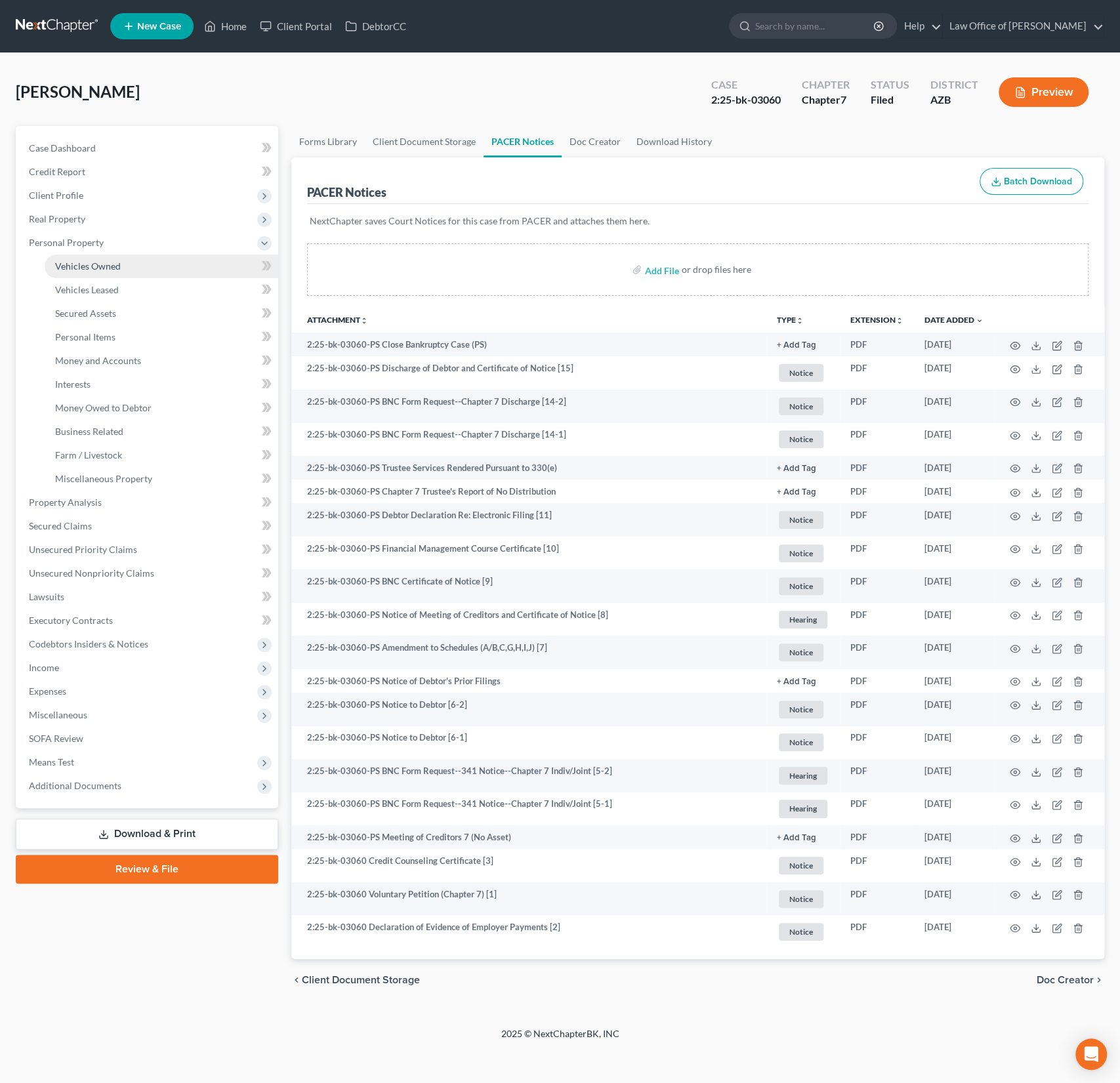
click at [89, 269] on span "Vehicles Owned" at bounding box center [88, 266] width 66 height 12
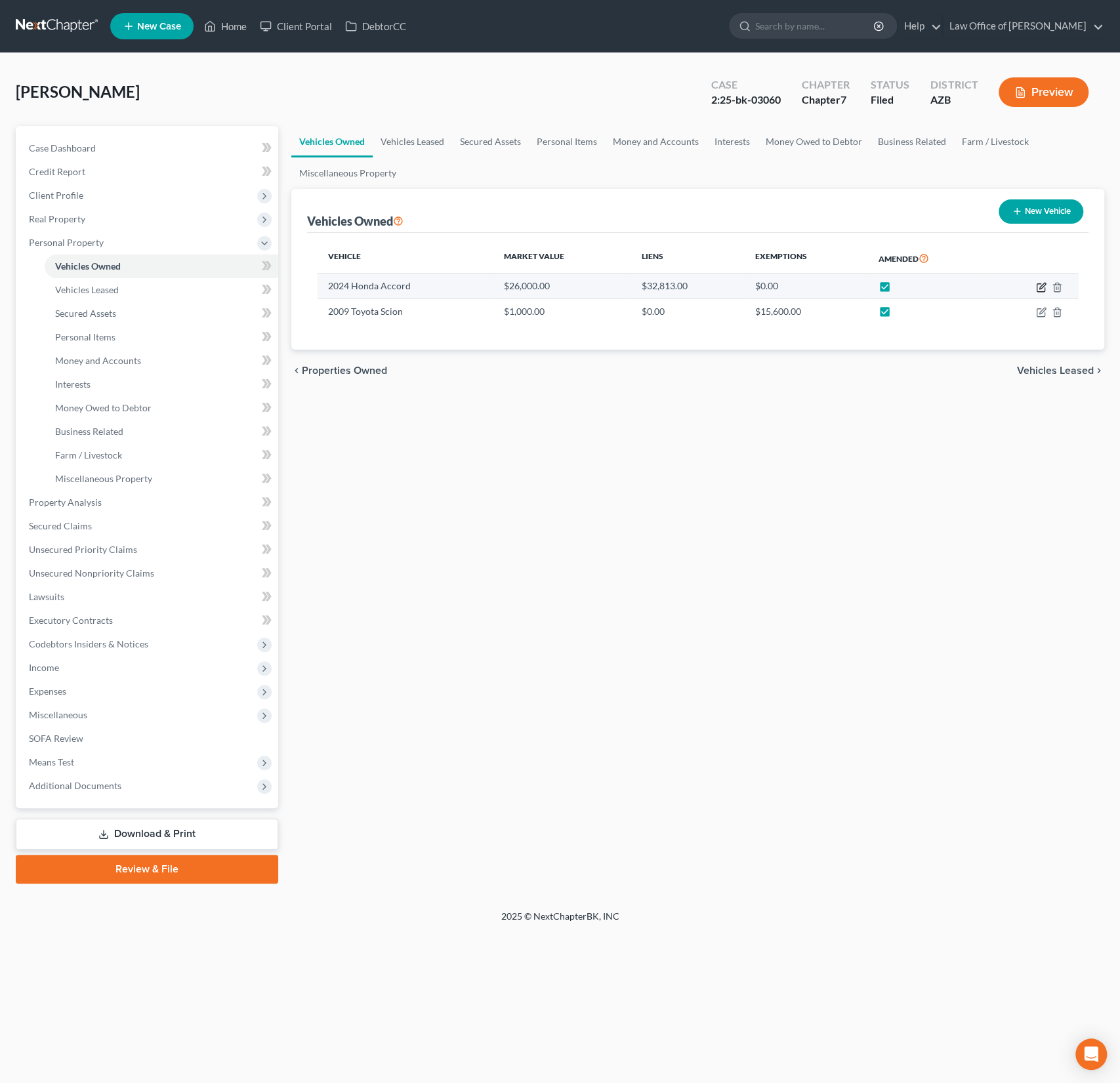
click at [1042, 286] on icon "button" at bounding box center [1041, 287] width 11 height 11
select select "0"
select select "2"
select select "1"
select select "0"
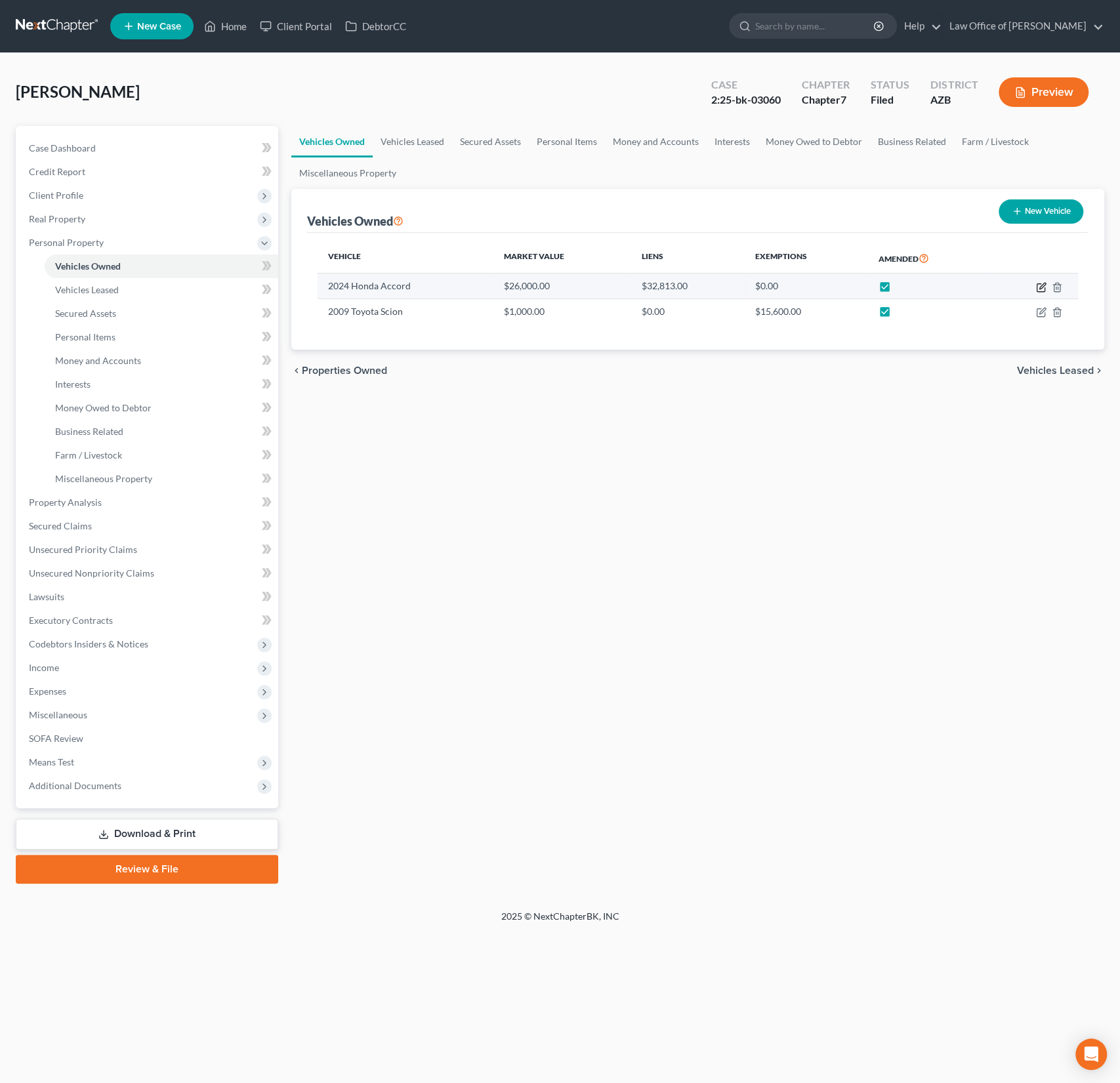
select select "4"
select select "0"
select select "4"
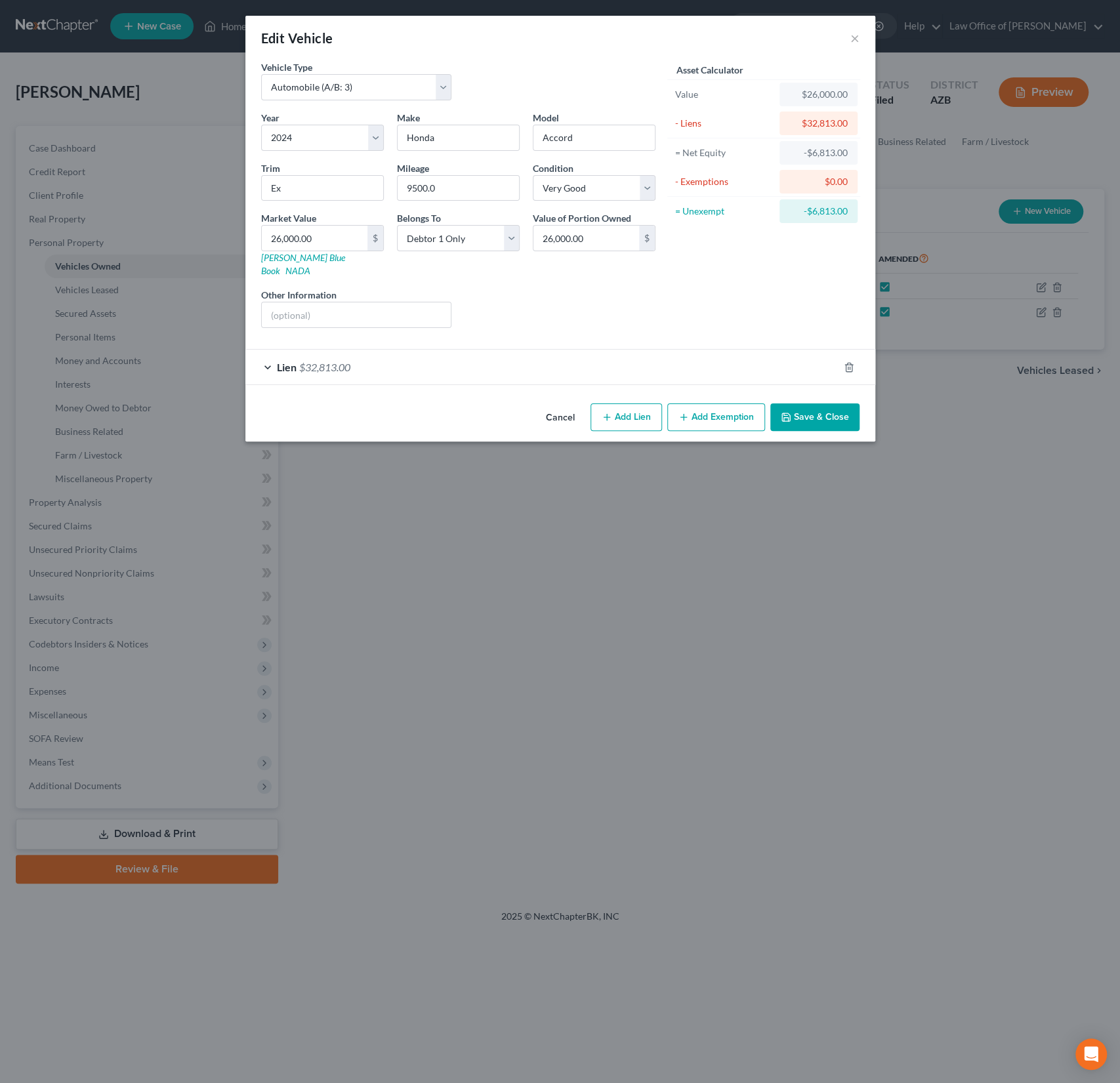
click at [528, 360] on div "Lien $32,813.00" at bounding box center [542, 367] width 593 height 35
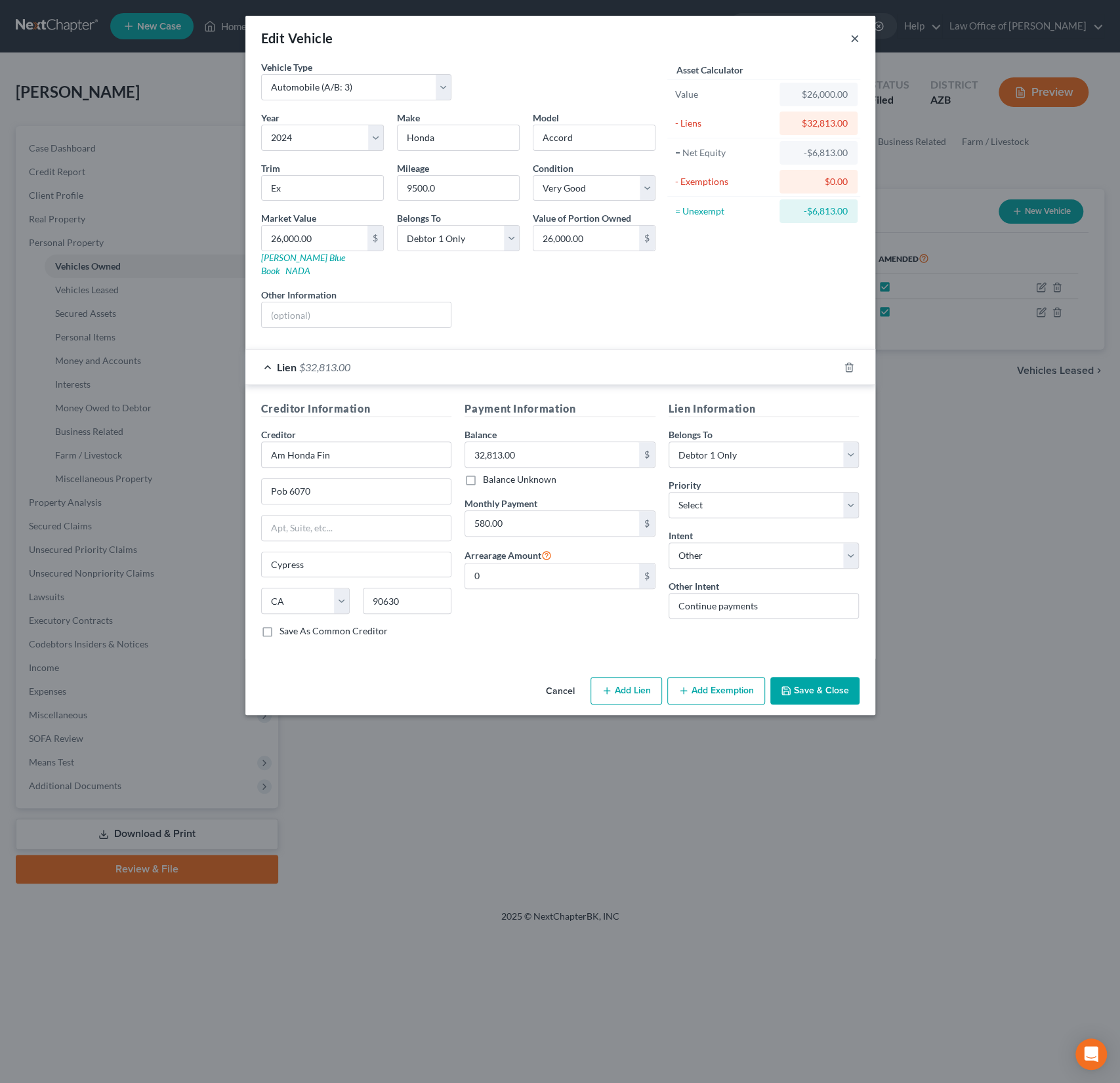
click at [853, 42] on button "×" at bounding box center [855, 38] width 10 height 15
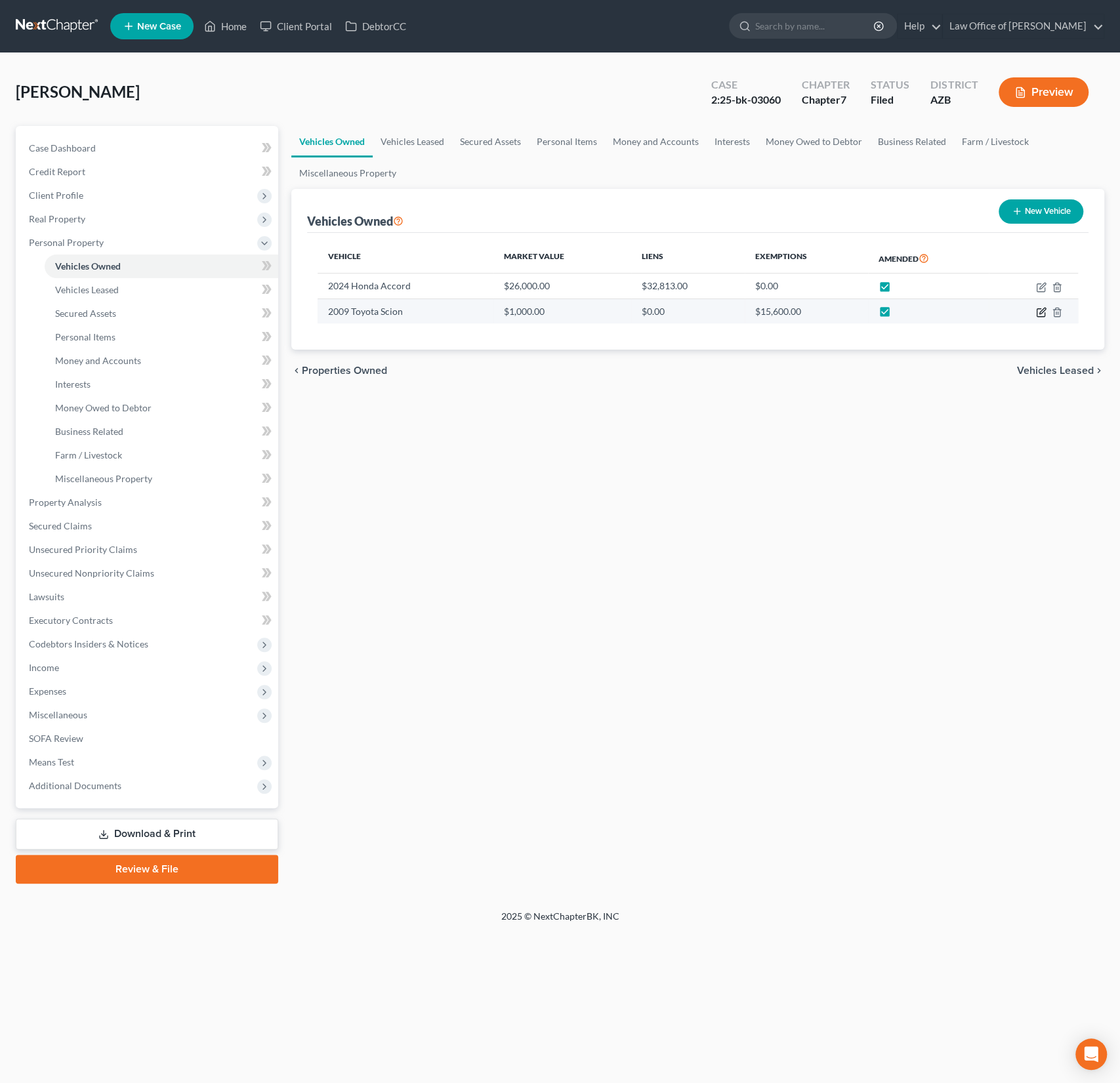
click at [1042, 311] on icon "button" at bounding box center [1041, 312] width 11 height 11
select select "0"
select select "17"
select select "4"
select select "0"
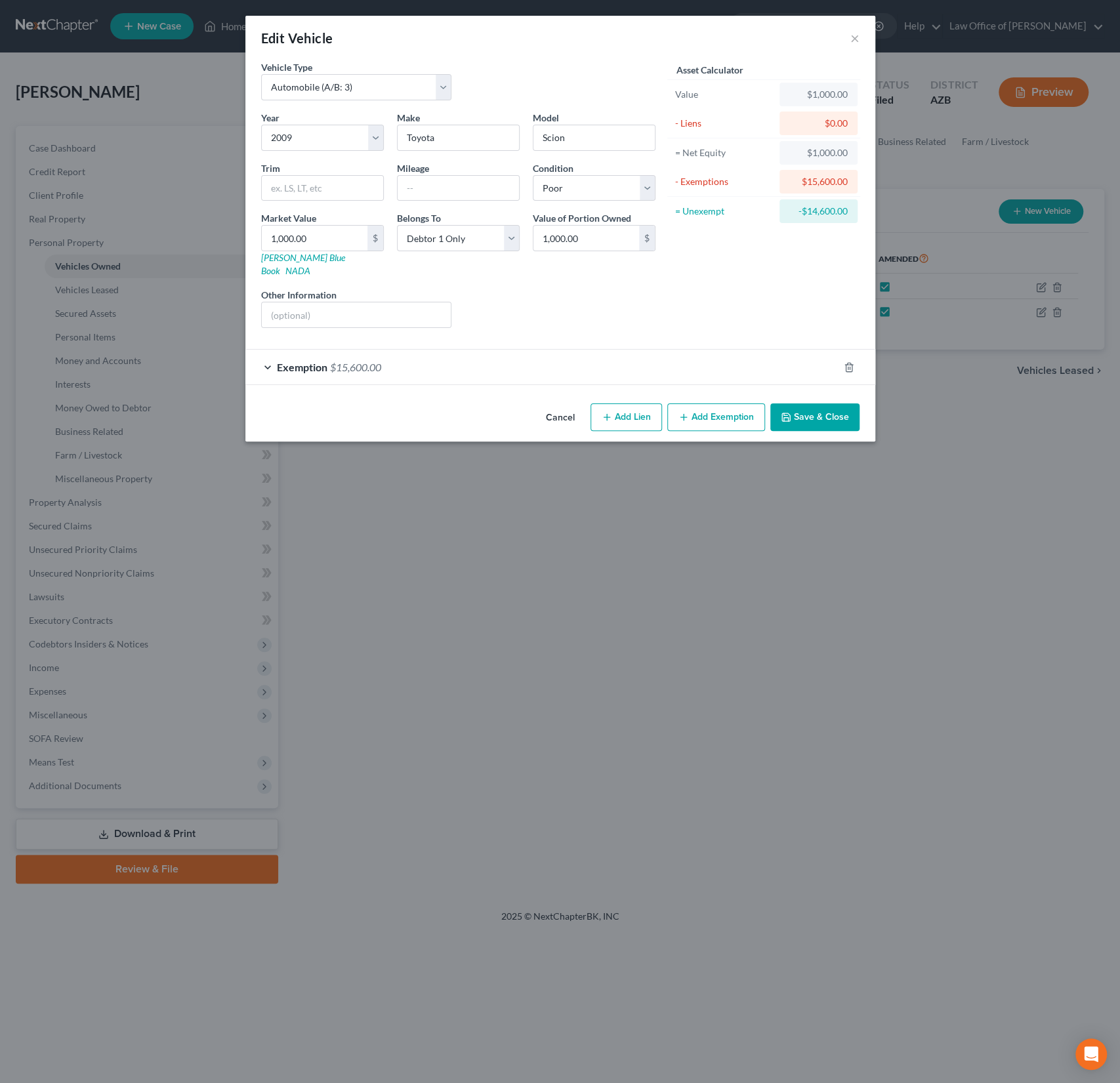
click at [646, 349] on div "Exemption $15,600.00" at bounding box center [542, 367] width 593 height 35
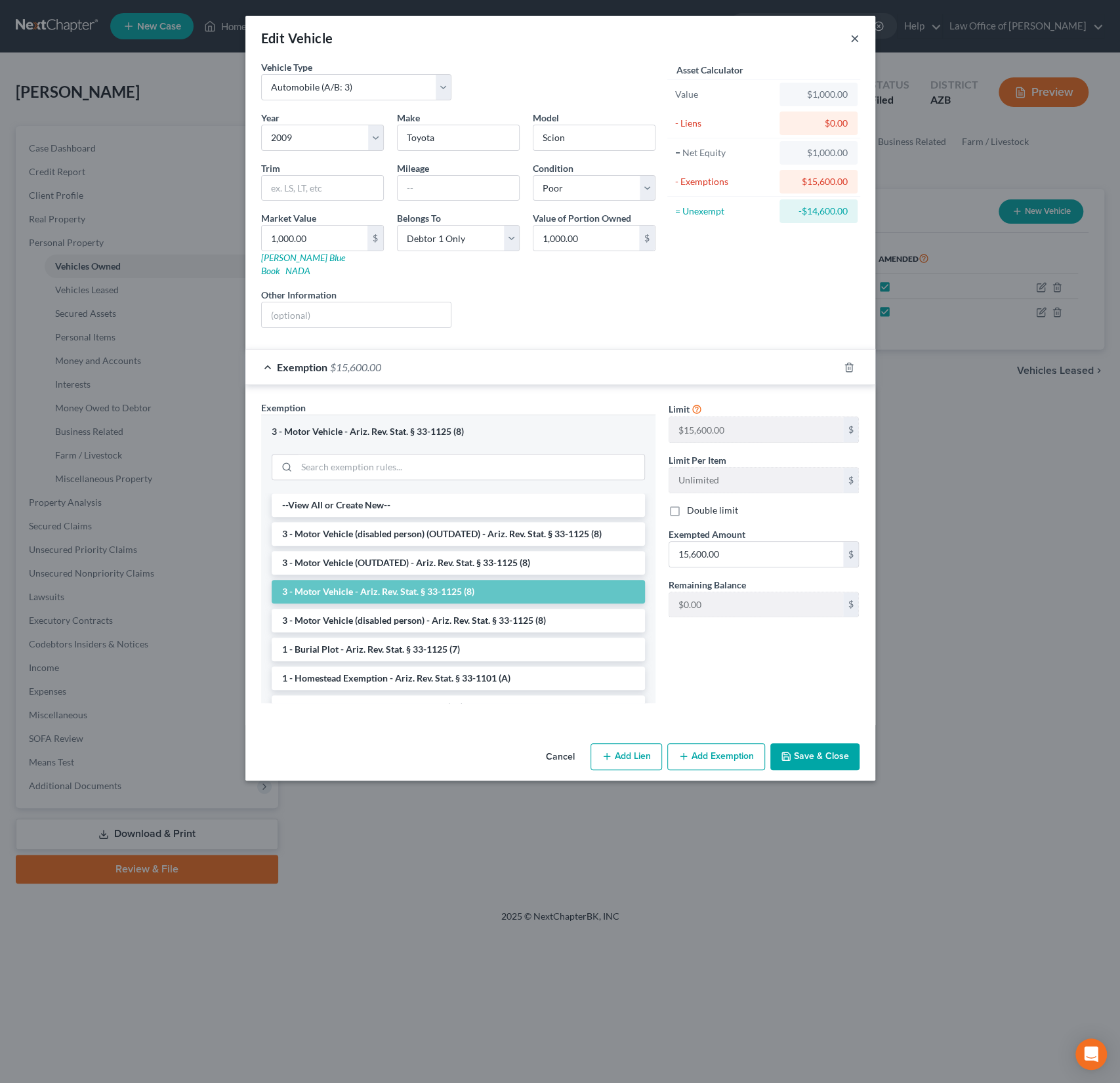
click at [854, 39] on button "×" at bounding box center [855, 38] width 10 height 15
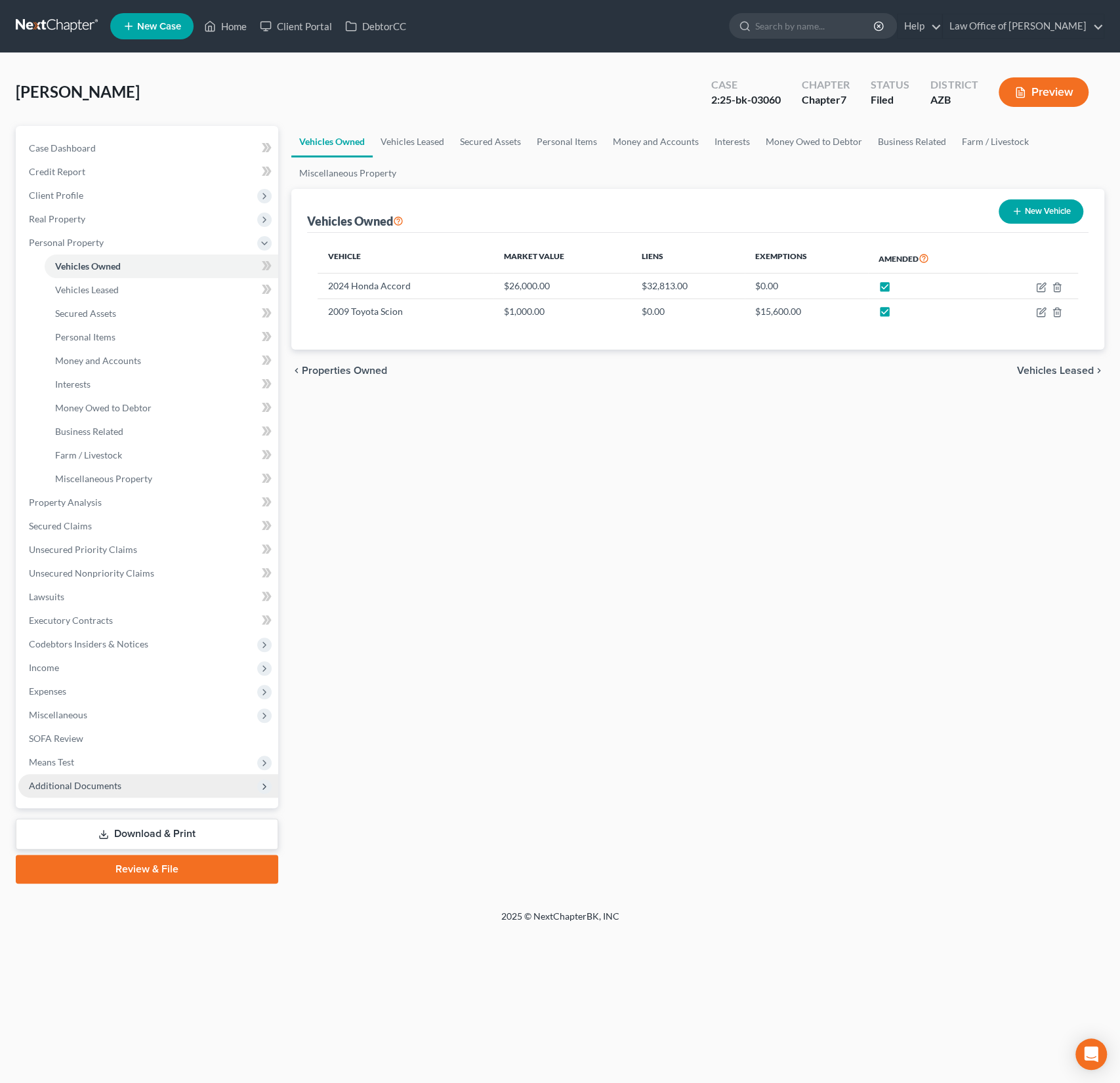
click at [69, 790] on span "Additional Documents" at bounding box center [75, 786] width 93 height 12
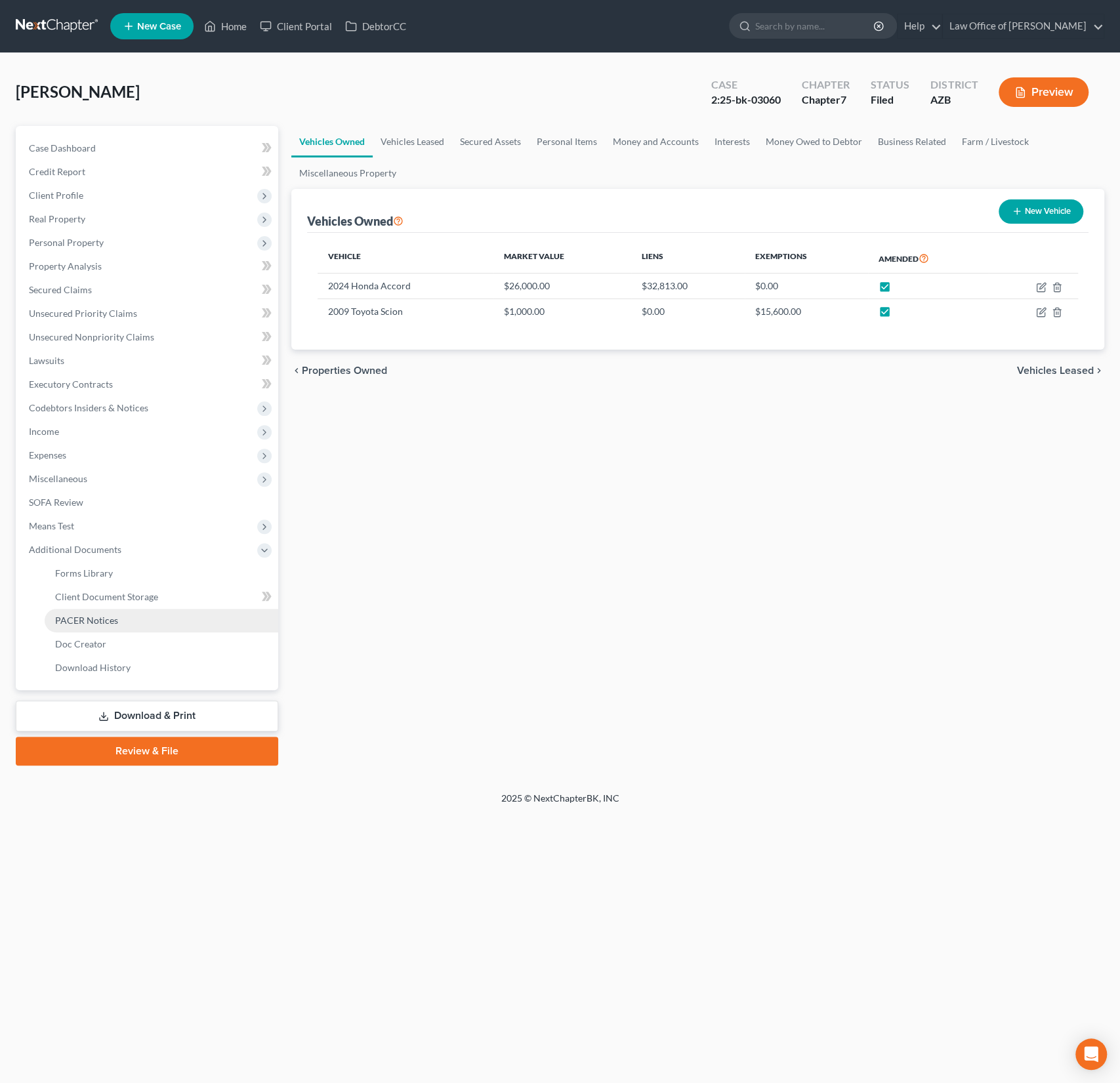
click at [91, 623] on span "PACER Notices" at bounding box center [86, 621] width 63 height 12
